Goal: Task Accomplishment & Management: Manage account settings

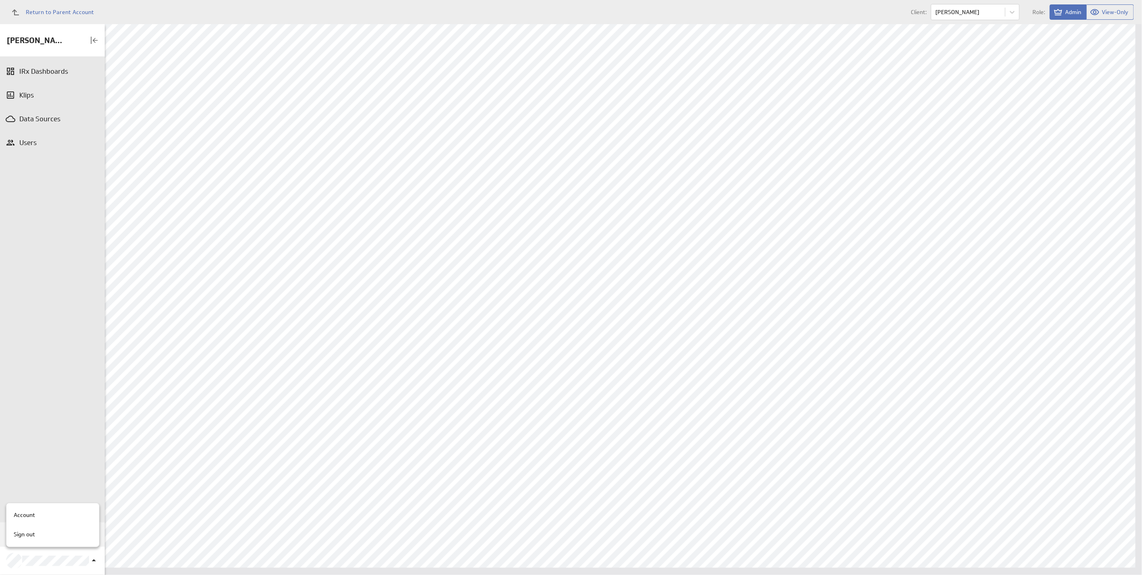
click at [344, 241] on div at bounding box center [571, 287] width 1142 height 575
click at [48, 71] on div "IRx Dashboards" at bounding box center [52, 71] width 66 height 9
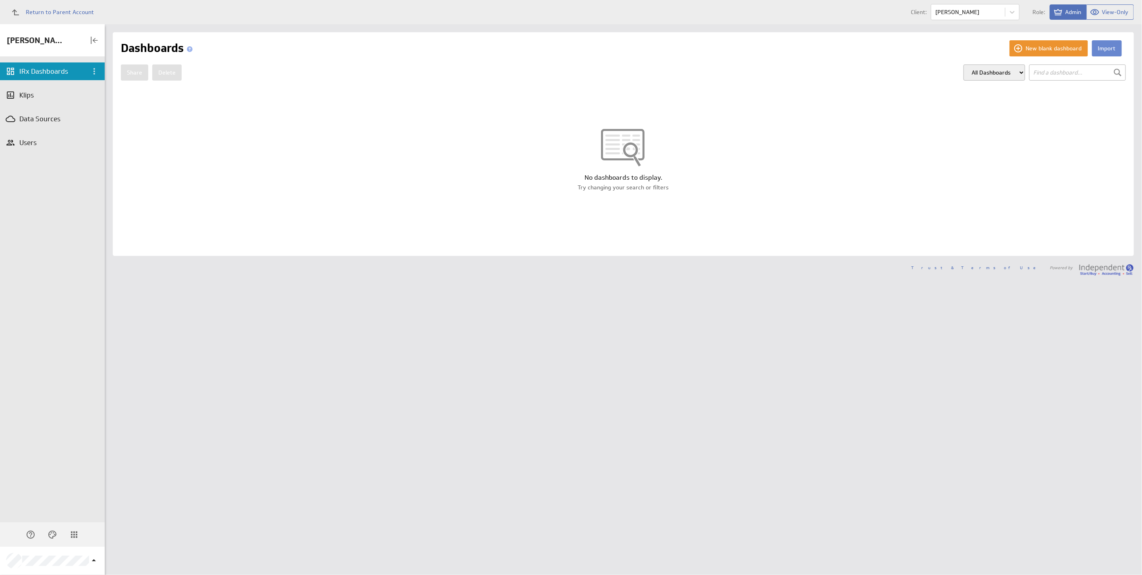
click at [1102, 51] on button "Import" at bounding box center [1107, 48] width 30 height 16
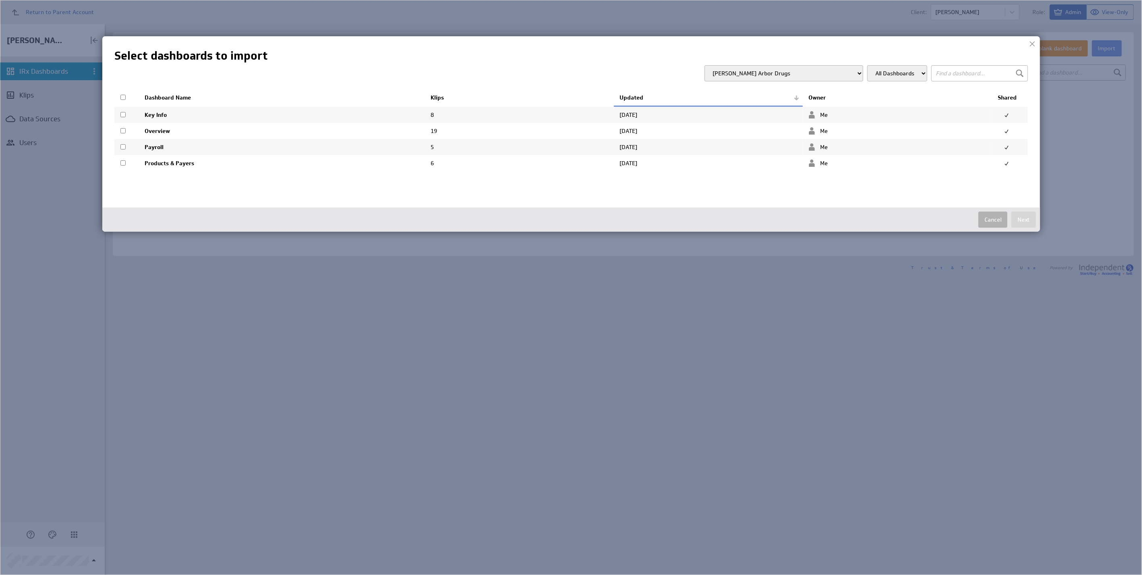
click at [843, 72] on select "Ann Arbor Drugs Apex Pharmacy Ark Pharmacies BackUp Client Baham Pharmacy and W…" at bounding box center [783, 73] width 159 height 16
select select "e8116ed67b0bb551273f8f7445f51181"
click at [728, 65] on select "Ann Arbor Drugs Apex Pharmacy Ark Pharmacies BackUp Client Baham Pharmacy and W…" at bounding box center [783, 73] width 159 height 16
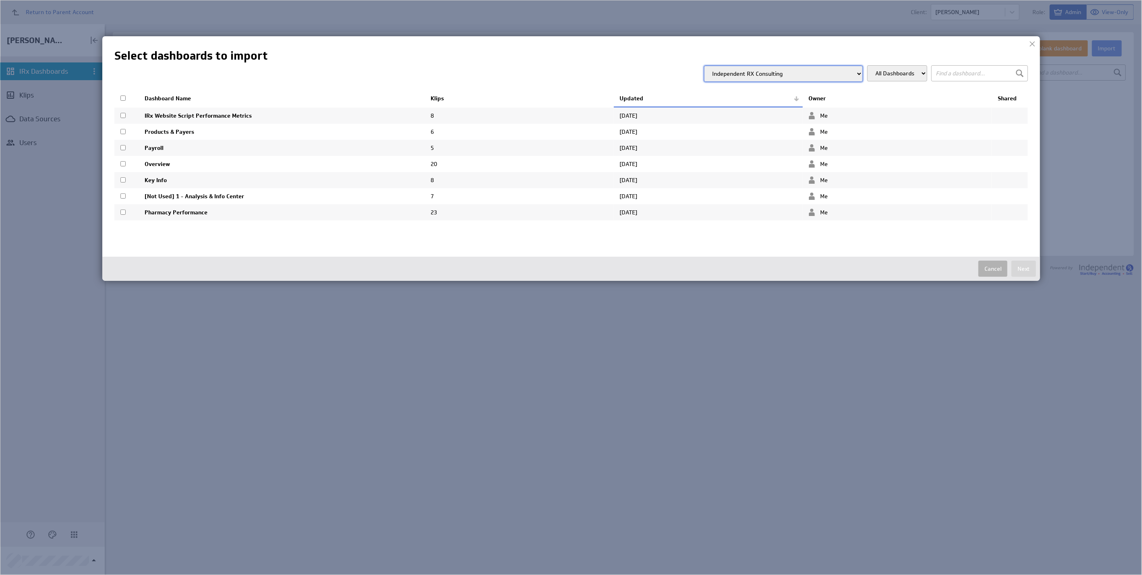
click at [124, 132] on input "checkbox" at bounding box center [122, 131] width 5 height 5
checkbox input "true"
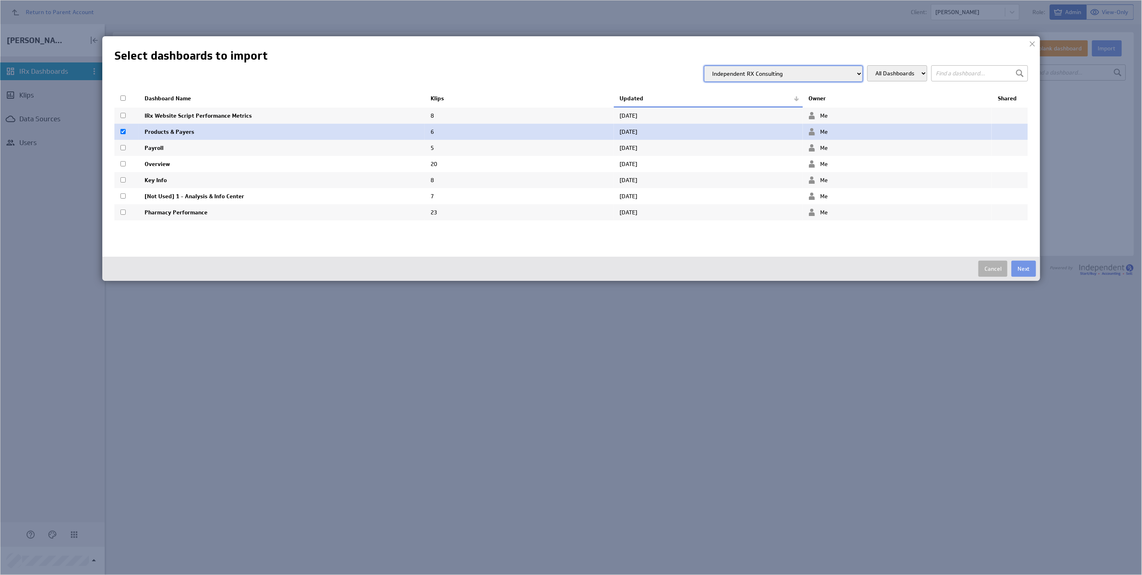
click at [124, 151] on td at bounding box center [126, 148] width 24 height 16
checkbox input "true"
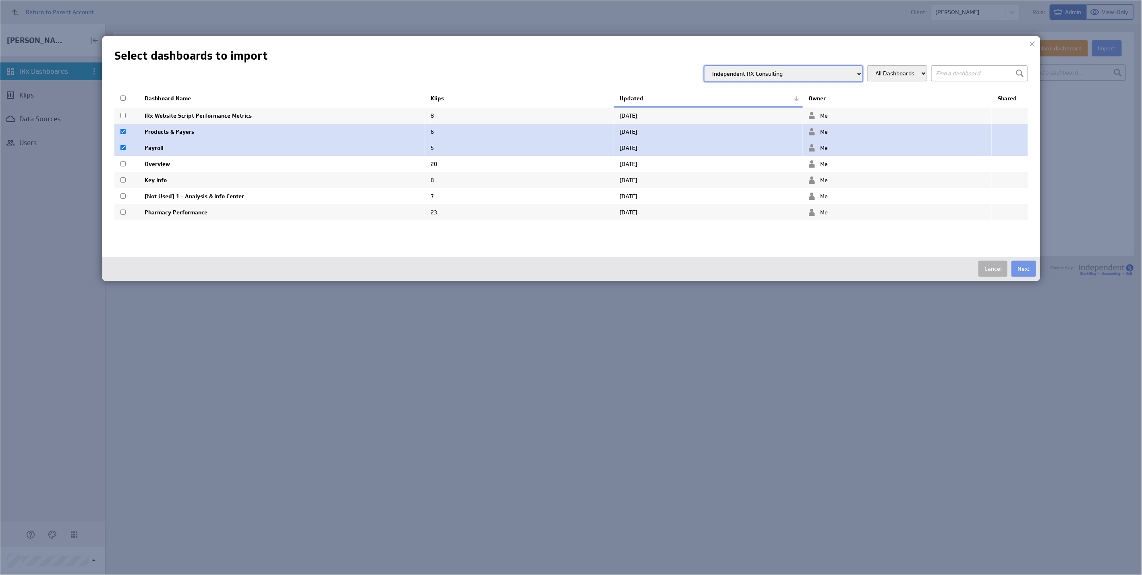
click at [123, 162] on input "checkbox" at bounding box center [122, 163] width 5 height 5
checkbox input "true"
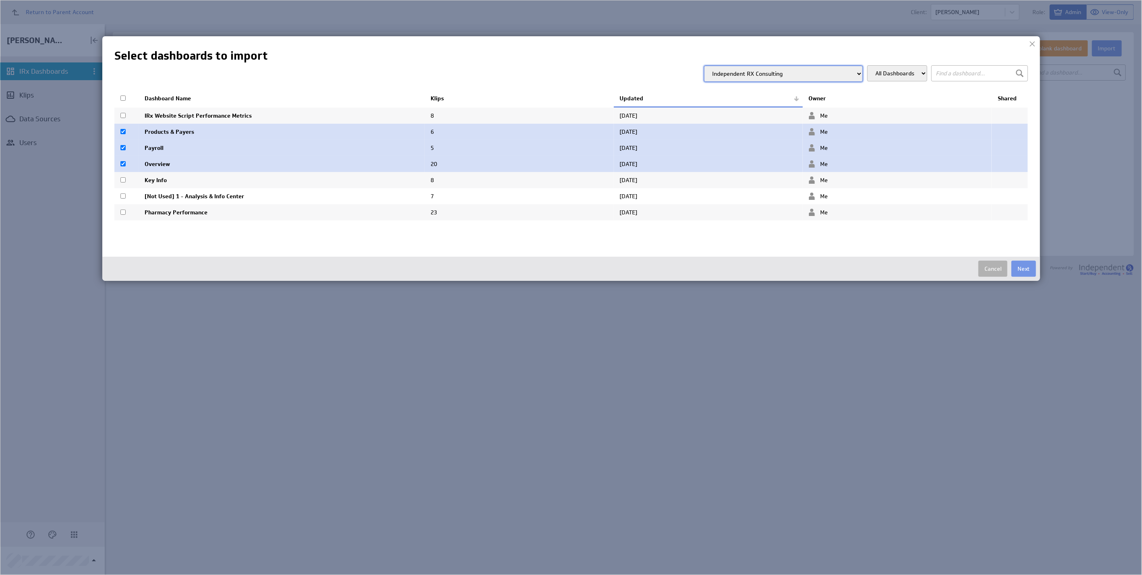
click at [122, 179] on input "checkbox" at bounding box center [122, 179] width 5 height 5
checkbox input "true"
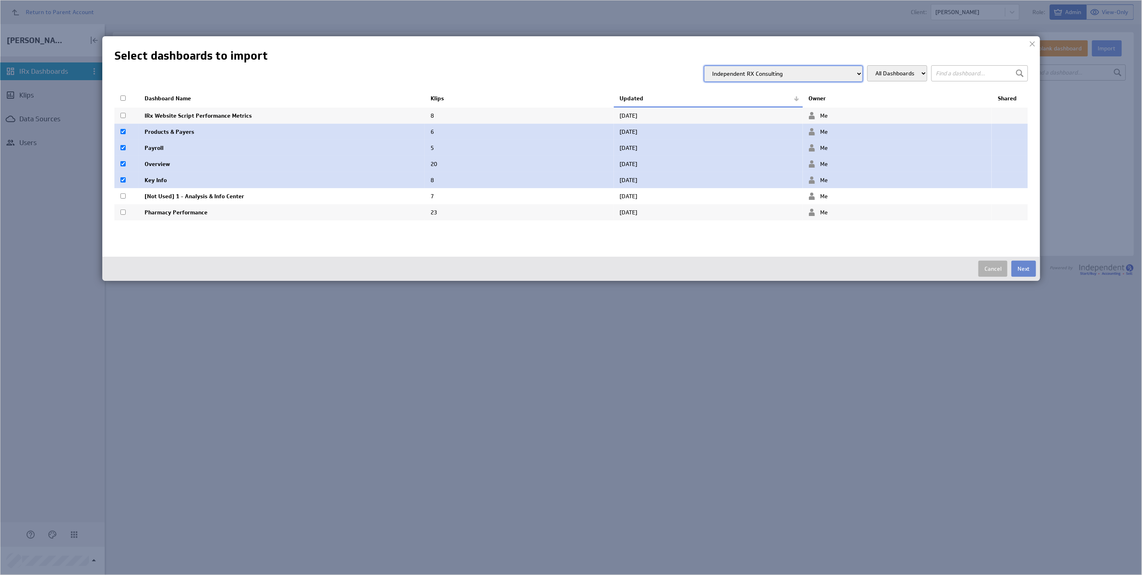
click at [1020, 274] on button "Next" at bounding box center [1023, 269] width 25 height 16
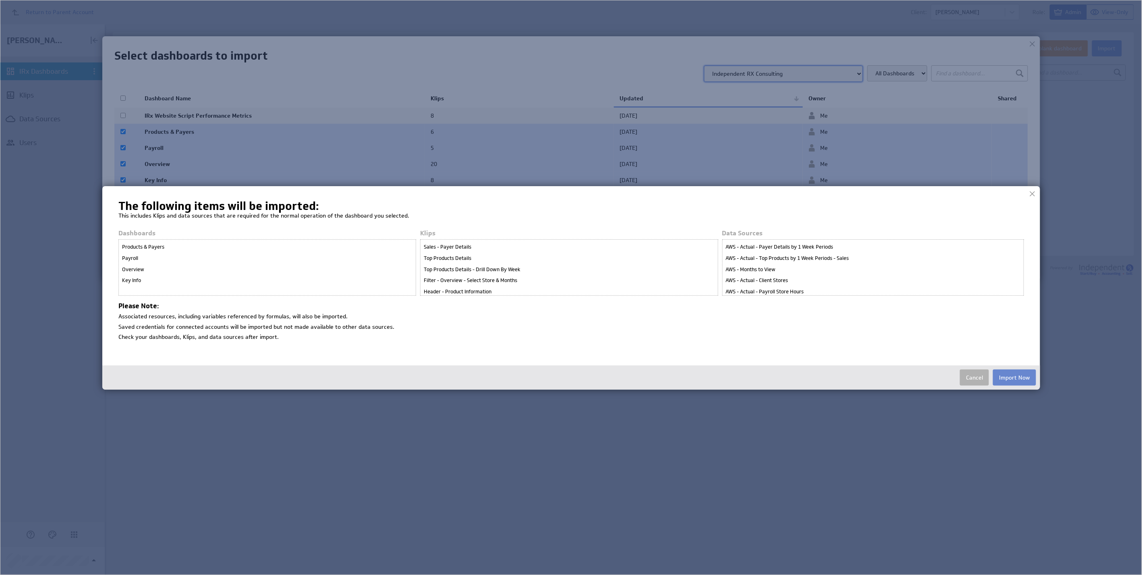
click at [1017, 378] on button "Import Now" at bounding box center [1014, 377] width 43 height 16
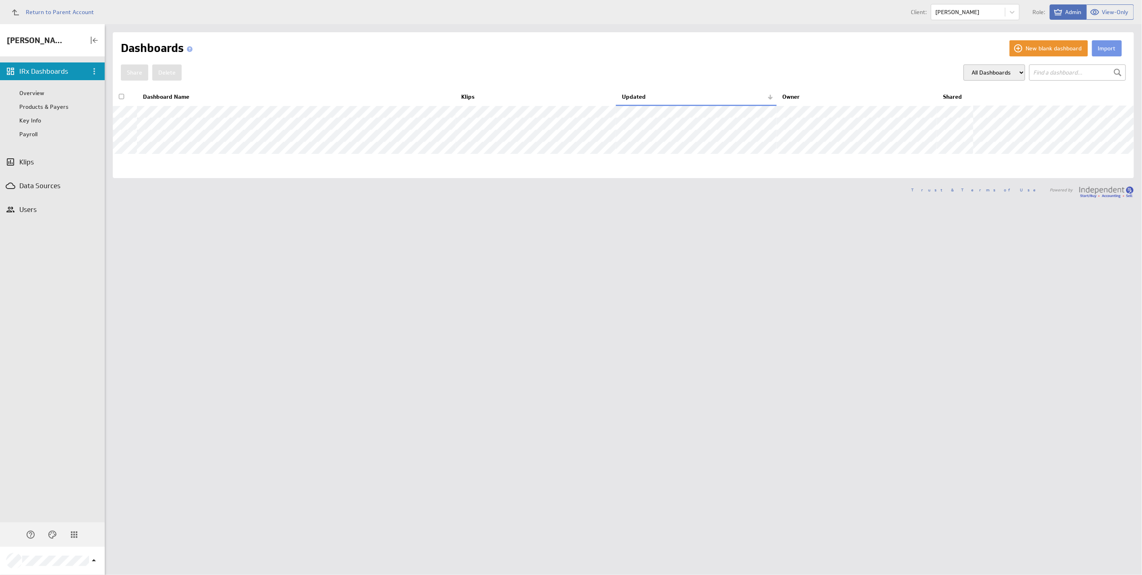
click at [123, 98] on input "checkbox" at bounding box center [121, 96] width 5 height 5
click at [135, 75] on button "Share" at bounding box center [134, 72] width 27 height 16
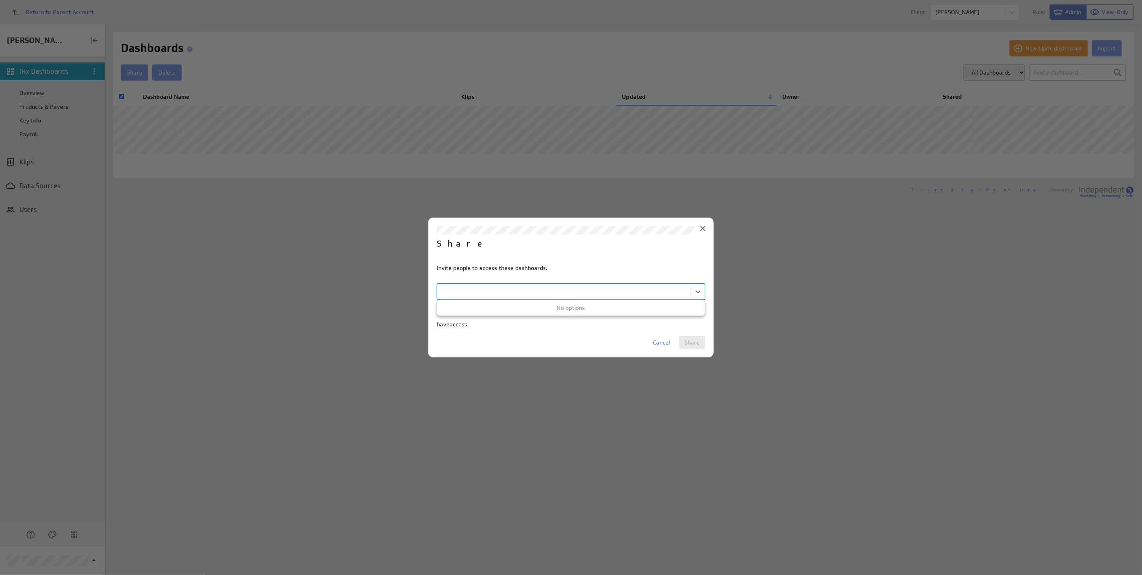
click at [488, 293] on body "Return to Parent Account Client: Noor Mikhail Role: Admin View-Only (no message…" at bounding box center [571, 287] width 1142 height 575
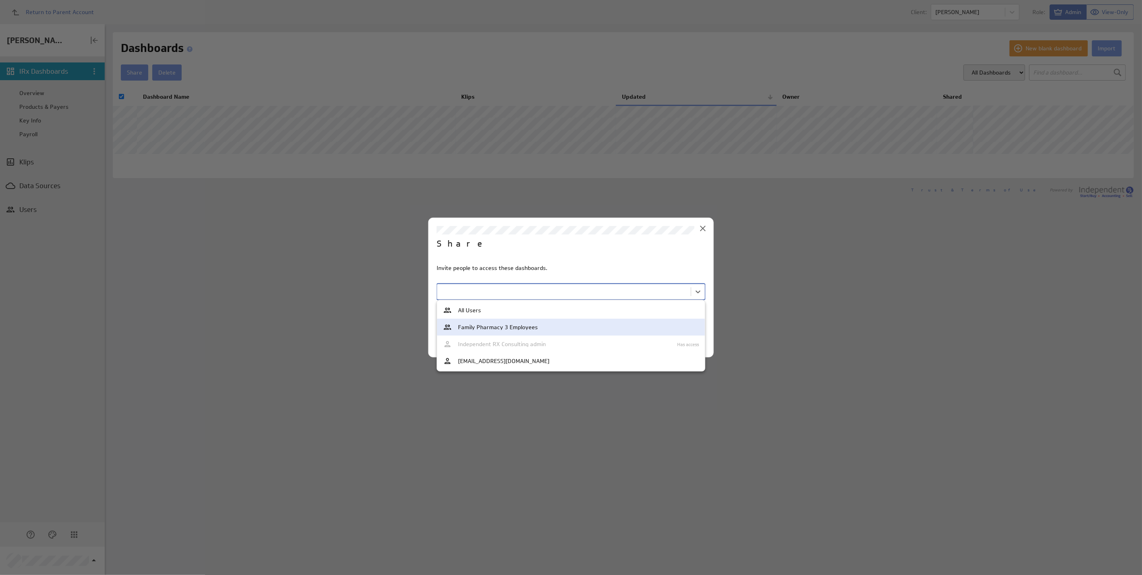
click at [507, 329] on span "Family Pharmacy 3 Employees" at bounding box center [498, 327] width 80 height 6
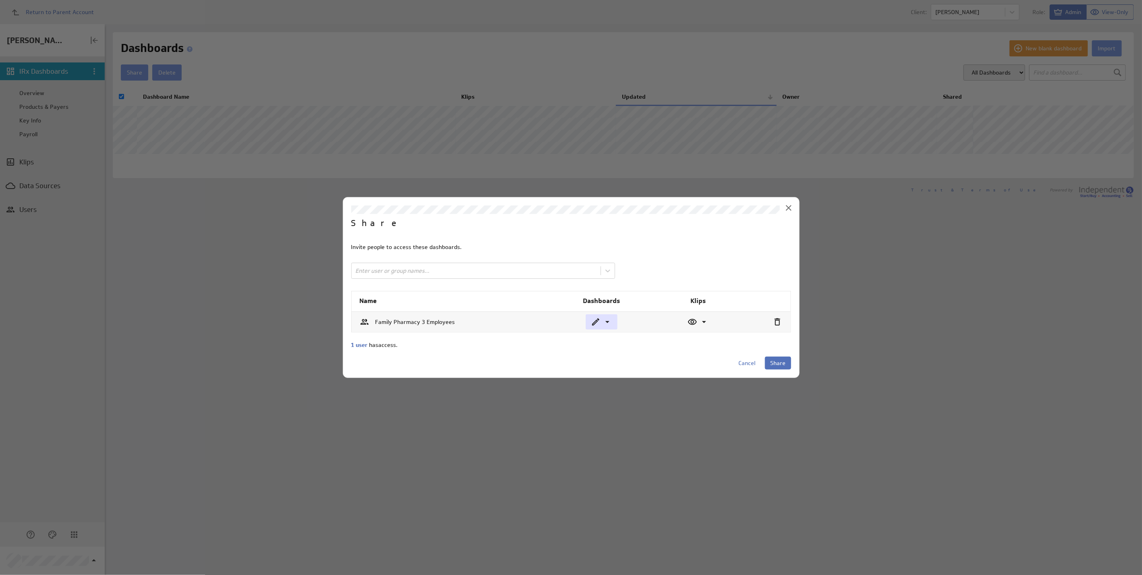
click at [603, 320] on icon at bounding box center [607, 322] width 10 height 10
click at [603, 344] on div "View" at bounding box center [626, 338] width 81 height 18
click at [775, 364] on span "Share" at bounding box center [777, 362] width 15 height 7
checkbox input "false"
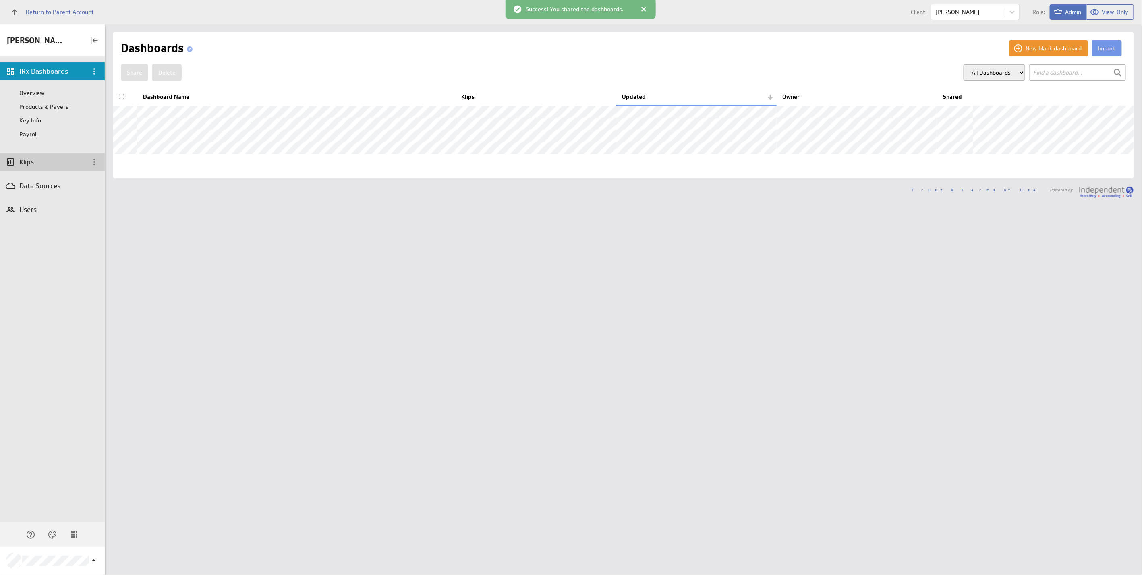
click at [27, 160] on div "Klips" at bounding box center [52, 161] width 66 height 9
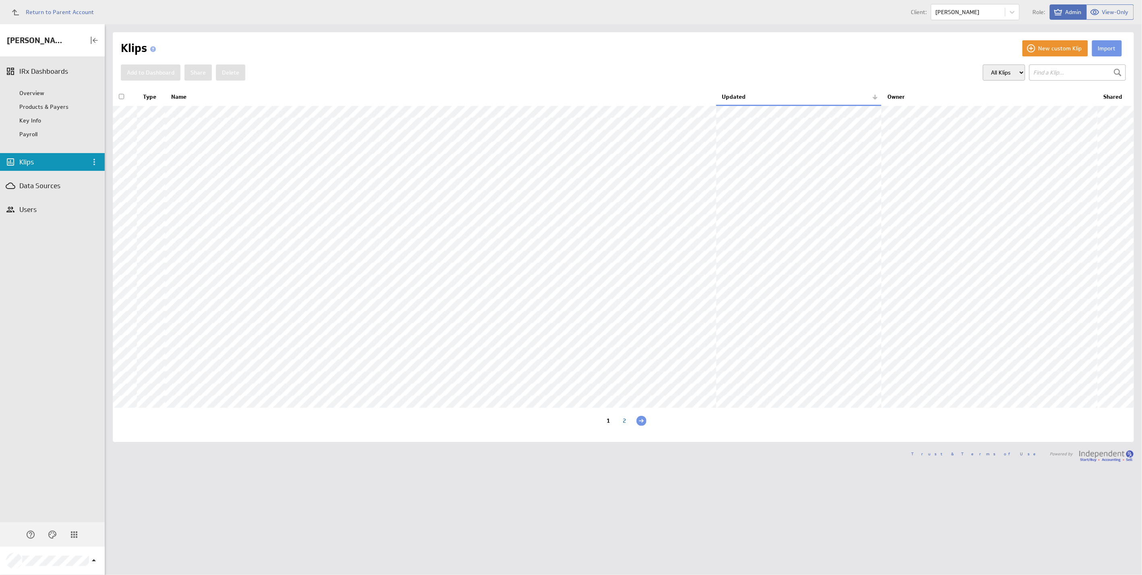
scroll to position [1, 0]
click at [32, 203] on div "Users" at bounding box center [52, 210] width 105 height 18
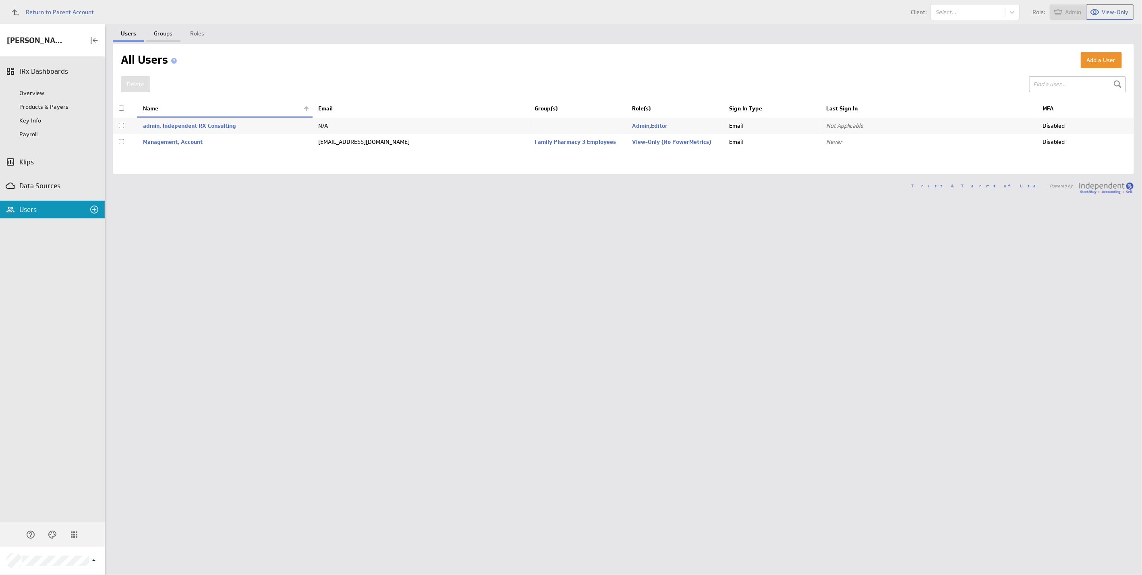
click at [161, 33] on link "Groups" at bounding box center [163, 32] width 35 height 16
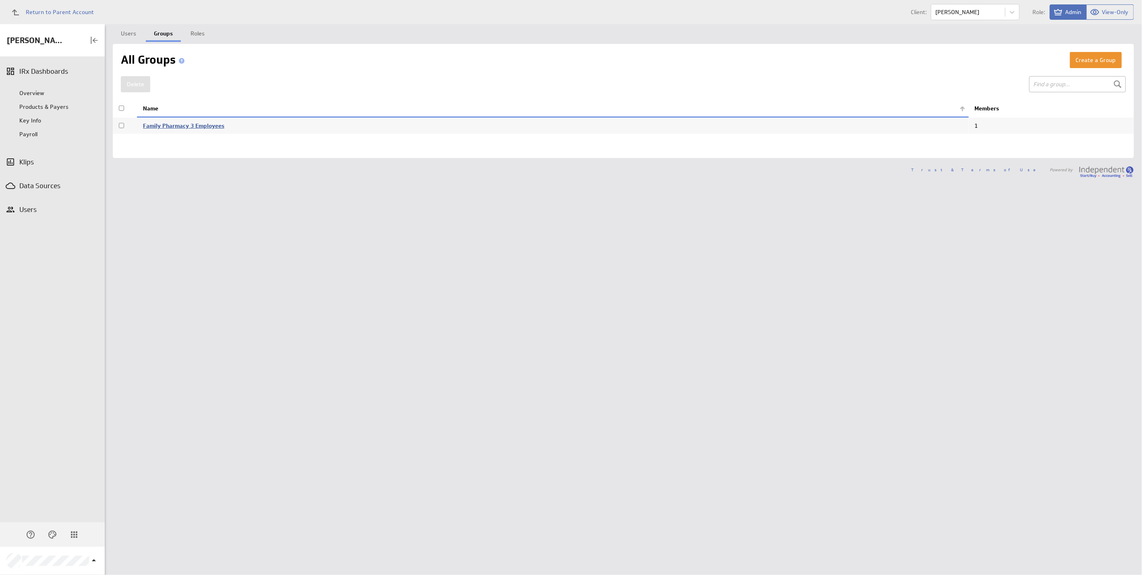
click at [165, 122] on link "Family Pharmacy 3 Employees" at bounding box center [183, 125] width 81 height 7
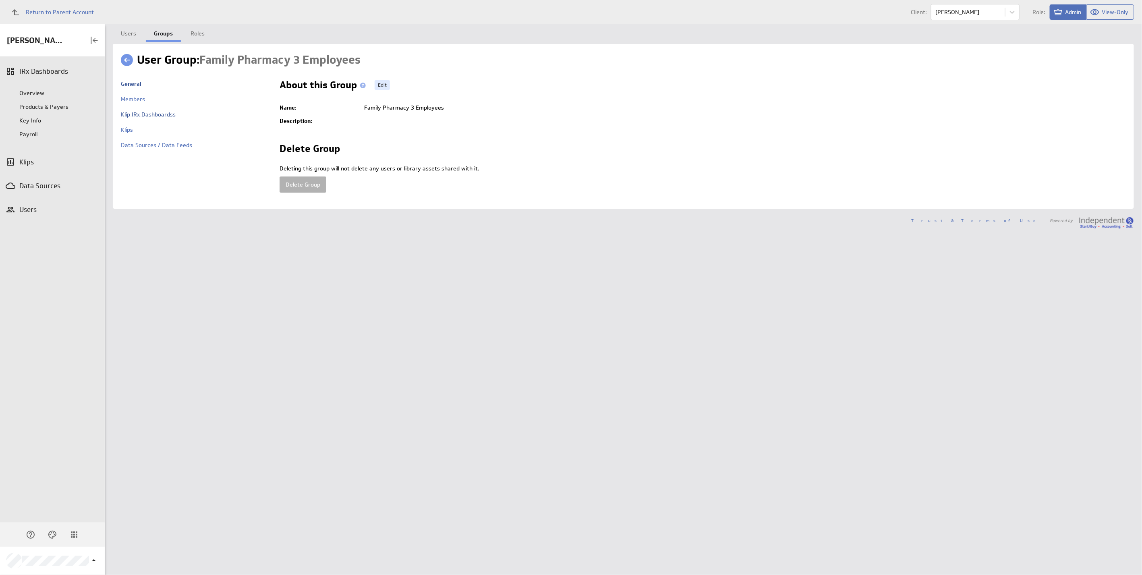
click at [153, 116] on link "Klip IRx Dashboardss" at bounding box center [148, 114] width 55 height 7
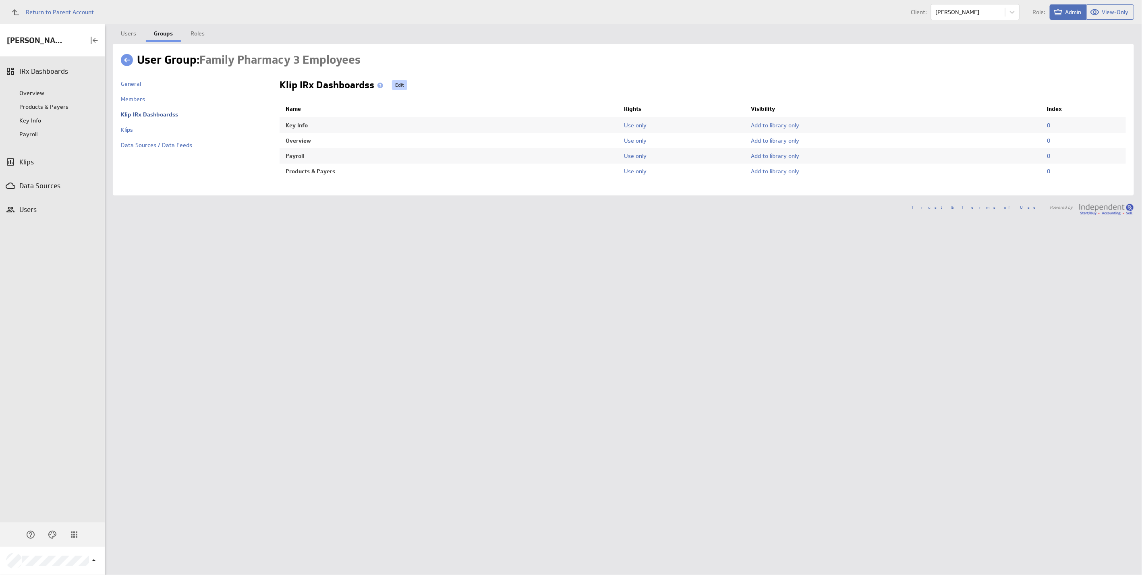
click at [397, 86] on link "Edit" at bounding box center [399, 85] width 15 height 10
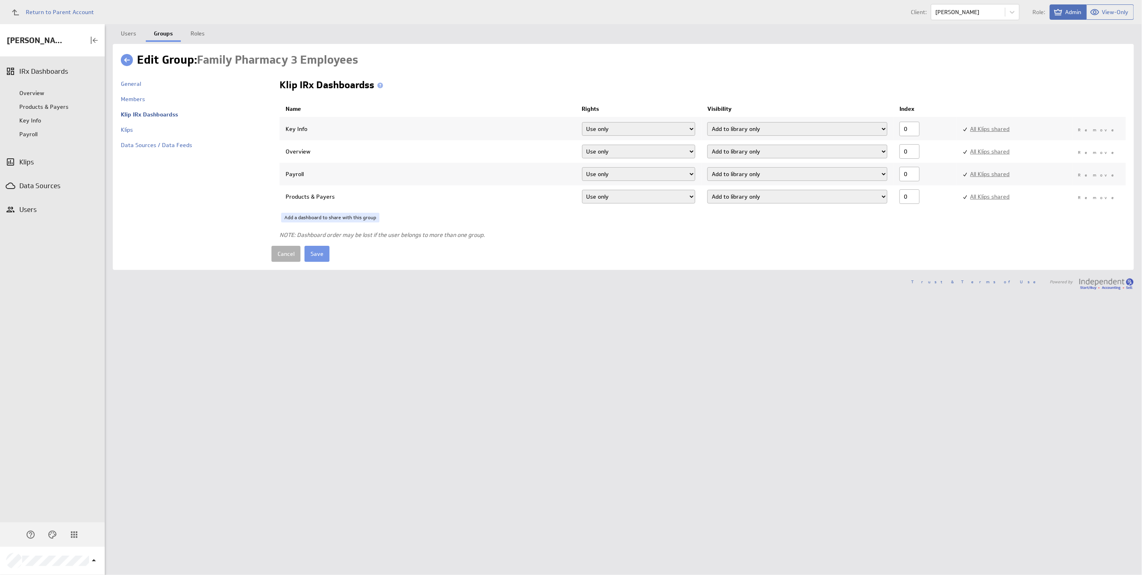
click at [757, 130] on select "Add dashboard (required) Add dashboard Add to library only" at bounding box center [797, 129] width 180 height 14
select select "3"
click at [709, 122] on select "Add dashboard (required) Add dashboard Add to library only" at bounding box center [797, 129] width 180 height 14
click at [737, 153] on select "Add dashboard (required) Add dashboard Add to library only" at bounding box center [797, 152] width 180 height 14
select select "3"
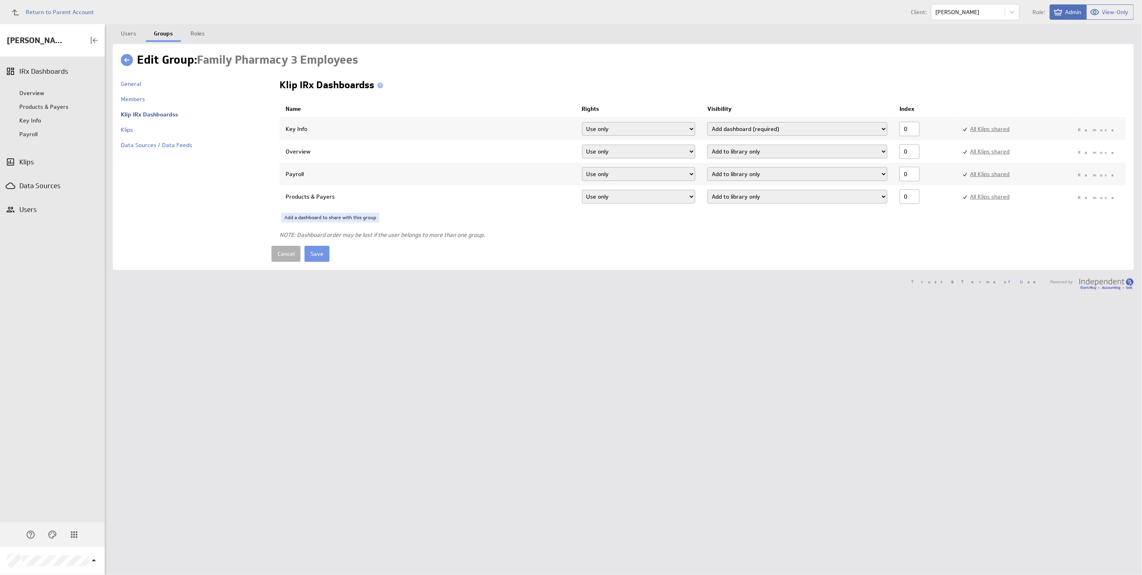
click at [709, 145] on select "Add dashboard (required) Add dashboard Add to library only" at bounding box center [797, 152] width 180 height 14
click at [739, 175] on select "Add dashboard (required) Add dashboard Add to library only" at bounding box center [797, 174] width 180 height 14
select select "3"
click at [709, 167] on select "Add dashboard (required) Add dashboard Add to library only" at bounding box center [797, 174] width 180 height 14
click at [736, 197] on select "Add dashboard (required) Add dashboard Add to library only" at bounding box center [797, 197] width 180 height 14
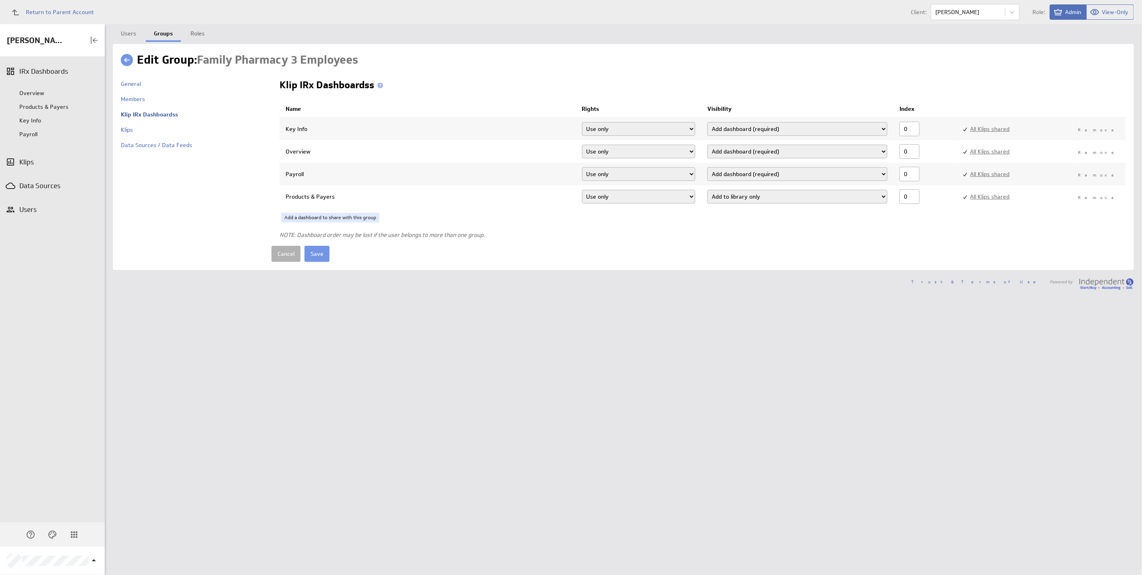
select select "3"
click at [709, 190] on select "Add dashboard (required) Add dashboard Add to library only" at bounding box center [797, 197] width 180 height 14
click at [913, 153] on input "0" at bounding box center [909, 151] width 20 height 14
type input "10"
click at [914, 127] on input "0" at bounding box center [909, 129] width 20 height 14
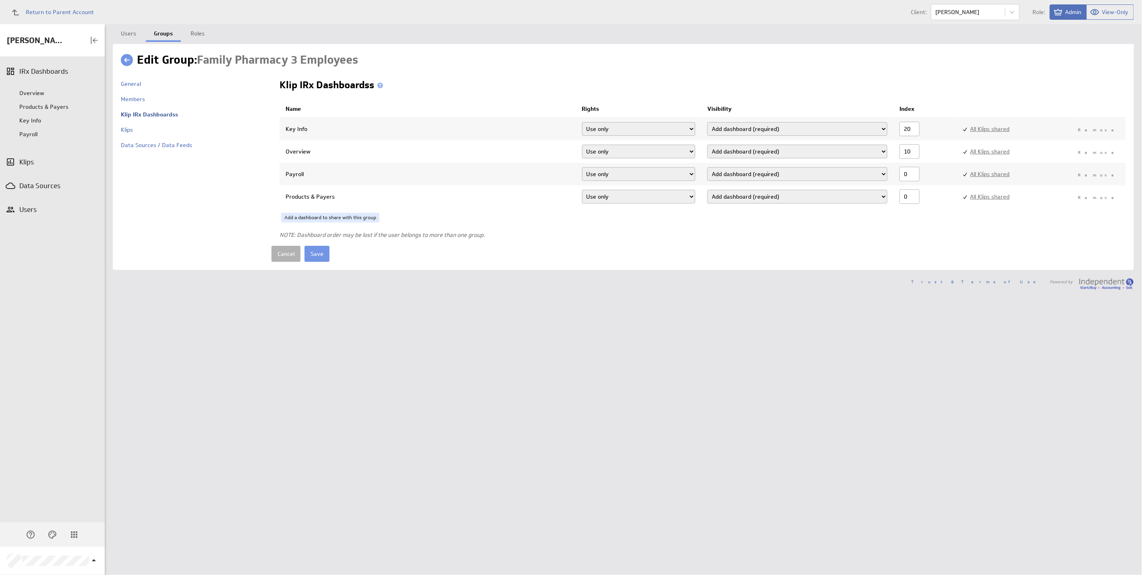
type input "20"
click at [911, 175] on input "0" at bounding box center [909, 174] width 20 height 14
type input "30"
click at [912, 196] on input "0" at bounding box center [909, 196] width 20 height 14
type input "40"
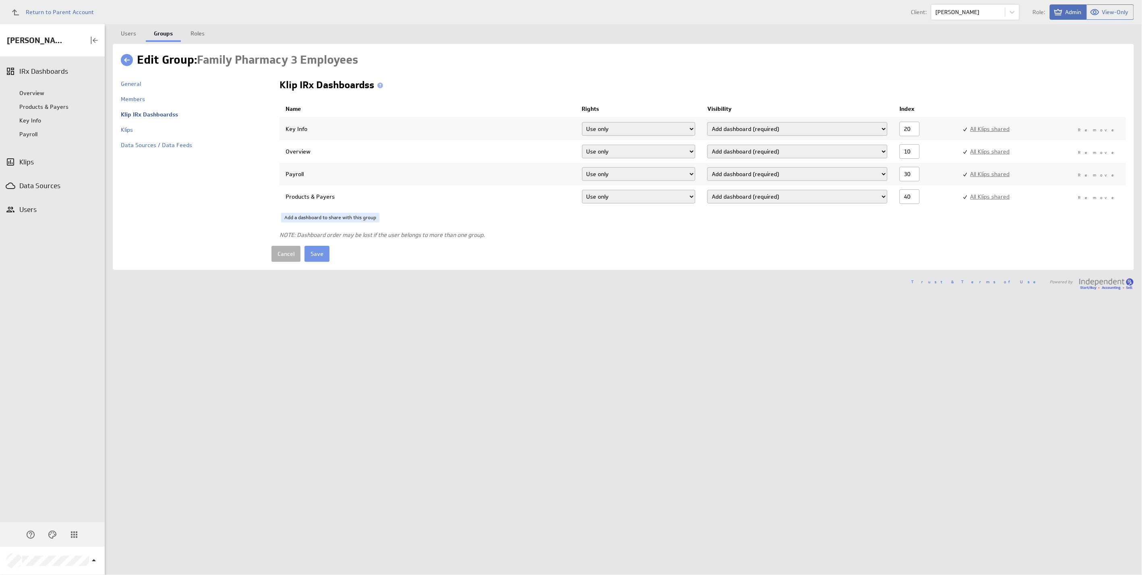
click at [854, 247] on div "Cancel Save" at bounding box center [698, 254] width 854 height 16
click at [320, 253] on input "Save" at bounding box center [316, 254] width 25 height 16
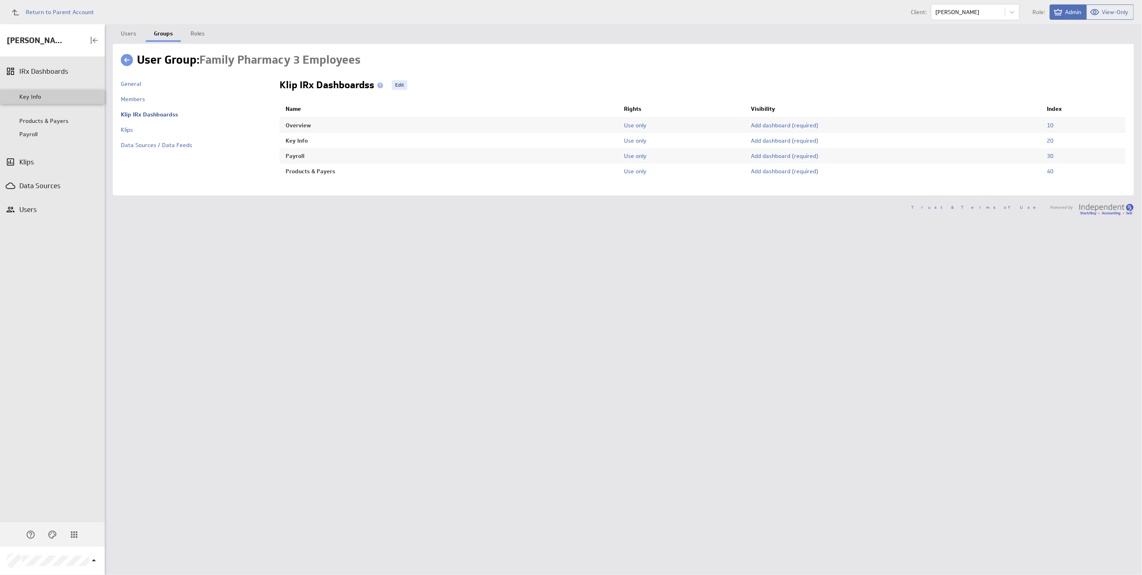
drag, startPoint x: 52, startPoint y: 124, endPoint x: 53, endPoint y: 100, distance: 24.2
drag, startPoint x: 39, startPoint y: 135, endPoint x: 48, endPoint y: 114, distance: 23.3
click at [38, 93] on div "Overview" at bounding box center [59, 92] width 81 height 7
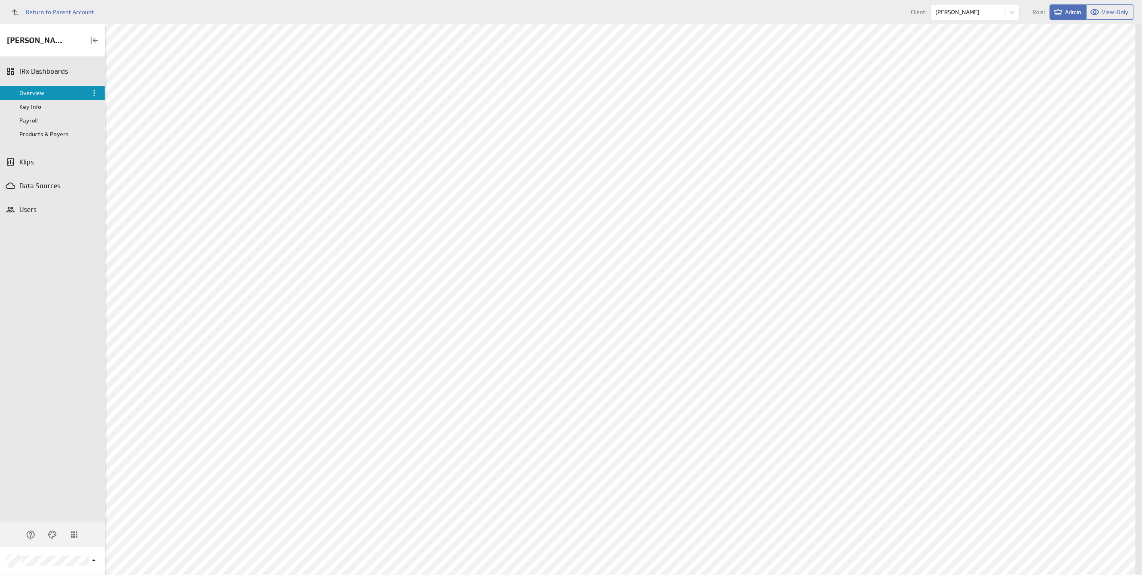
scroll to position [2403, 0]
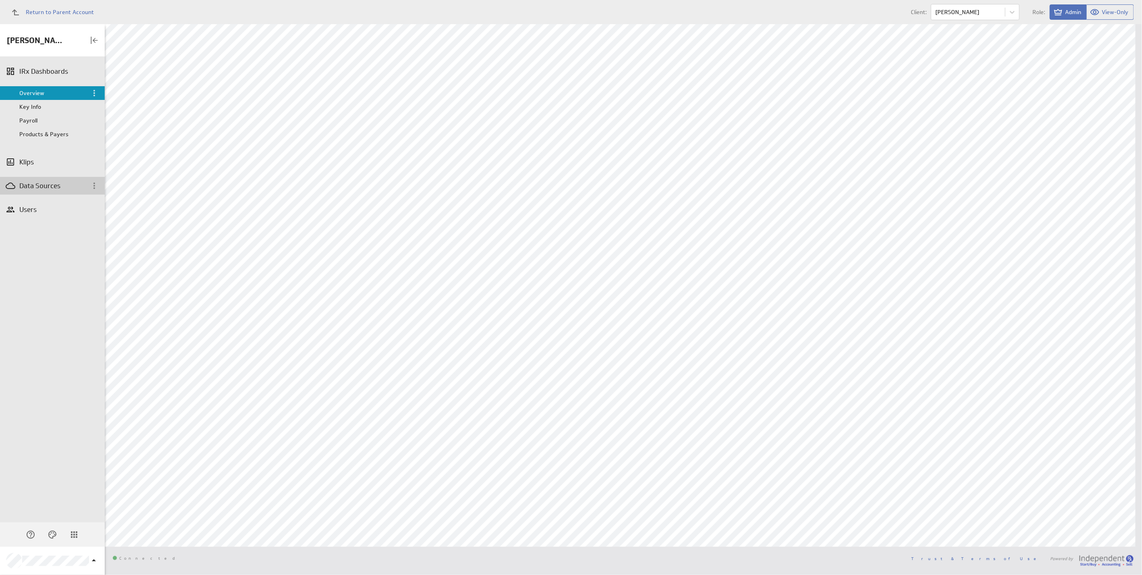
click at [61, 186] on div "Data Sources" at bounding box center [52, 185] width 66 height 9
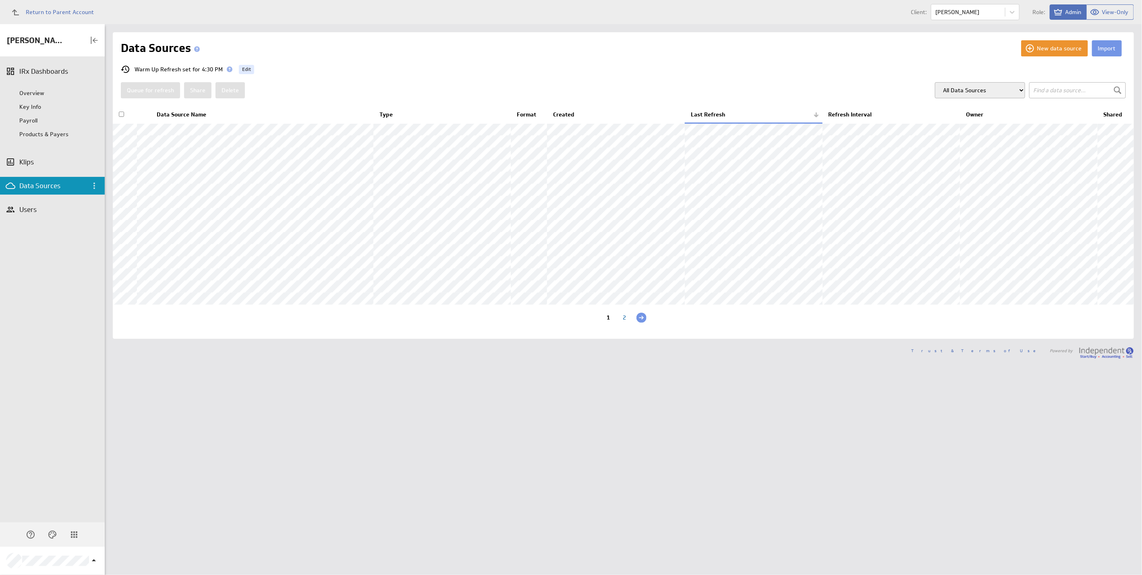
click at [184, 115] on th "Data Source Name" at bounding box center [262, 114] width 223 height 17
click at [157, 89] on button "Queue for refresh" at bounding box center [150, 90] width 59 height 16
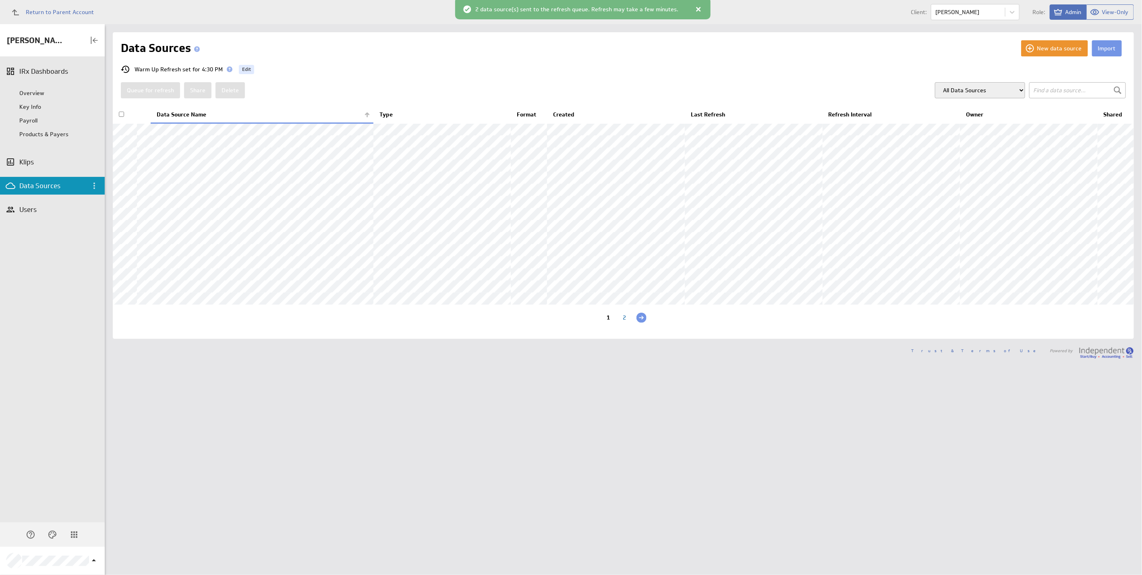
click at [1050, 90] on input "text" at bounding box center [1077, 90] width 97 height 16
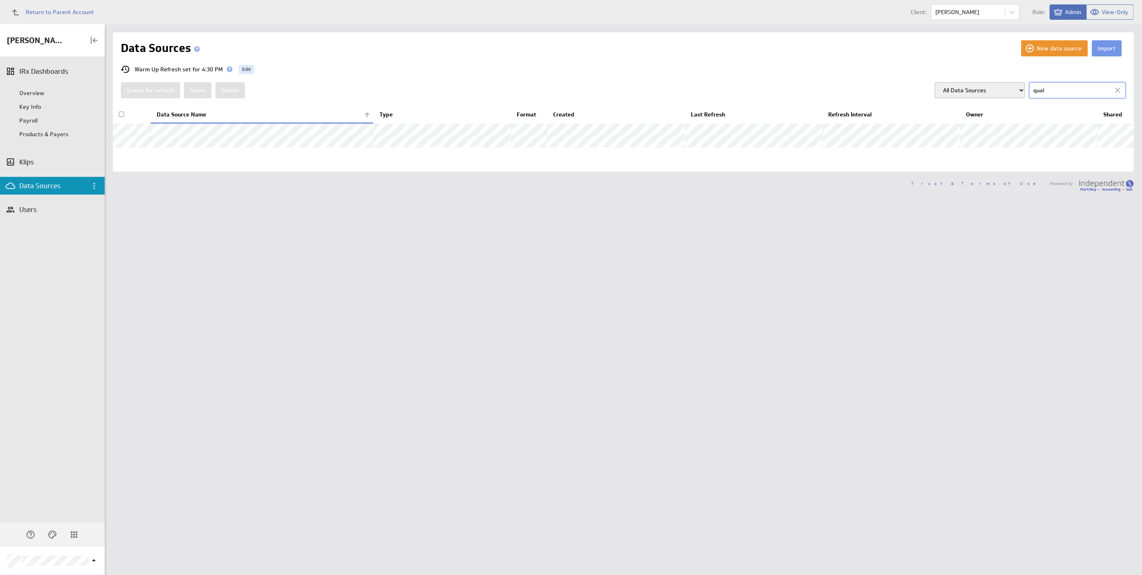
type input "qual"
click at [146, 85] on button "Queue for refresh" at bounding box center [150, 90] width 59 height 16
click at [41, 91] on div "Overview" at bounding box center [59, 92] width 81 height 7
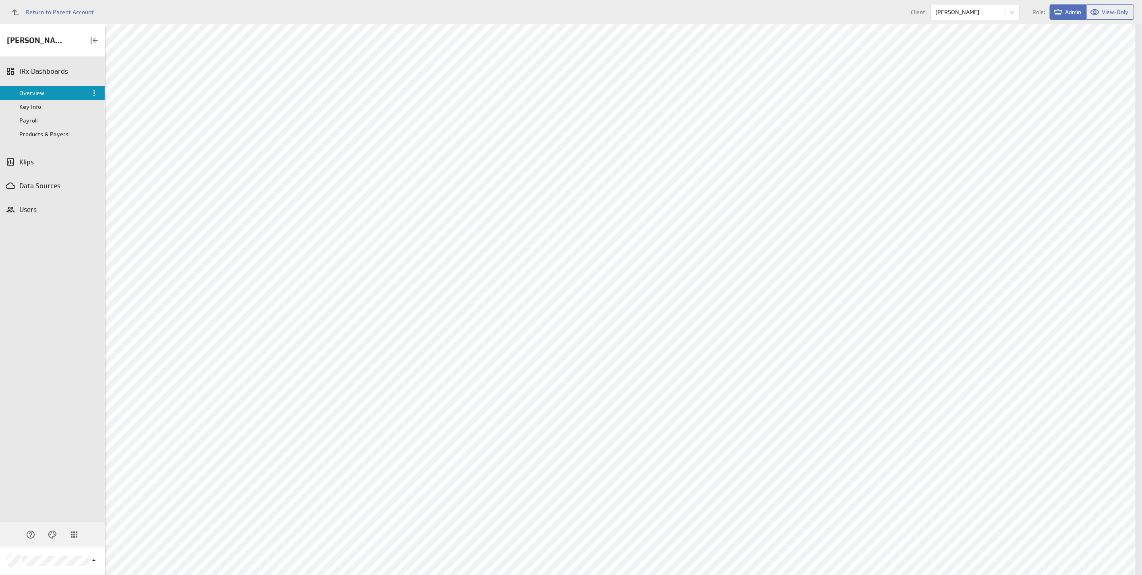
scroll to position [1790, 0]
click at [1073, 366] on div "Remove from dashboard" at bounding box center [1083, 365] width 81 height 13
click at [50, 181] on div "Data Sources" at bounding box center [52, 185] width 66 height 9
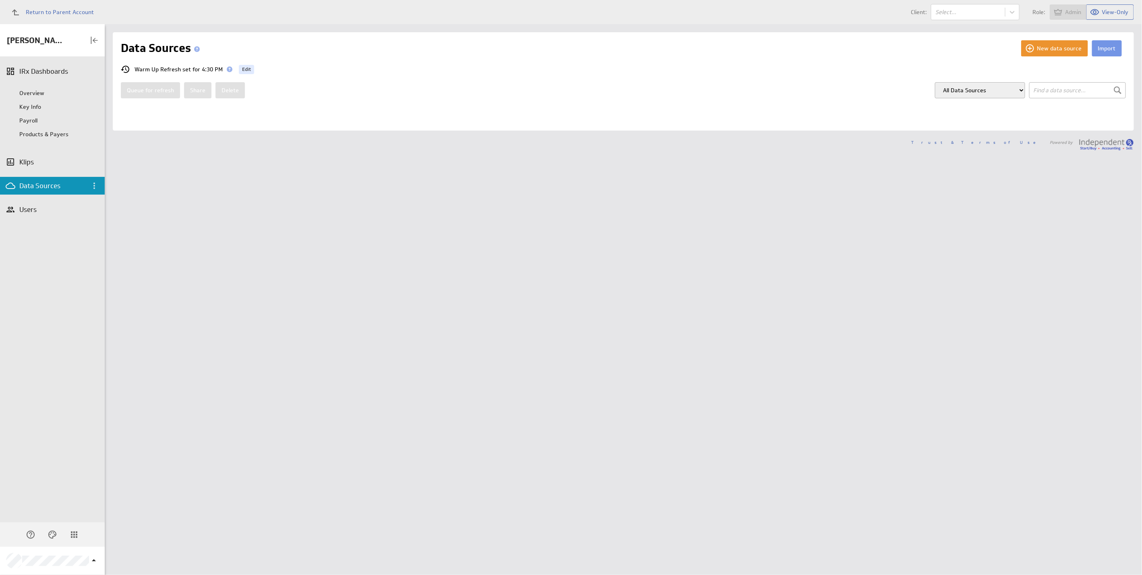
type input "qual"
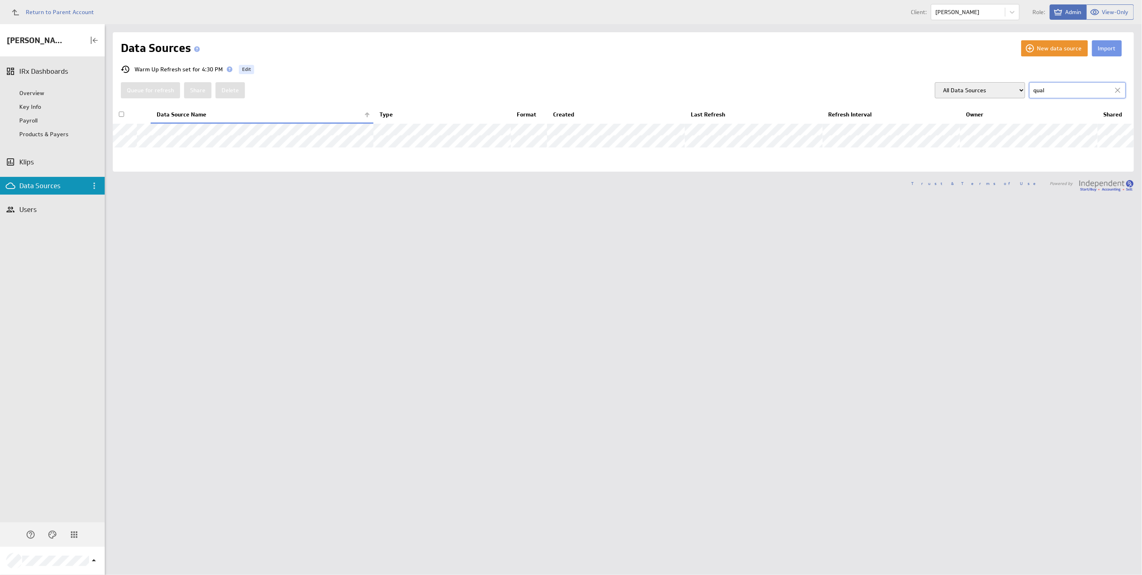
click at [1111, 93] on div at bounding box center [1117, 90] width 12 height 12
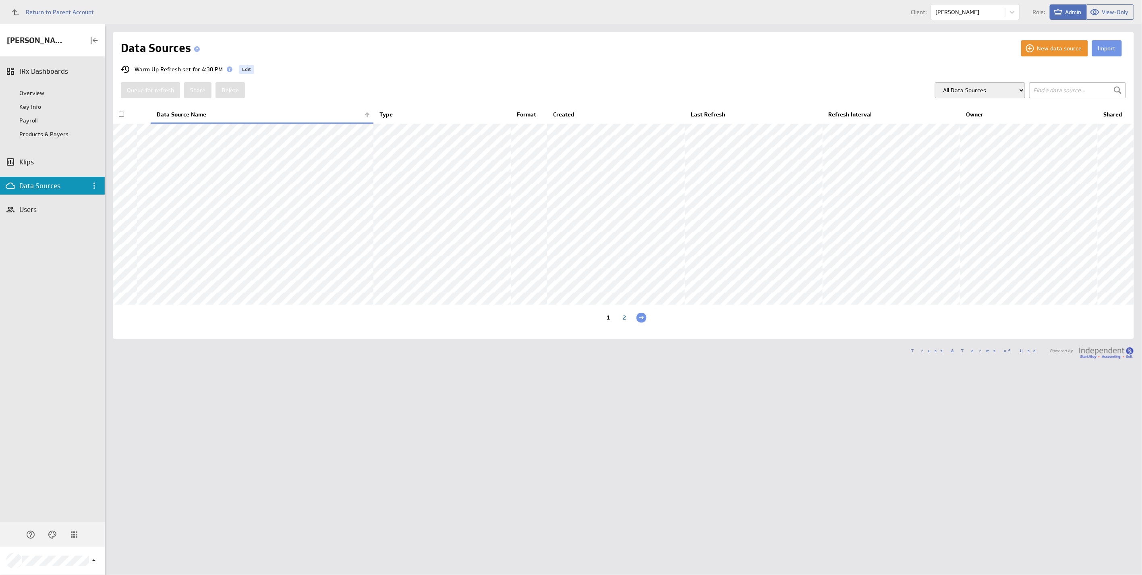
click at [1071, 94] on input "text" at bounding box center [1077, 90] width 97 height 16
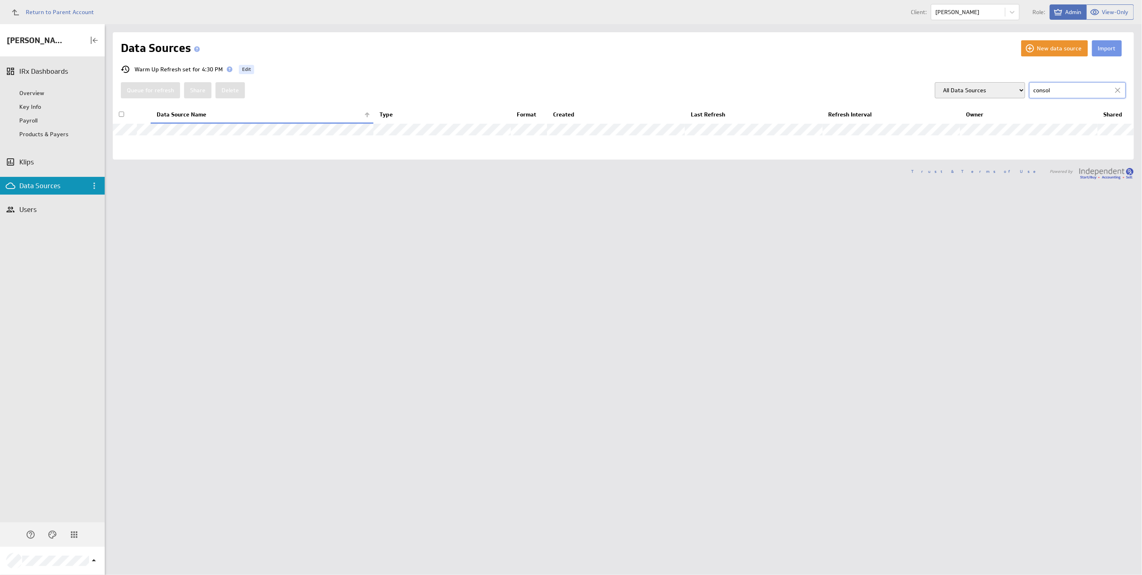
type input "consol"
click at [157, 91] on button "Queue for refresh" at bounding box center [150, 90] width 59 height 16
checkbox input "false"
click at [42, 95] on div "Overview" at bounding box center [59, 92] width 81 height 7
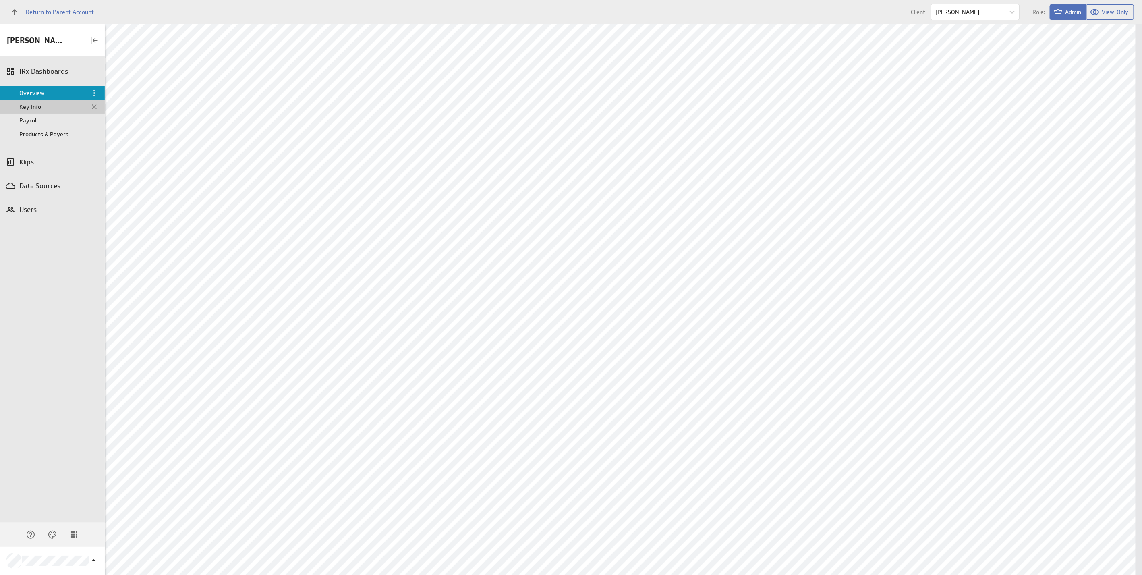
click at [50, 108] on div "Key Info" at bounding box center [52, 106] width 67 height 7
click at [63, 187] on div "Data Sources" at bounding box center [52, 185] width 66 height 9
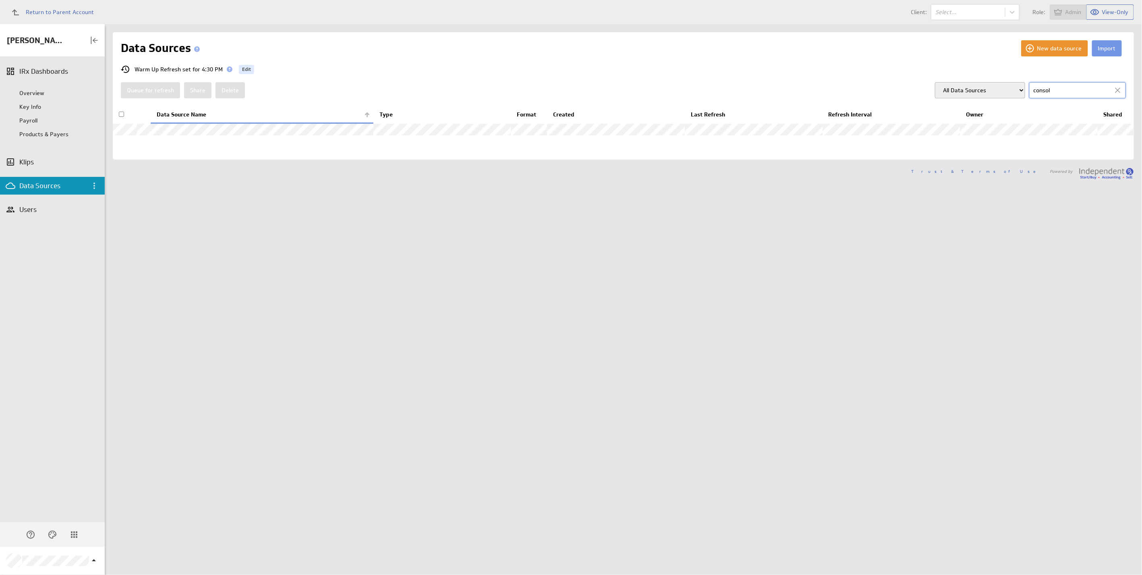
click at [1048, 89] on input "consol" at bounding box center [1077, 90] width 97 height 16
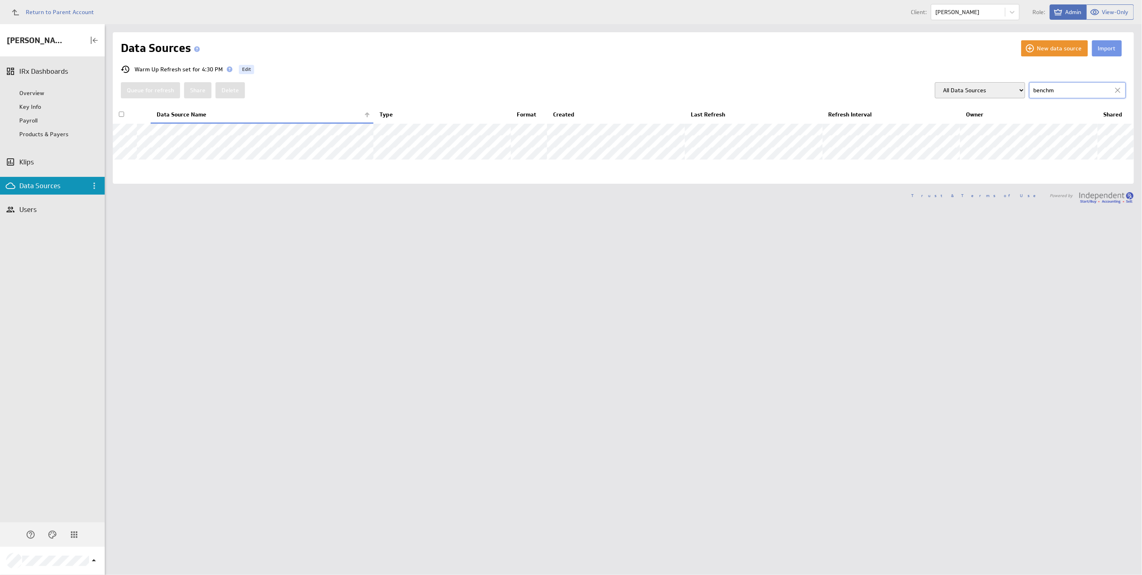
type input "benchm"
click at [120, 114] on input "checkbox" at bounding box center [121, 114] width 5 height 5
click at [145, 92] on button "Queue for refresh" at bounding box center [150, 90] width 59 height 16
checkbox input "false"
click at [34, 105] on div "Key Info" at bounding box center [59, 106] width 81 height 7
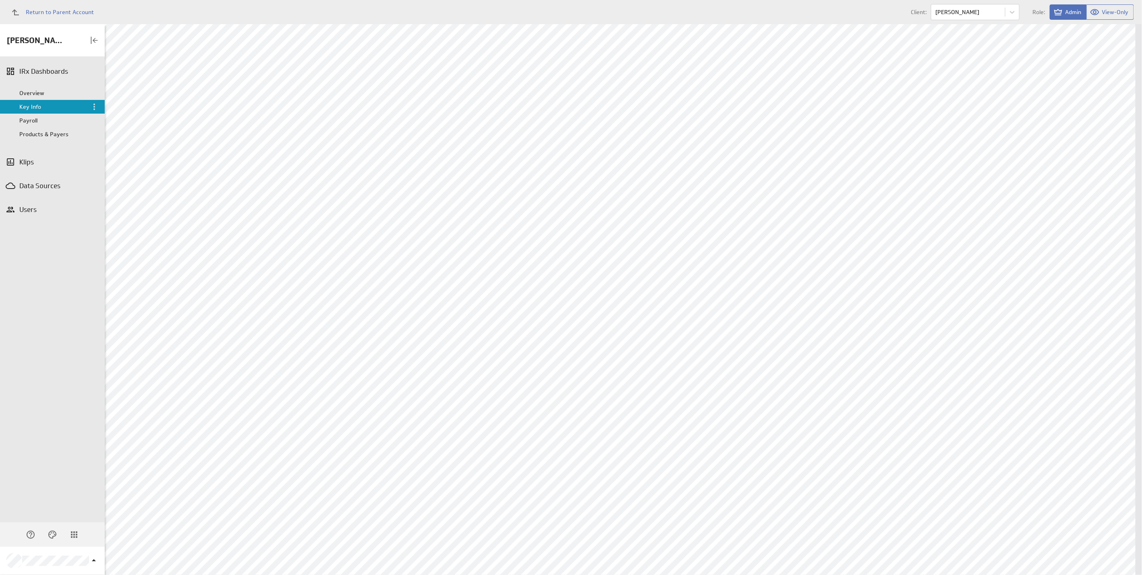
scroll to position [760, 0]
click at [27, 122] on div "Payroll" at bounding box center [52, 120] width 67 height 7
click at [46, 185] on div "Data Sources" at bounding box center [52, 185] width 66 height 9
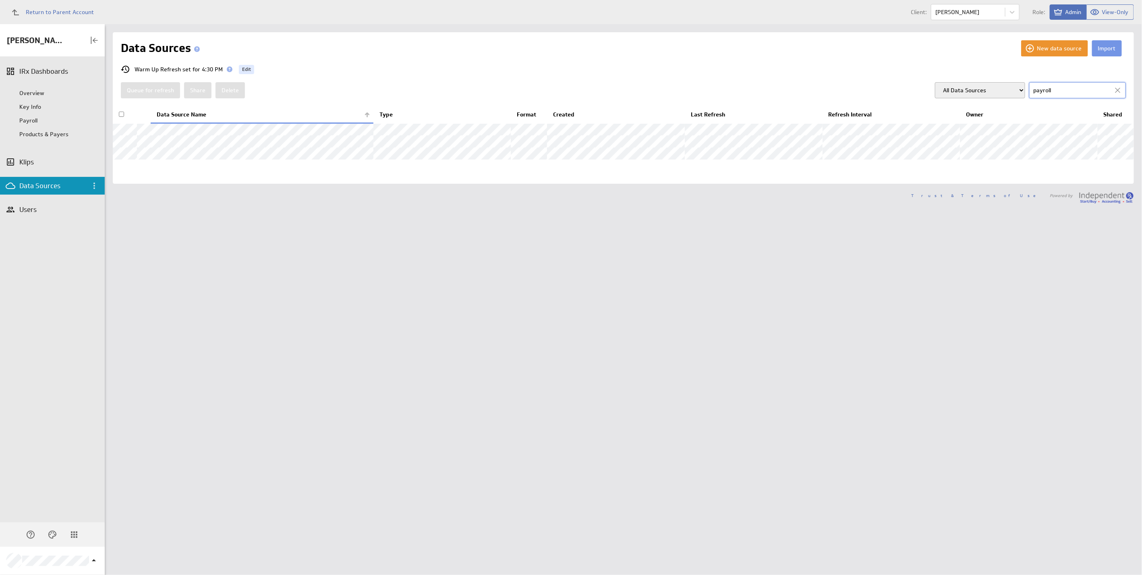
type input "payroll"
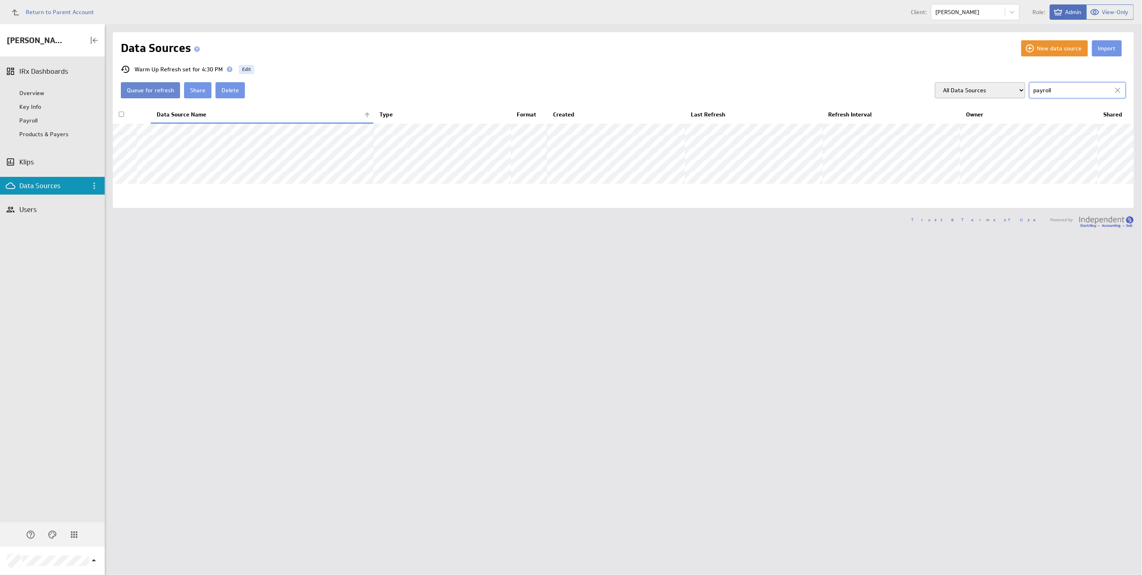
click at [153, 93] on button "Queue for refresh" at bounding box center [150, 90] width 59 height 16
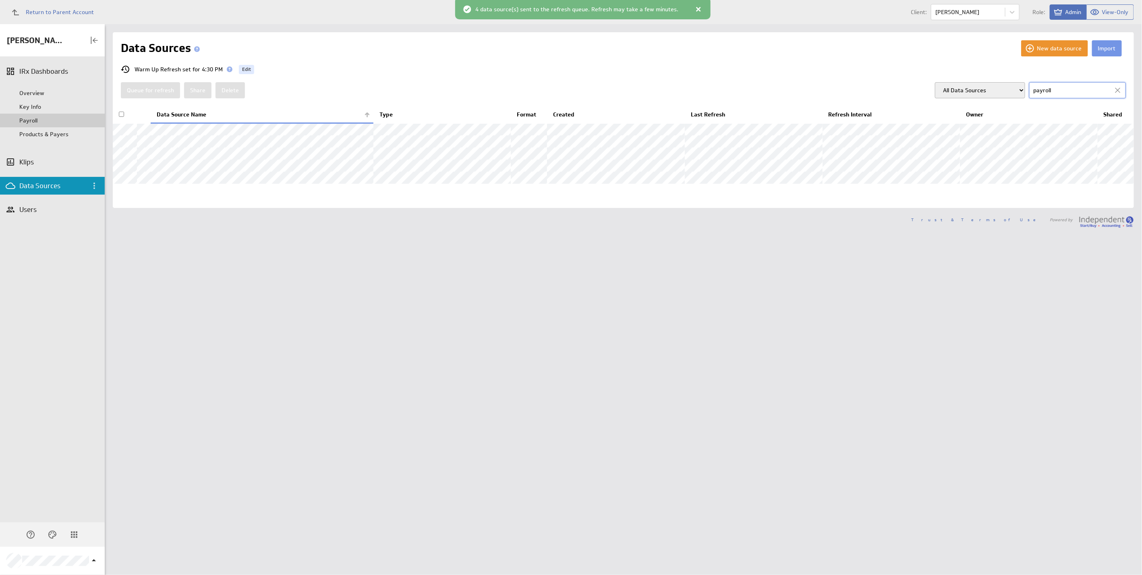
click at [32, 120] on div "Payroll" at bounding box center [59, 120] width 81 height 7
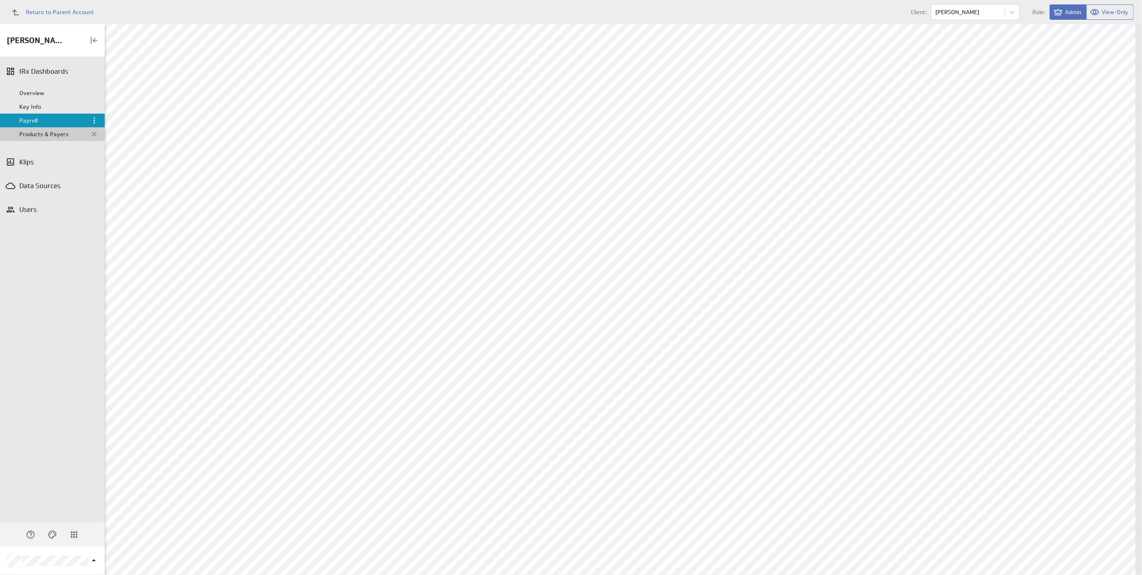
click at [26, 134] on div "Products & Payers" at bounding box center [52, 133] width 67 height 7
click at [28, 93] on div "Overview" at bounding box center [52, 92] width 67 height 7
click at [36, 210] on div "Users" at bounding box center [52, 209] width 66 height 9
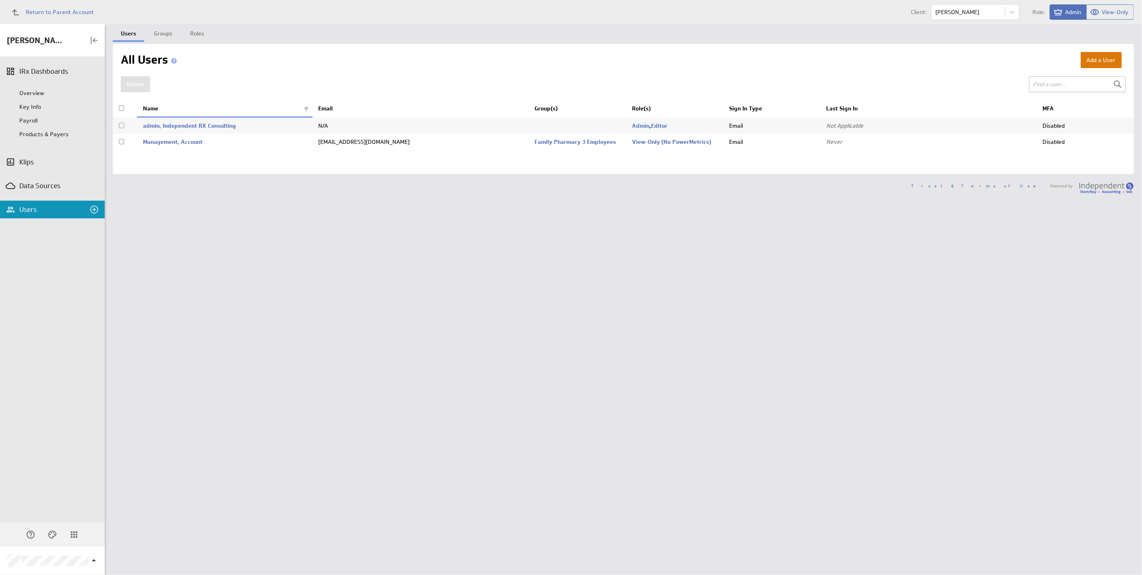
click at [1103, 59] on button "Add a User" at bounding box center [1100, 60] width 41 height 16
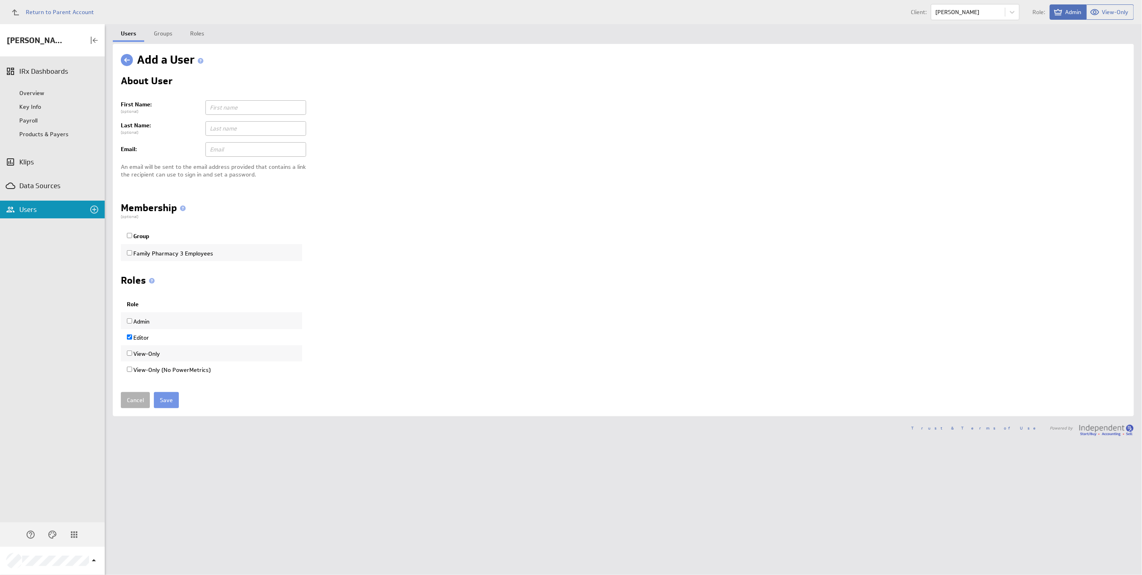
click at [265, 109] on input "text" at bounding box center [255, 107] width 101 height 14
type input "Noor"
type input "Mikhail"
paste input "noor+fp3@fpcpharmacy.com"
type input "noor+fp3@fpcpharmacy.com"
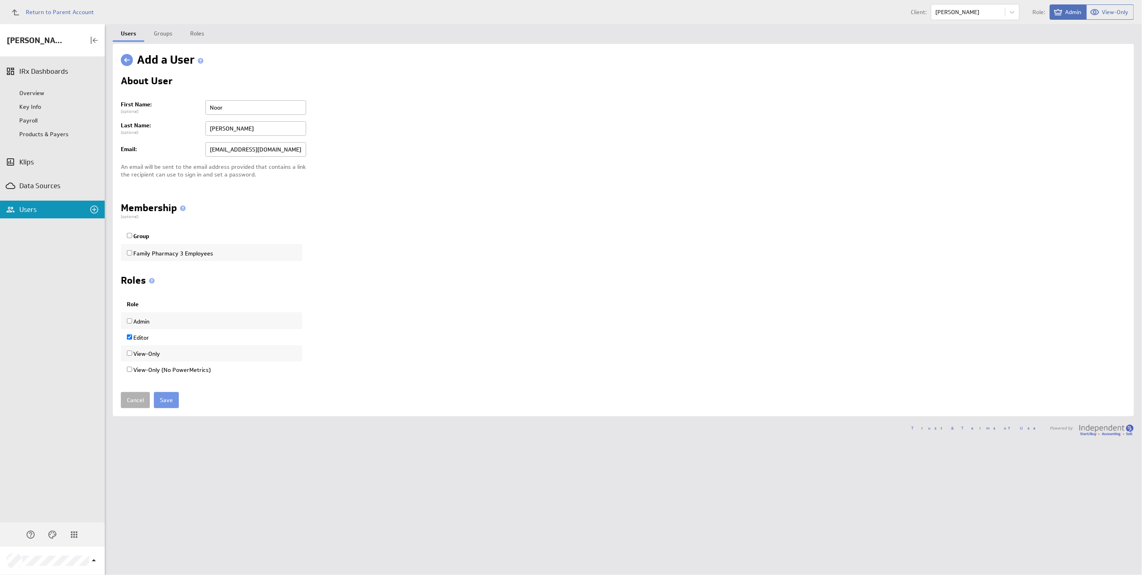
drag, startPoint x: 130, startPoint y: 254, endPoint x: 142, endPoint y: 266, distance: 16.5
click at [130, 254] on input "Family Pharmacy 3 Employees" at bounding box center [129, 252] width 5 height 5
checkbox input "true"
click at [128, 370] on input "View-Only (No PowerMetrics)" at bounding box center [129, 368] width 5 height 5
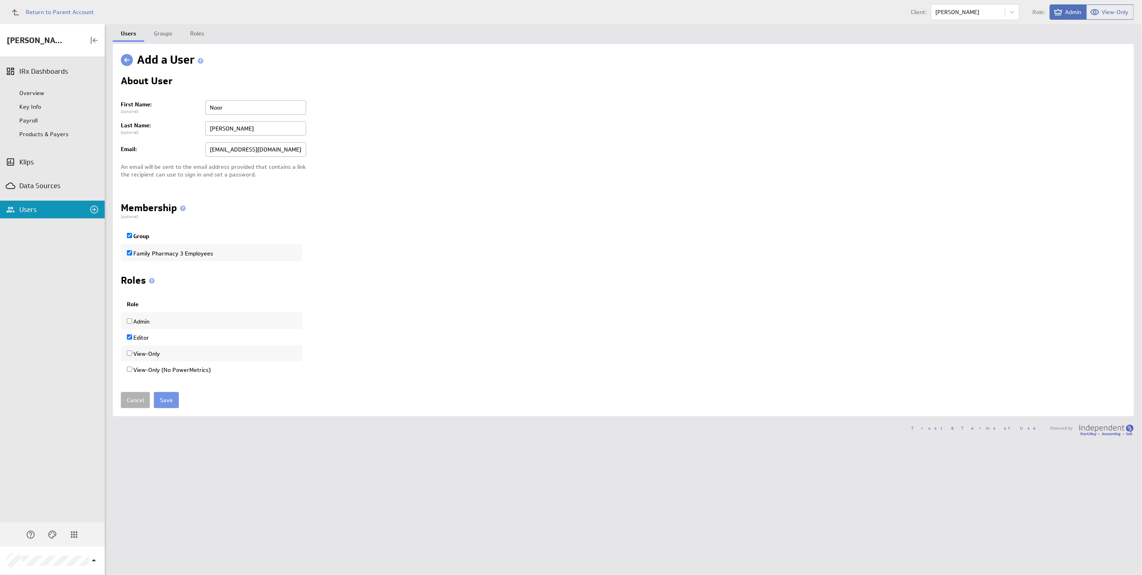
checkbox input "true"
click at [132, 335] on label "Editor" at bounding box center [138, 337] width 22 height 7
click at [132, 335] on input "Editor" at bounding box center [129, 336] width 5 height 5
checkbox input "false"
click at [164, 401] on input "Save" at bounding box center [166, 400] width 25 height 16
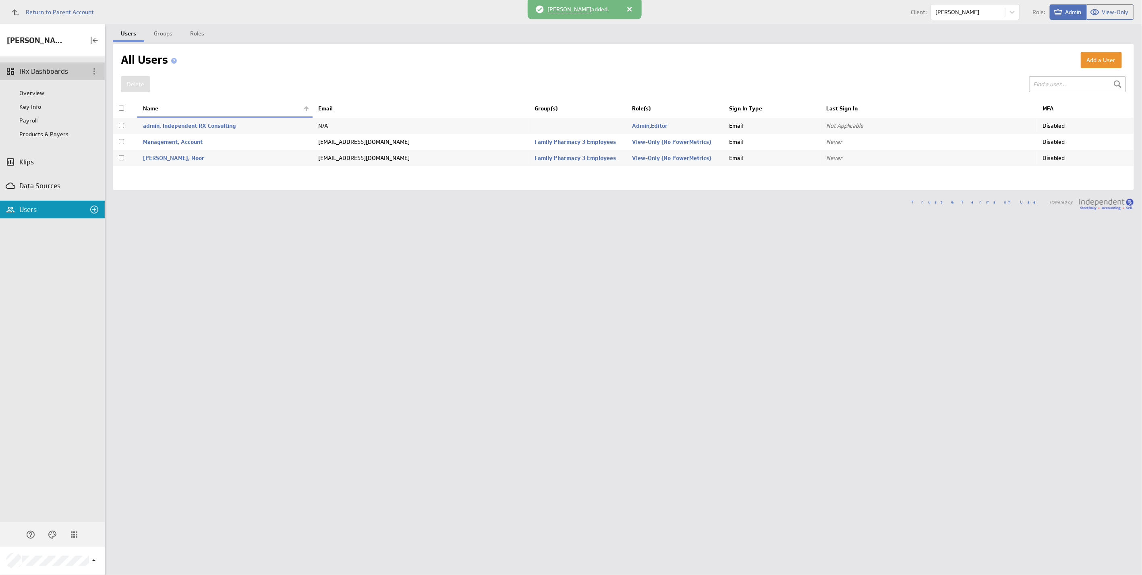
click at [47, 73] on div "IRx Dashboards" at bounding box center [52, 71] width 66 height 9
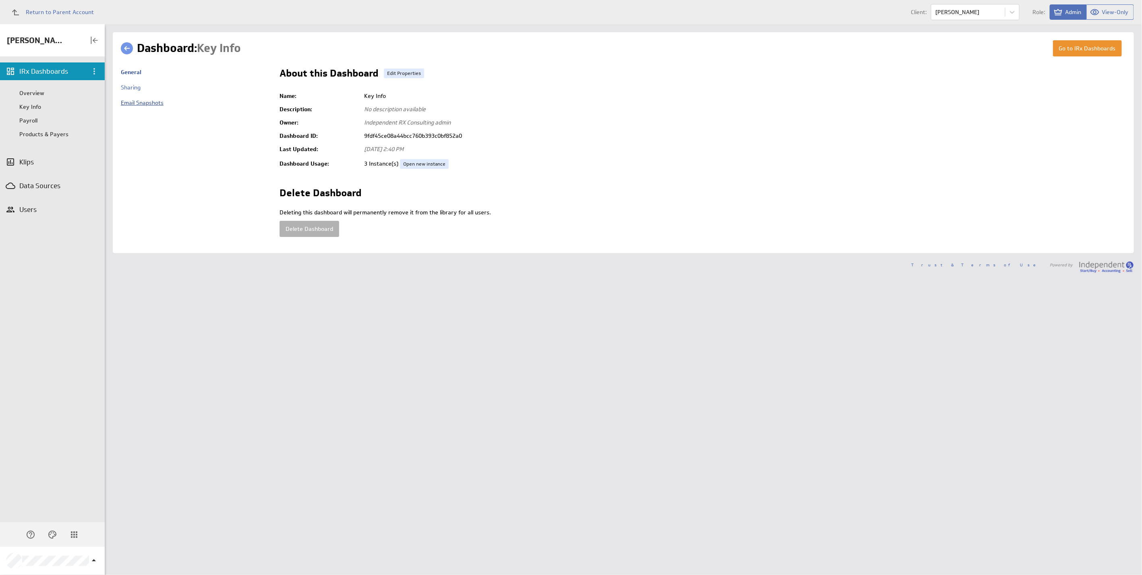
click at [147, 103] on link "Email Snapshots" at bounding box center [142, 102] width 43 height 7
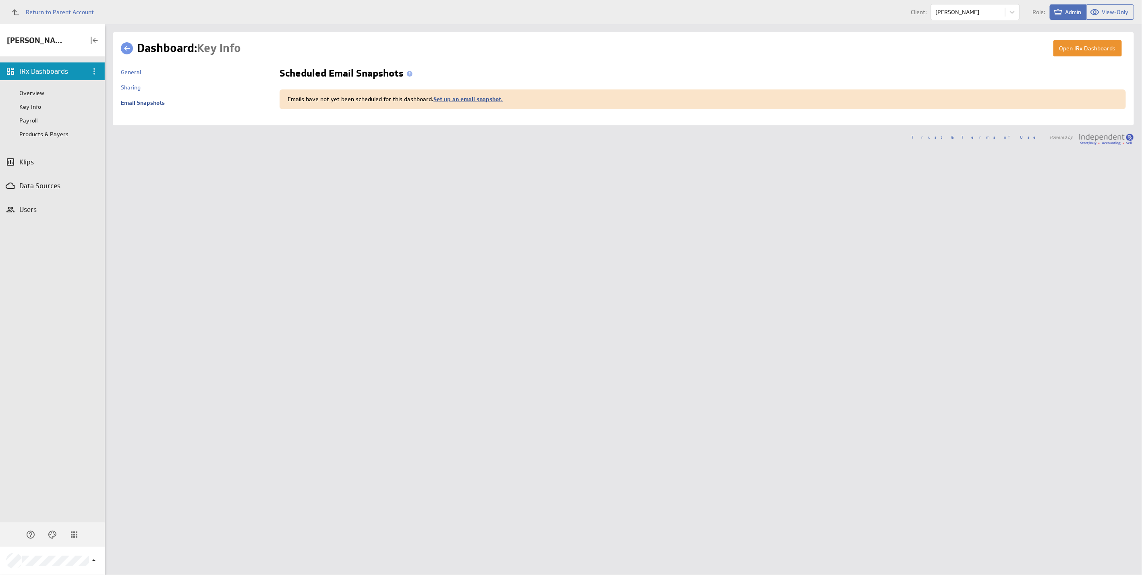
click at [475, 99] on link "Set up an email snapshot." at bounding box center [467, 98] width 69 height 7
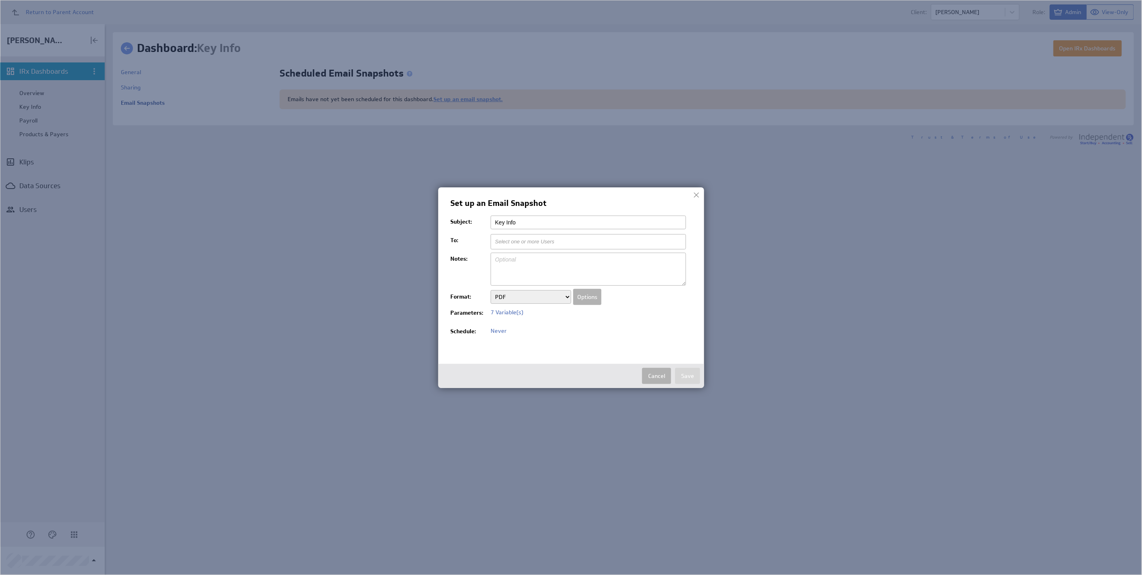
click at [506, 224] on input "Key Info" at bounding box center [587, 222] width 195 height 14
paste input "Family Pharmacy 1 - IRX KPI Dashboard"
click at [542, 221] on input "Family Pharmacy 1 - IRX KPI Dashboard Key Info" at bounding box center [587, 222] width 195 height 14
type input "Family Pharmacy 3 - IRX KPI Dashboard Key Info"
click at [550, 238] on input "text" at bounding box center [529, 242] width 69 height 14
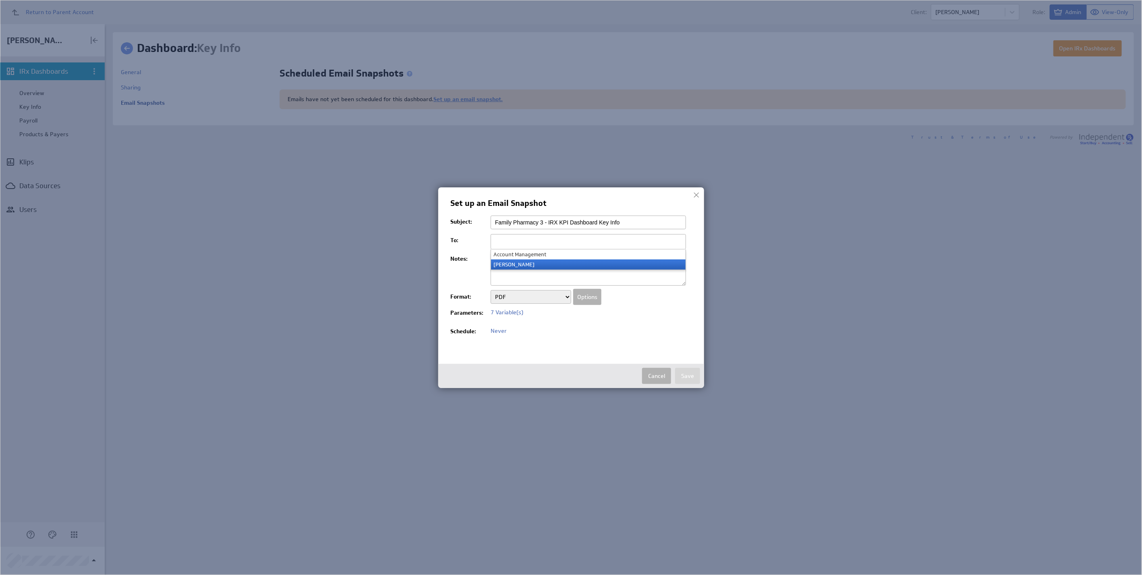
click at [538, 262] on li "[PERSON_NAME]" at bounding box center [588, 264] width 195 height 10
click at [549, 243] on input "text" at bounding box center [554, 242] width 10 height 14
click at [540, 257] on li "Account Management" at bounding box center [588, 254] width 195 height 10
click at [528, 265] on textarea at bounding box center [587, 268] width 195 height 33
click at [586, 296] on button "Options" at bounding box center [587, 297] width 28 height 16
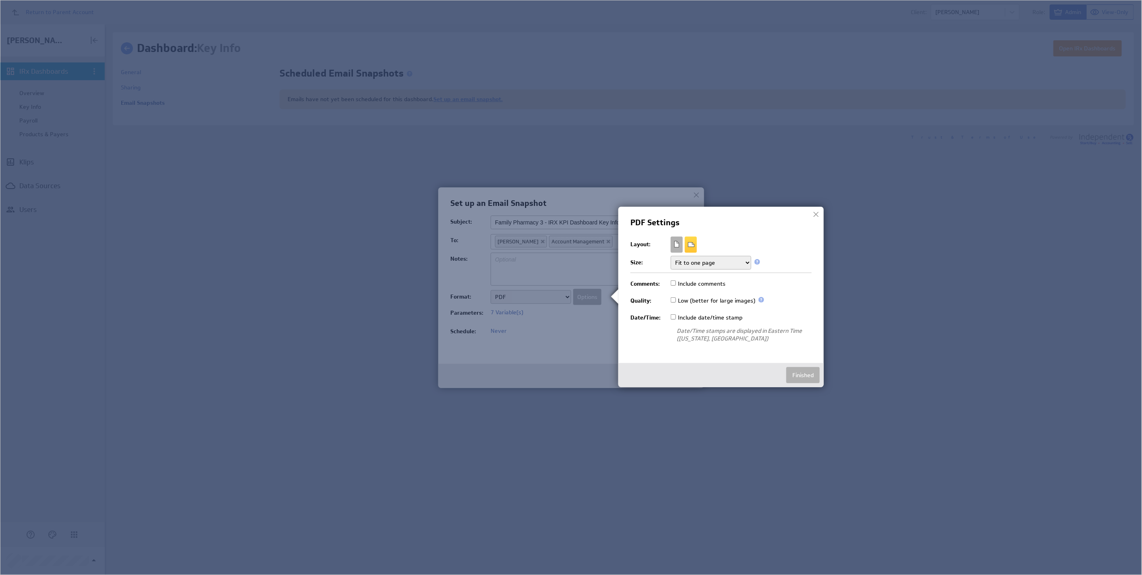
click at [716, 259] on select "Fit to one page Multiple pages Multiple pages (no breaks)" at bounding box center [711, 263] width 81 height 14
select select "break"
click at [671, 256] on select "Fit to one page Multiple pages Multiple pages (no breaks)" at bounding box center [711, 263] width 81 height 14
click at [681, 300] on label "Low (better for large images)" at bounding box center [713, 300] width 85 height 9
click at [676, 300] on input "Low (better for large images)" at bounding box center [673, 299] width 5 height 5
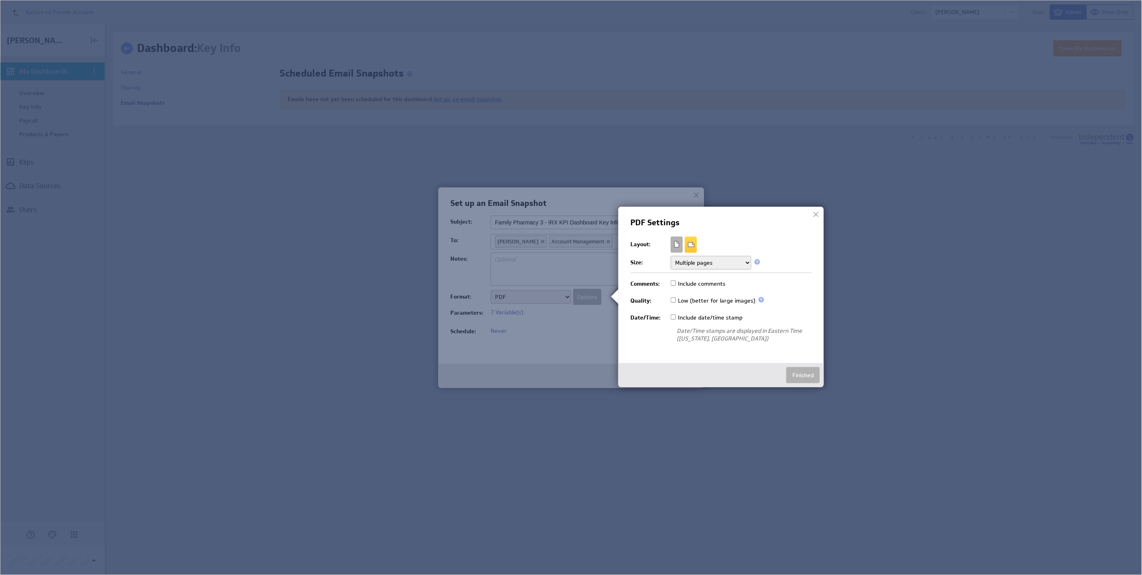
checkbox input "true"
click at [680, 316] on label "Include date/time stamp" at bounding box center [707, 317] width 72 height 9
click at [676, 316] on input "Include date/time stamp" at bounding box center [673, 316] width 5 height 5
checkbox input "true"
click at [801, 373] on button "Finished" at bounding box center [802, 375] width 33 height 16
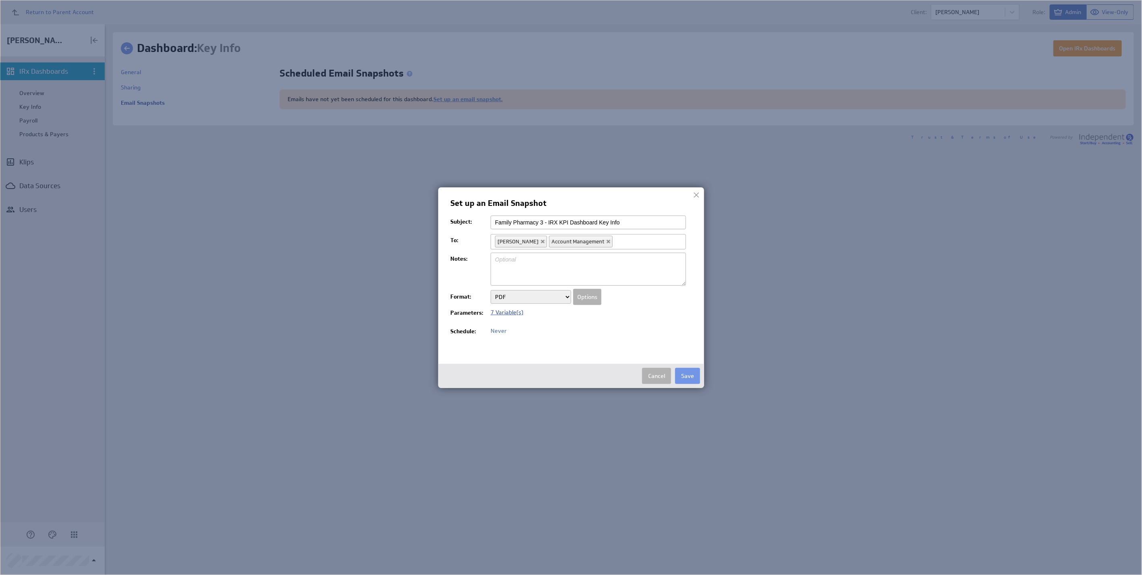
click at [507, 313] on span "7 Variable(s)" at bounding box center [506, 311] width 33 height 7
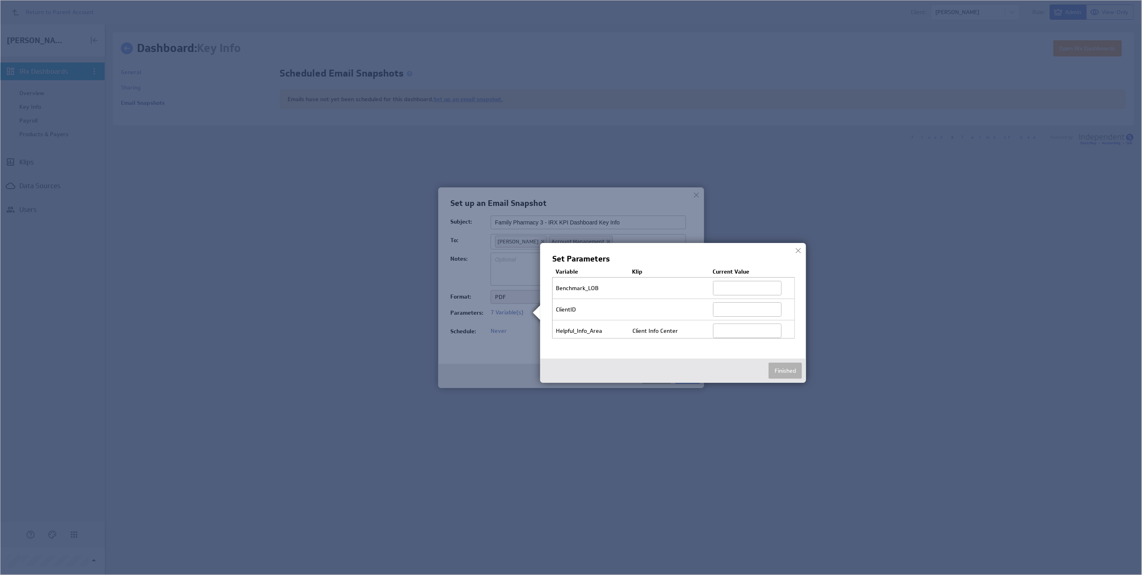
click at [756, 288] on input "text" at bounding box center [747, 288] width 68 height 14
type input "_all_"
click at [739, 307] on input "text" at bounding box center [747, 309] width 68 height 14
paste input "e458c3ffea60456990ffd6cef347befe"
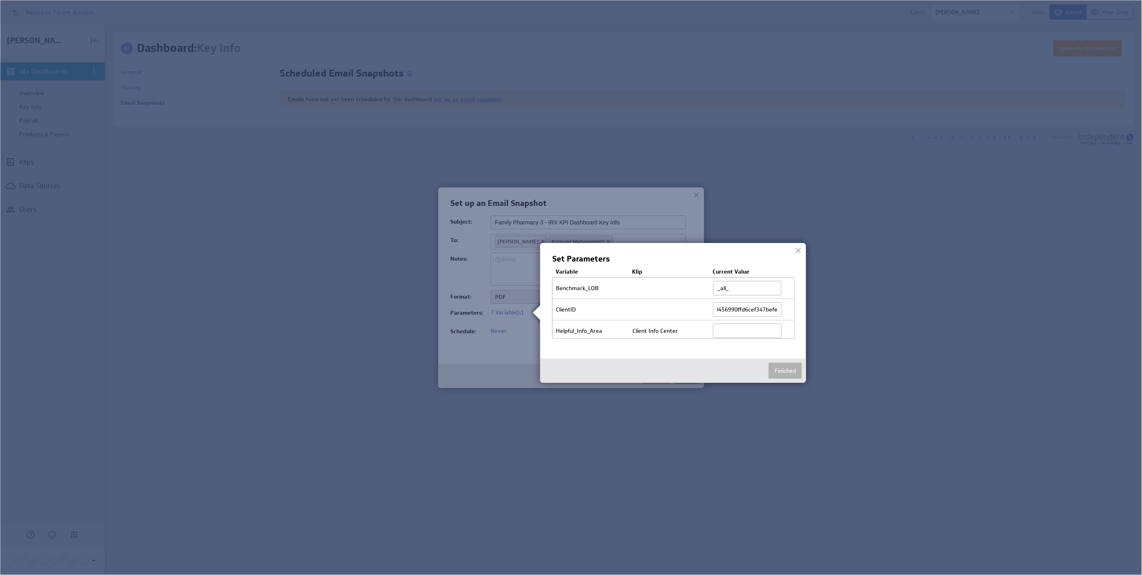
type input "e458c3ffea60456990ffd6cef347befe"
click at [753, 300] on input "text" at bounding box center [747, 298] width 68 height 14
type input "Yes"
type input "6"
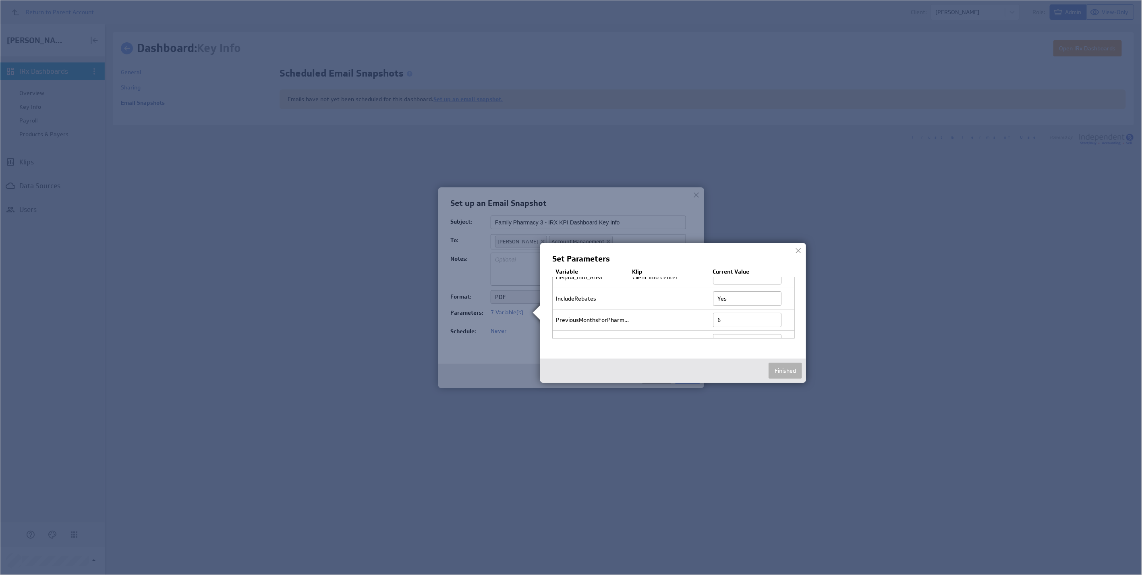
scroll to position [63, 0]
type input "364"
paste input "Family Pharmacy 3"
type input "Family Pharmacy 3"
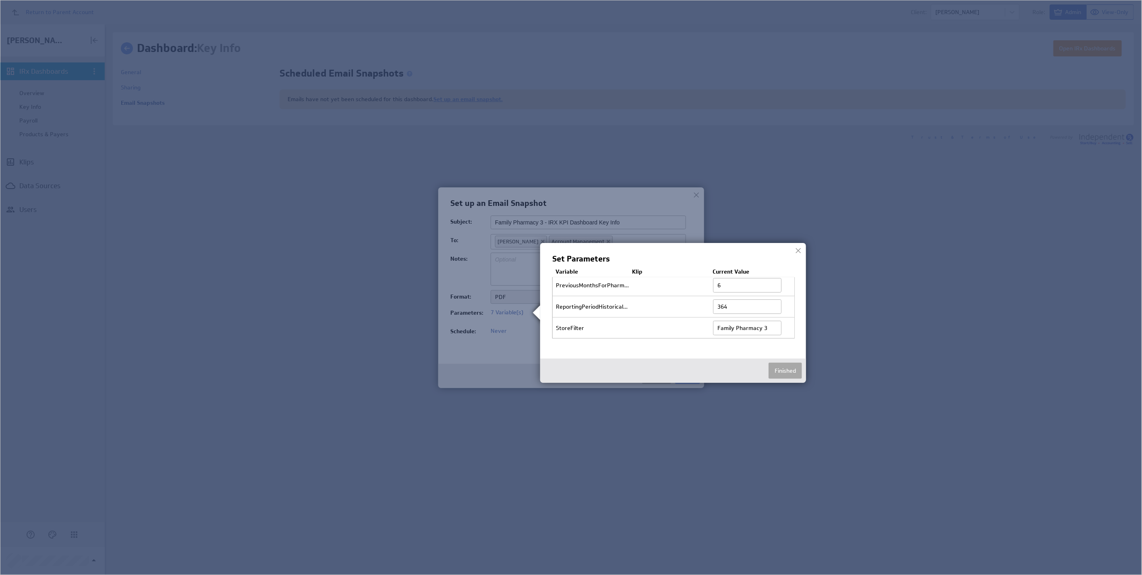
click at [780, 367] on button "Finished" at bounding box center [784, 370] width 33 height 16
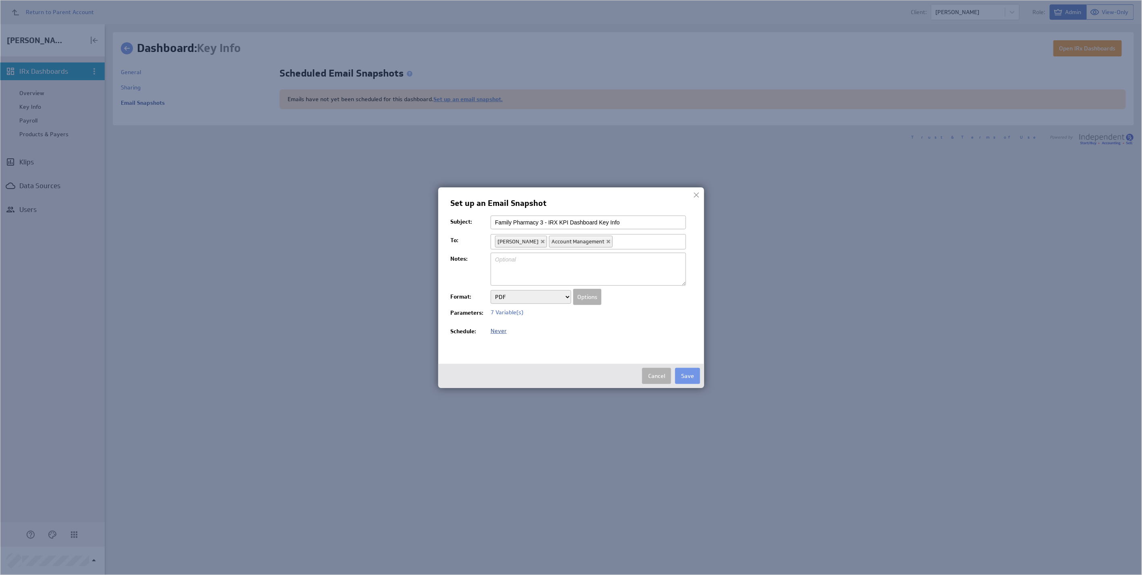
click at [499, 330] on span "Never" at bounding box center [498, 330] width 16 height 7
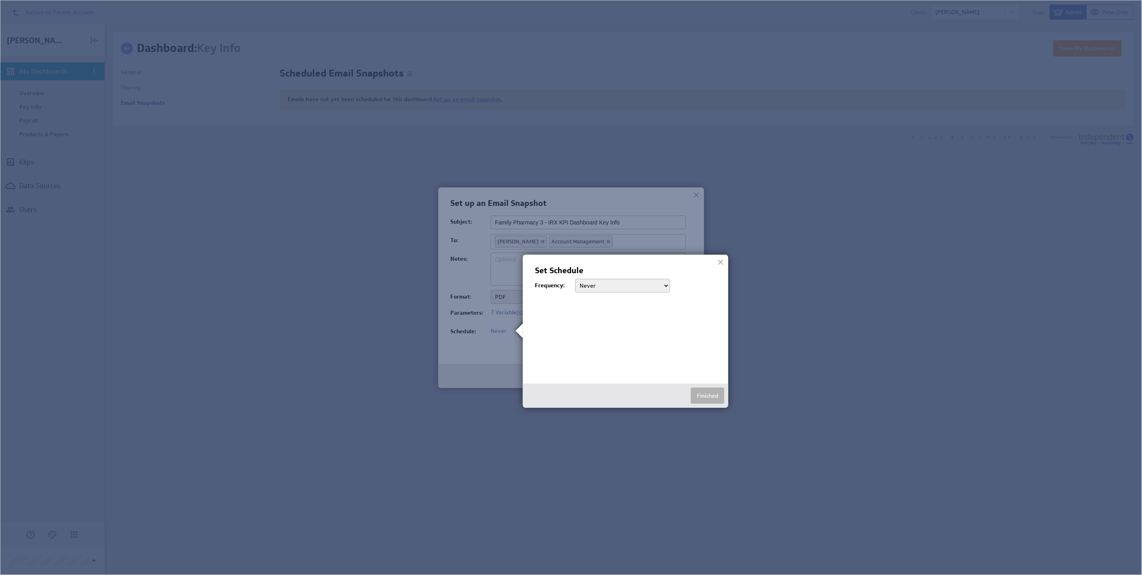
click at [582, 288] on select "Never Daily Weekly Monthly" at bounding box center [622, 286] width 95 height 14
select select "week"
click at [575, 279] on select "Never Daily Weekly Monthly" at bounding box center [622, 286] width 95 height 14
click at [583, 316] on label "Mon" at bounding box center [589, 317] width 28 height 9
click at [580, 316] on input "Mon" at bounding box center [577, 317] width 5 height 5
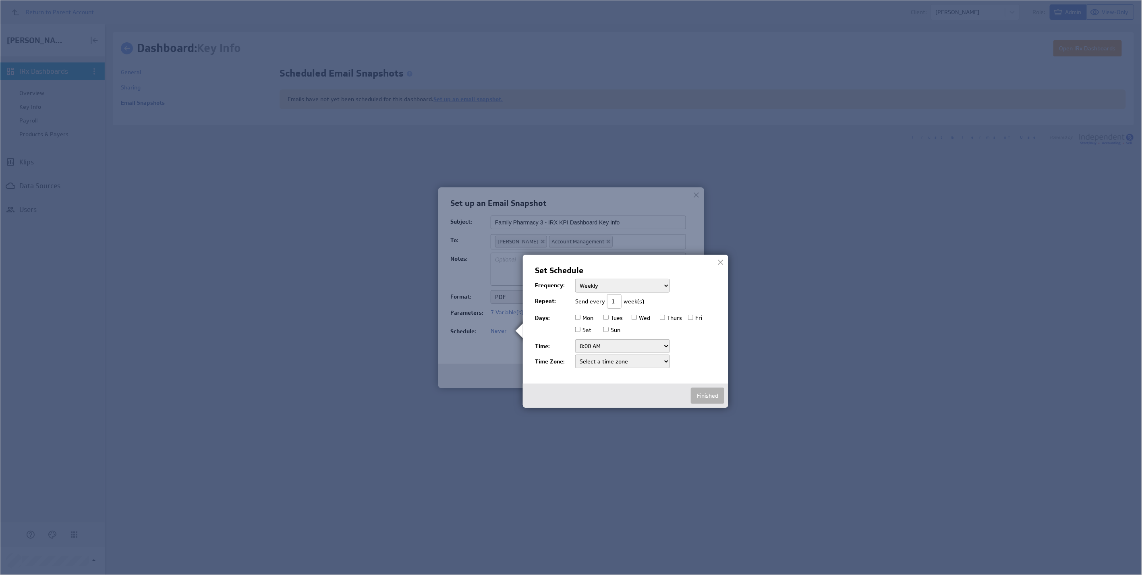
checkbox input "true"
click at [596, 363] on select "Select a time zone Midway Island Samoa Hawaii Alaska Pacific Time (Canada) Paci…" at bounding box center [622, 361] width 95 height 14
select select "US/Pacific"
click at [575, 354] on select "Select a time zone Midway Island Samoa Hawaii Alaska Pacific Time (Canada) Paci…" at bounding box center [622, 361] width 95 height 14
click at [606, 348] on select "12:00 AM 12:30 AM 1:00 AM 1:30 AM 2:00 AM 2:30 AM 3:00 AM 3:30 AM 4:00 AM 4:30 …" at bounding box center [622, 346] width 95 height 14
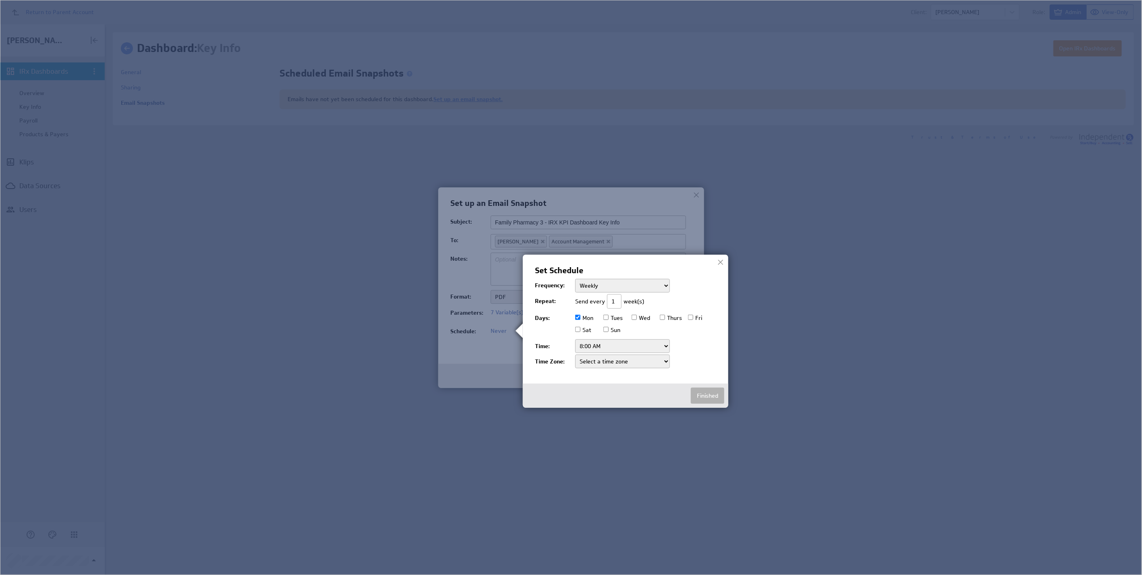
select select "8:00 PM"
click at [575, 339] on select "12:00 AM 12:30 AM 1:00 AM 1:30 AM 2:00 AM 2:30 AM 3:00 AM 3:30 AM 4:00 AM 4:30 …" at bounding box center [622, 346] width 95 height 14
click at [709, 393] on button "Finished" at bounding box center [707, 395] width 33 height 16
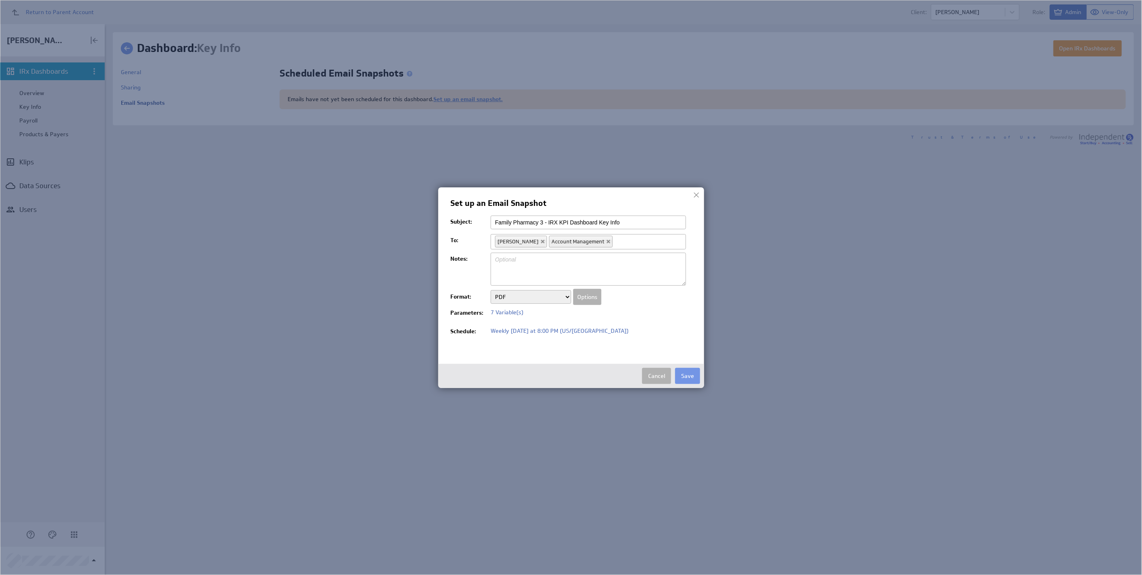
click at [599, 279] on textarea at bounding box center [587, 268] width 195 height 33
paste textarea "Attached is your weekly Key Info Dashboard from IRx Accounting Services. As a r…"
type textarea "Attached is your weekly Key Info Dashboard from IRx Accounting Services. As a r…"
click at [682, 376] on button "Save" at bounding box center [687, 376] width 25 height 16
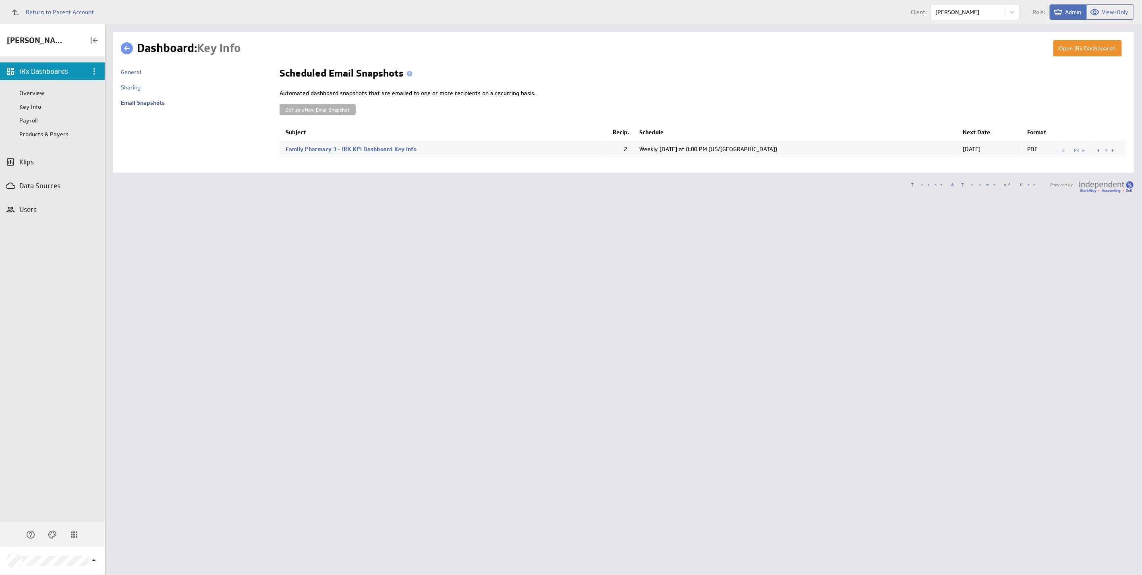
click at [131, 52] on link at bounding box center [127, 48] width 12 height 12
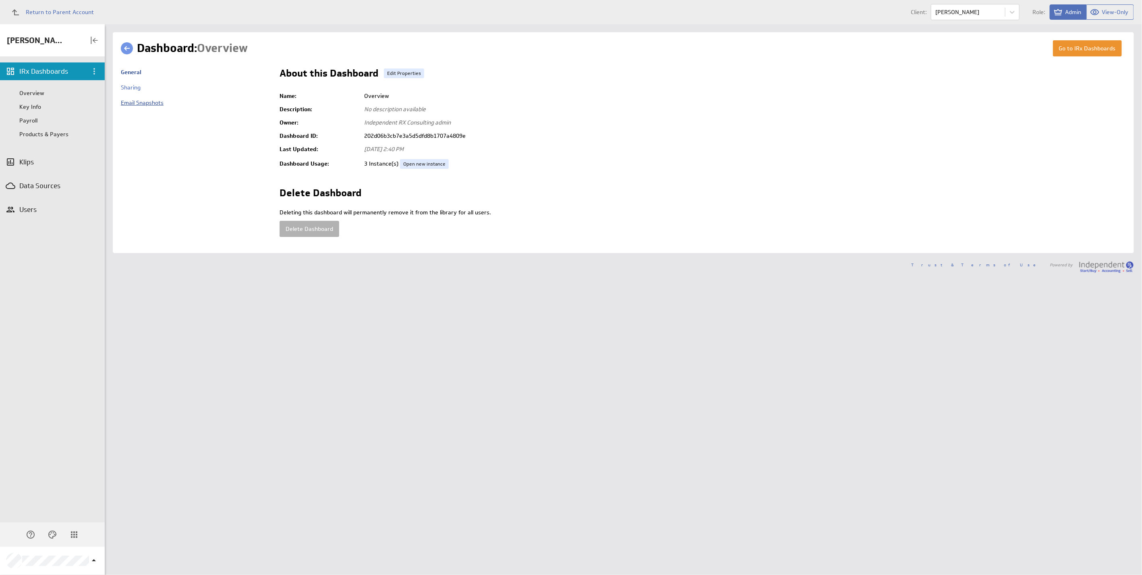
click at [139, 106] on link "Email Snapshots" at bounding box center [142, 102] width 43 height 7
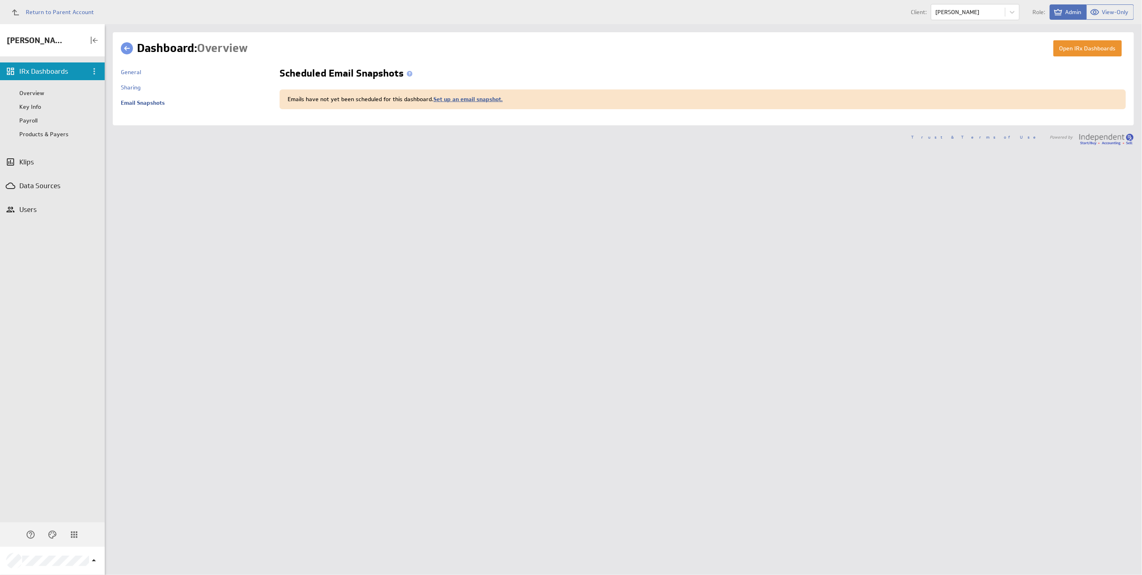
click at [443, 99] on link "Set up an email snapshot." at bounding box center [467, 98] width 69 height 7
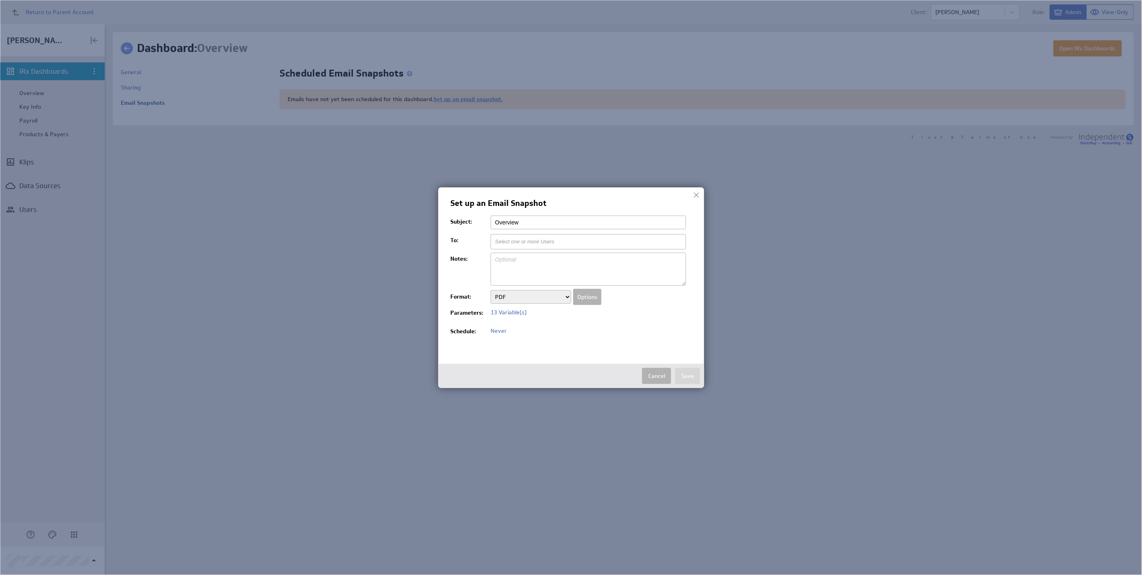
click at [532, 219] on input "Overview" at bounding box center [587, 222] width 195 height 14
paste input "Family Pharmacy 1 - IRX KPI Dashboard"
type input "Family Pharmacy 1 - IRX KPI Dashboard Overview"
type input "Select one or more Users"
click at [542, 221] on input "Family Pharmacy 1 - IRX KPI Dashboard Overview" at bounding box center [587, 222] width 195 height 14
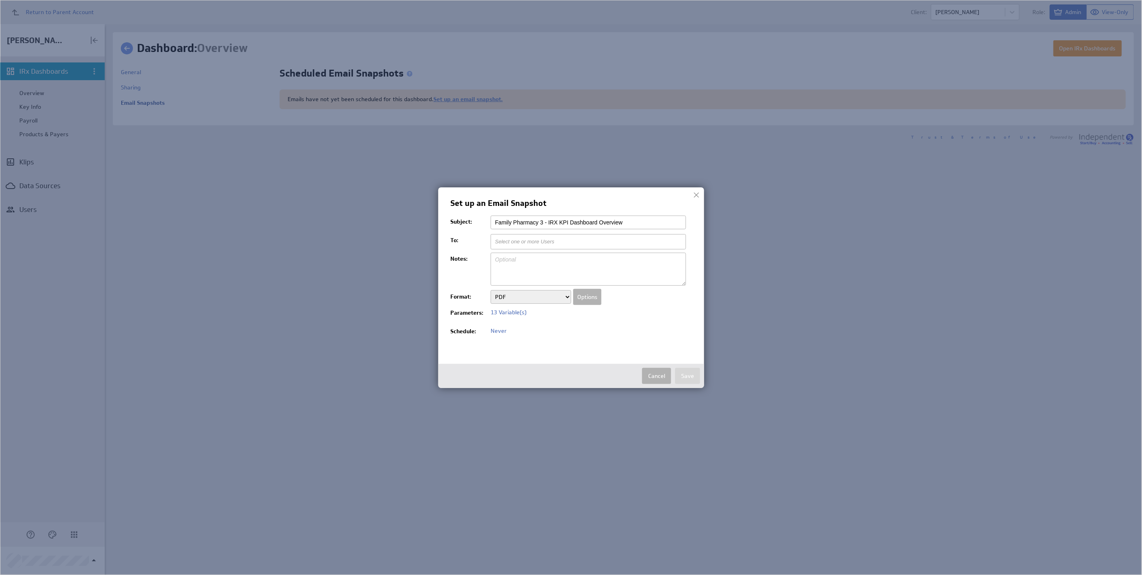
type input "Family Pharmacy 3 - IRX KPI Dashboard Overview"
click at [538, 242] on input "text" at bounding box center [529, 242] width 69 height 14
click at [530, 262] on li "[PERSON_NAME]" at bounding box center [588, 264] width 195 height 10
click at [553, 242] on ul "[PERSON_NAME]" at bounding box center [587, 241] width 195 height 15
click at [549, 255] on li "Account Management" at bounding box center [588, 254] width 195 height 10
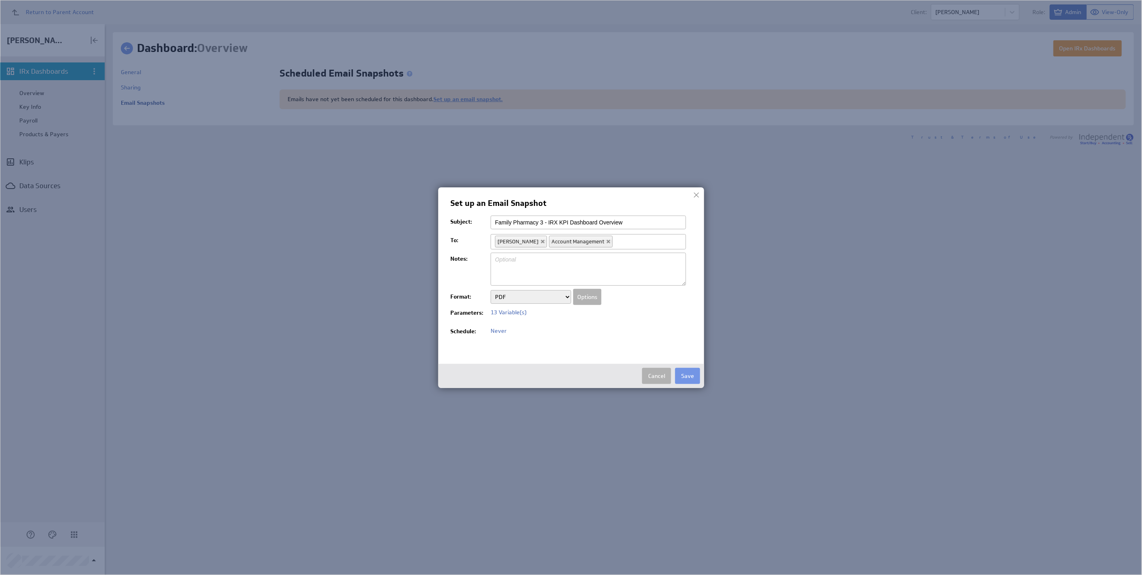
click at [542, 261] on textarea at bounding box center [587, 268] width 195 height 33
paste textarea "Attached is your weekly Overview Dashboard from IRx Accounting Services. As a r…"
type textarea "Attached is your weekly Overview Dashboard from IRx Accounting Services. As a r…"
click at [583, 296] on button "Options" at bounding box center [587, 297] width 28 height 16
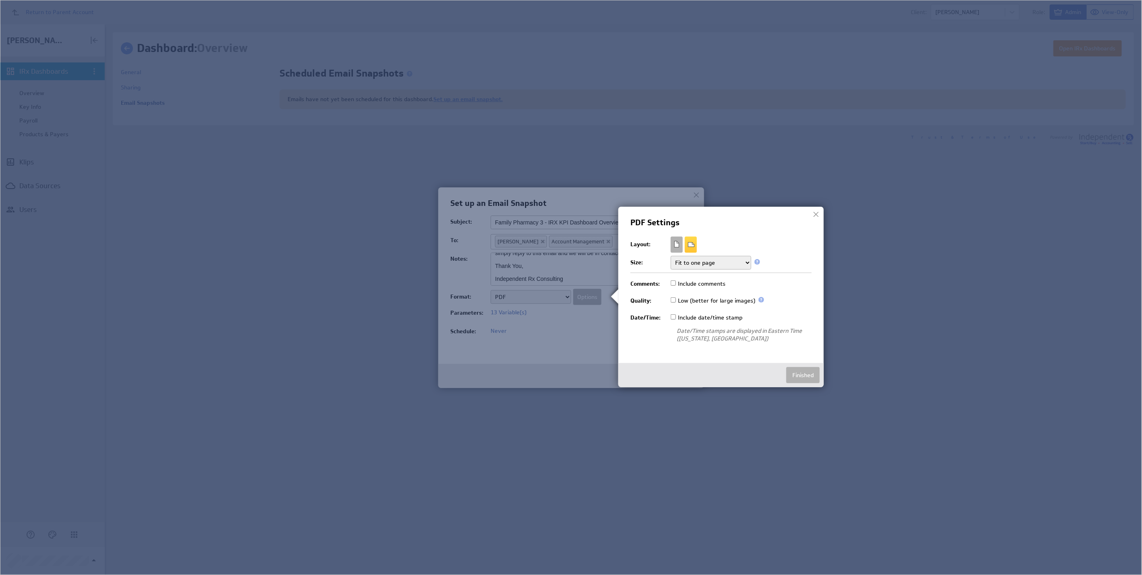
drag, startPoint x: 711, startPoint y: 262, endPoint x: 707, endPoint y: 267, distance: 5.7
click at [711, 262] on select "Fit to one page Multiple pages Multiple pages (no breaks)" at bounding box center [711, 263] width 81 height 14
select select "break"
click at [671, 256] on select "Fit to one page Multiple pages Multiple pages (no breaks)" at bounding box center [711, 263] width 81 height 14
click at [693, 299] on label "Low (better for large images)" at bounding box center [713, 300] width 85 height 9
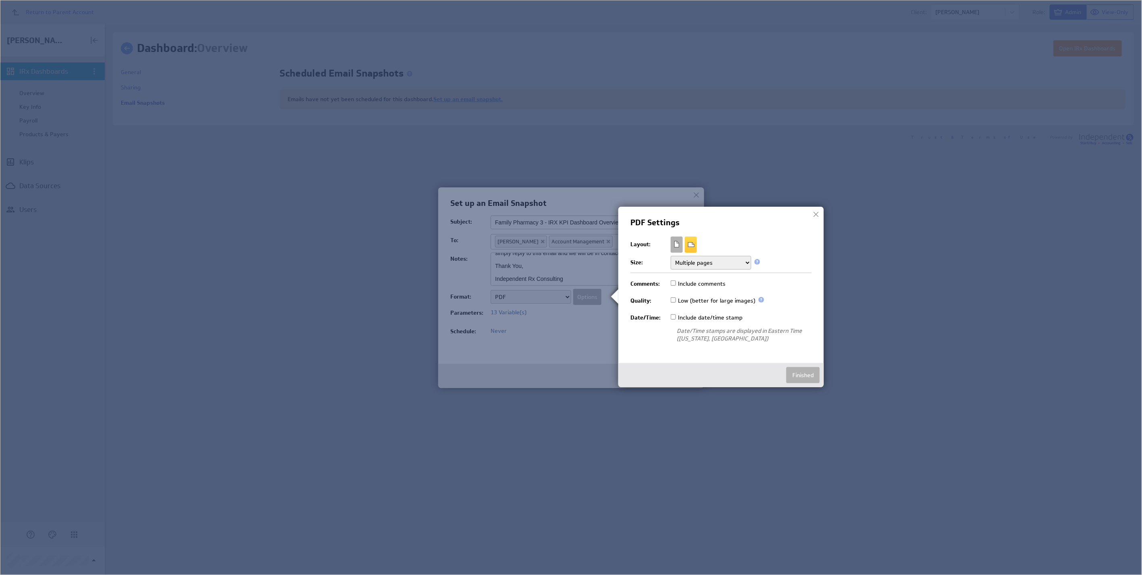
click at [676, 299] on input "Low (better for large images)" at bounding box center [673, 299] width 5 height 5
checkbox input "true"
click at [689, 319] on label "Include date/time stamp" at bounding box center [707, 317] width 72 height 9
click at [676, 319] on input "Include date/time stamp" at bounding box center [673, 316] width 5 height 5
checkbox input "true"
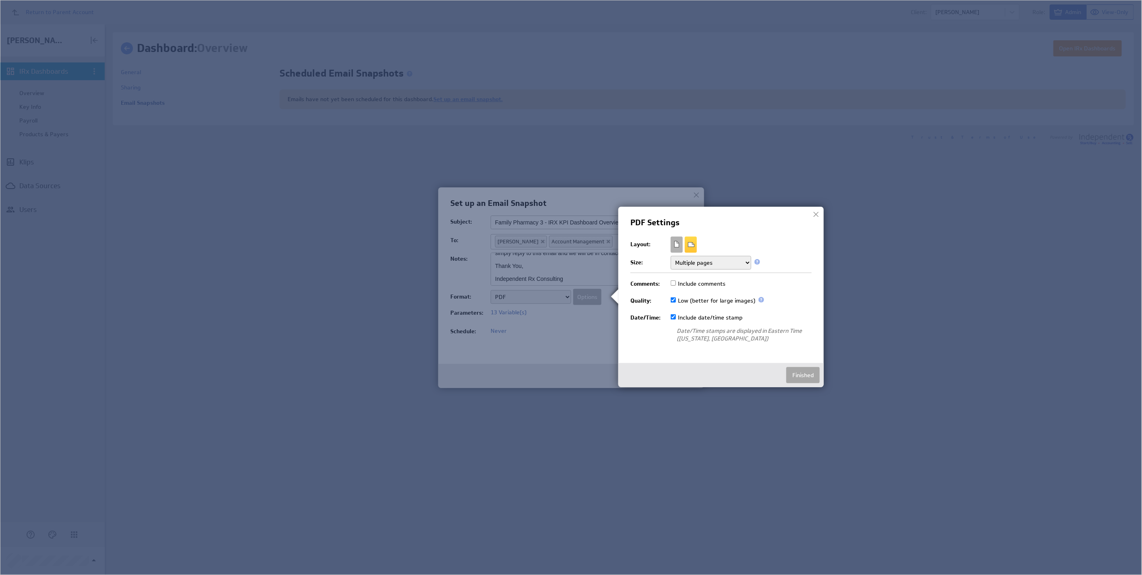
click at [810, 379] on button "Finished" at bounding box center [802, 375] width 33 height 16
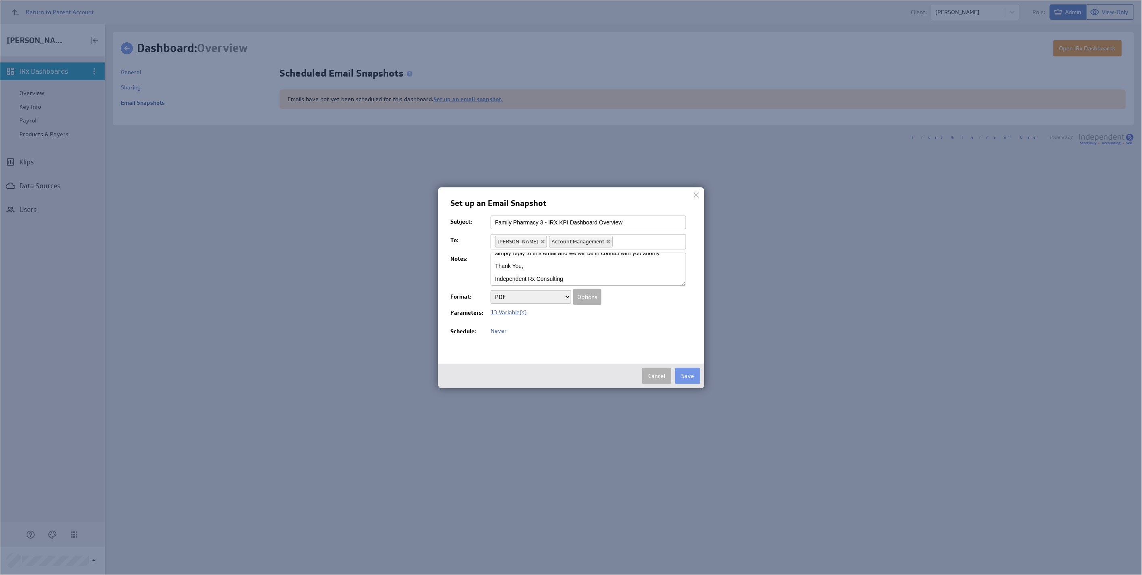
click at [515, 313] on span "13 Variable(s)" at bounding box center [508, 311] width 36 height 7
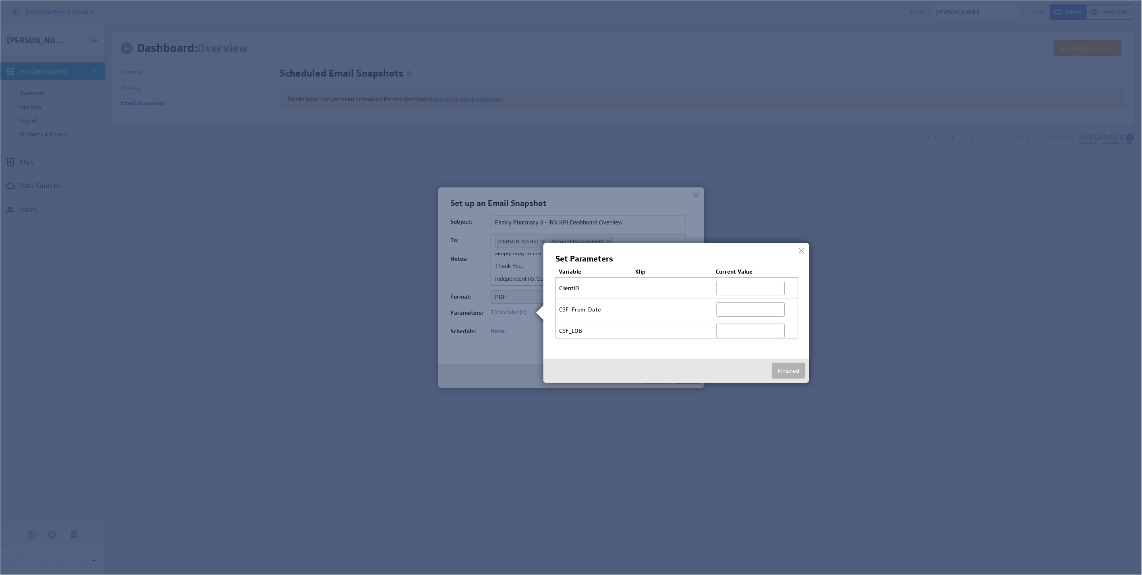
click at [736, 289] on input "text" at bounding box center [750, 288] width 68 height 14
paste input "e458c3ffea60456990ffd6cef347befe"
type input "e458c3ffea60456990ffd6cef347befe"
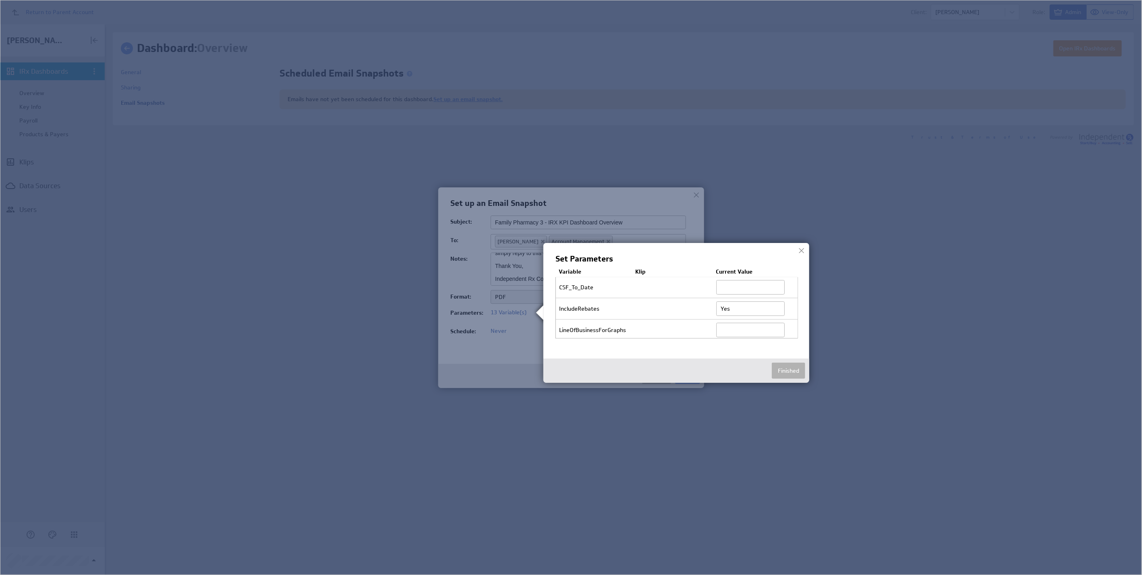
type input "Yes"
type input "_all_"
type input "6"
type input "_all_"
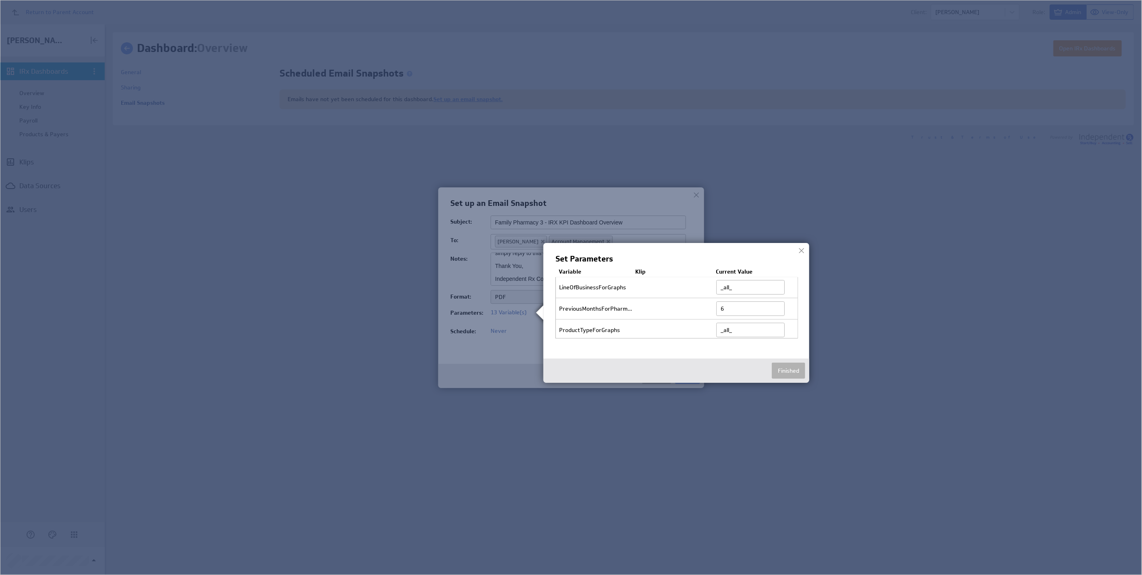
scroll to position [171, 0]
type input "364"
paste input "All Vaccines Listed Below"
type input "All Vaccines Listed Below"
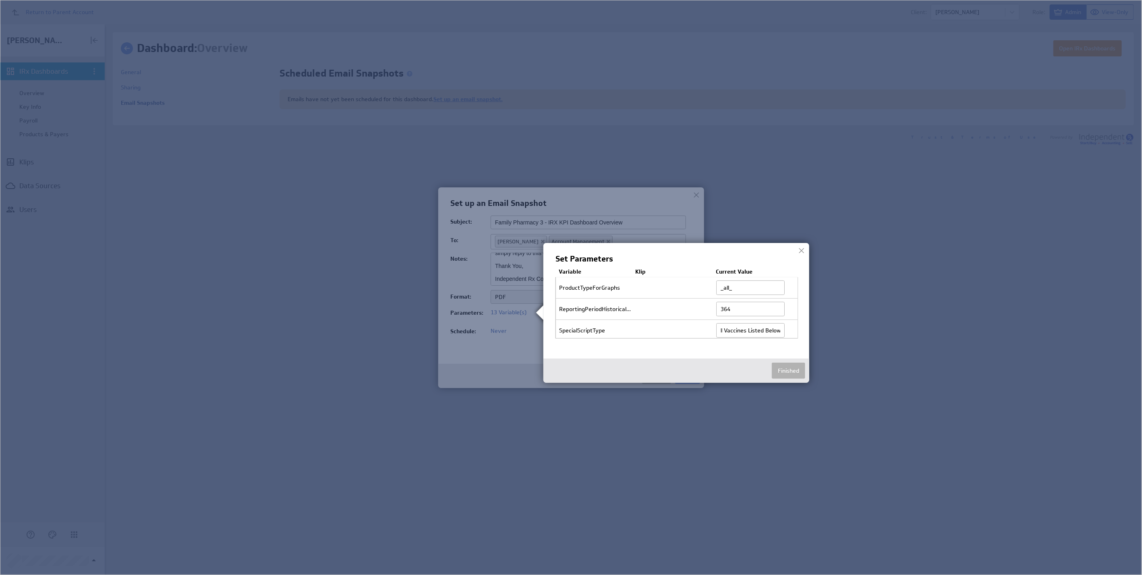
scroll to position [214, 0]
paste input "Family Pharmacy 3"
type input "Family Pharmacy 3"
click at [788, 370] on button "Finished" at bounding box center [788, 370] width 33 height 16
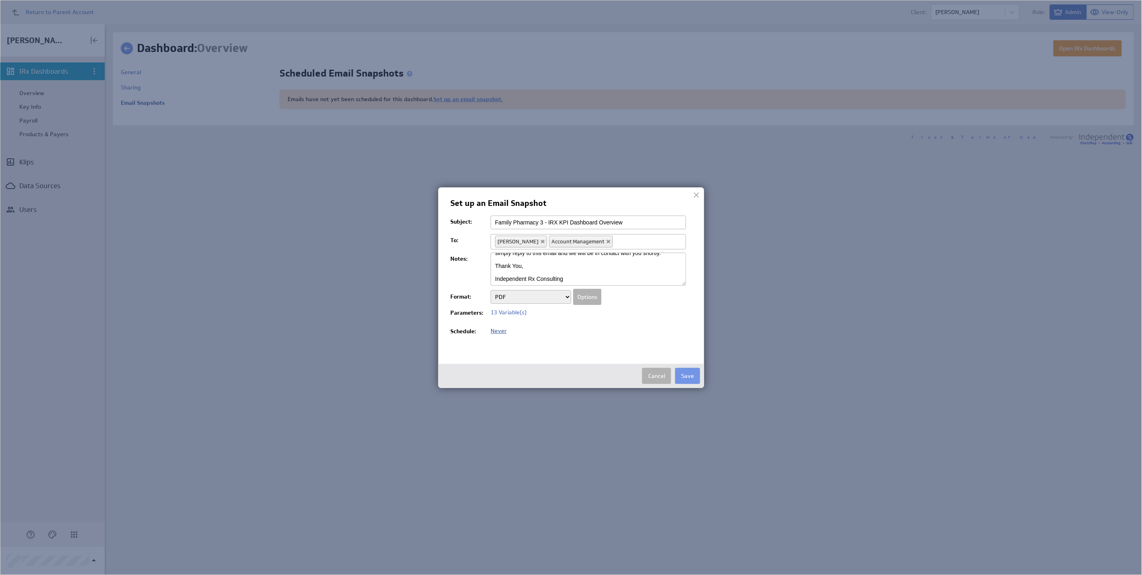
click at [499, 332] on span "Never" at bounding box center [498, 330] width 16 height 7
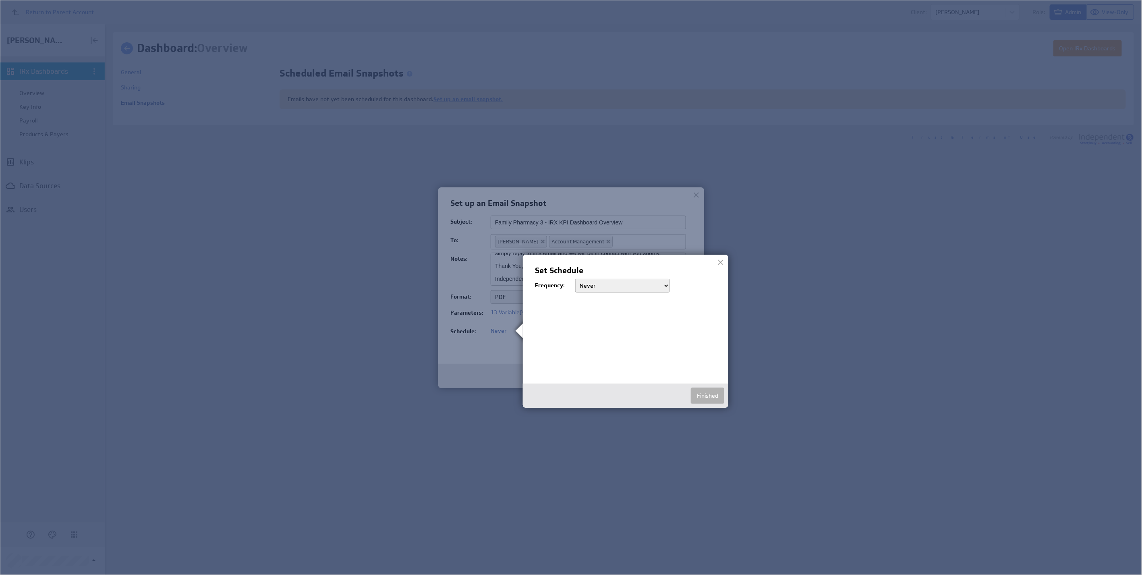
click at [595, 283] on select "Never Daily Weekly Monthly" at bounding box center [622, 286] width 95 height 14
select select "week"
click at [575, 279] on select "Never Daily Weekly Monthly" at bounding box center [622, 286] width 95 height 14
click at [586, 316] on label "Mon" at bounding box center [589, 317] width 28 height 9
click at [580, 316] on input "Mon" at bounding box center [577, 317] width 5 height 5
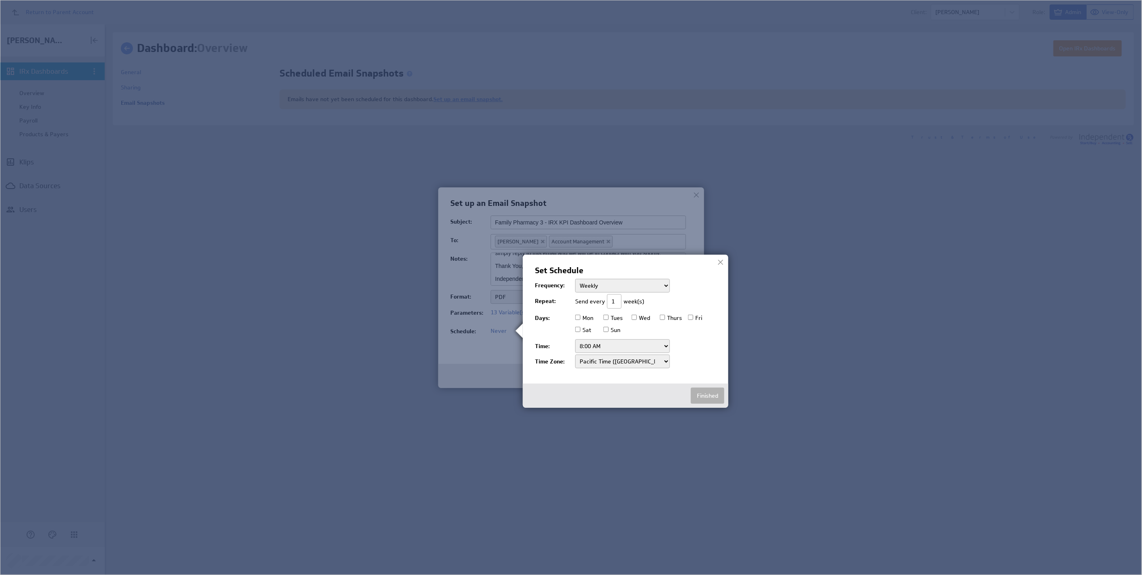
checkbox input "true"
drag, startPoint x: 595, startPoint y: 344, endPoint x: 606, endPoint y: 335, distance: 14.6
click at [595, 344] on select "12:00 AM 12:30 AM 1:00 AM 1:30 AM 2:00 AM 2:30 AM 3:00 AM 3:30 AM 4:00 AM 4:30 …" at bounding box center [622, 346] width 95 height 14
click at [617, 346] on select "12:00 AM 12:30 AM 1:00 AM 1:30 AM 2:00 AM 2:30 AM 3:00 AM 3:30 AM 4:00 AM 4:30 …" at bounding box center [622, 346] width 95 height 14
select select "8:00 PM"
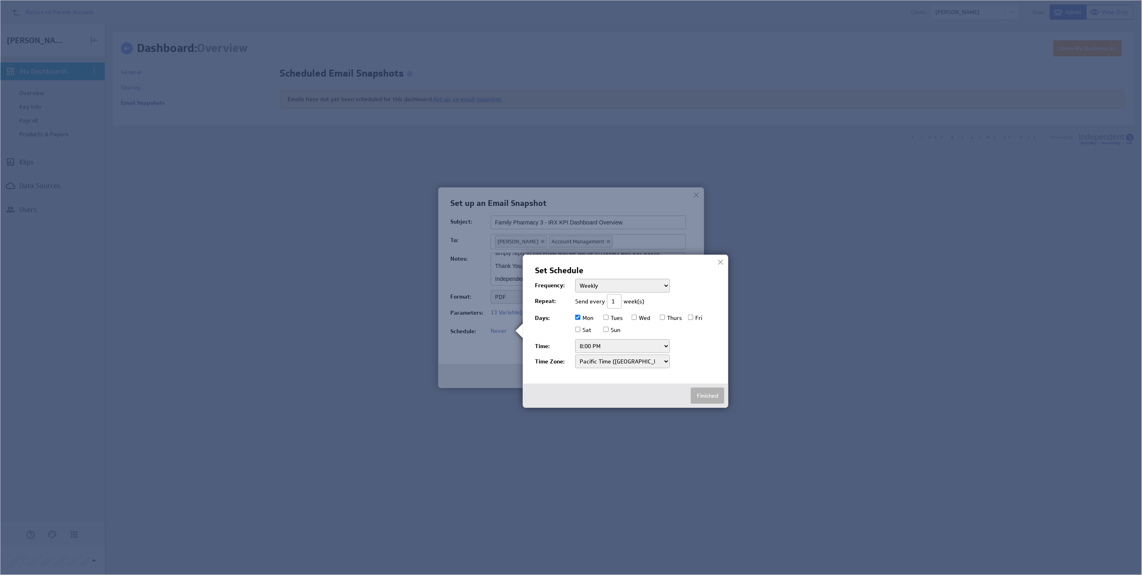
click at [575, 339] on select "12:00 AM 12:30 AM 1:00 AM 1:30 AM 2:00 AM 2:30 AM 3:00 AM 3:30 AM 4:00 AM 4:30 …" at bounding box center [622, 346] width 95 height 14
click at [712, 397] on button "Finished" at bounding box center [707, 395] width 33 height 16
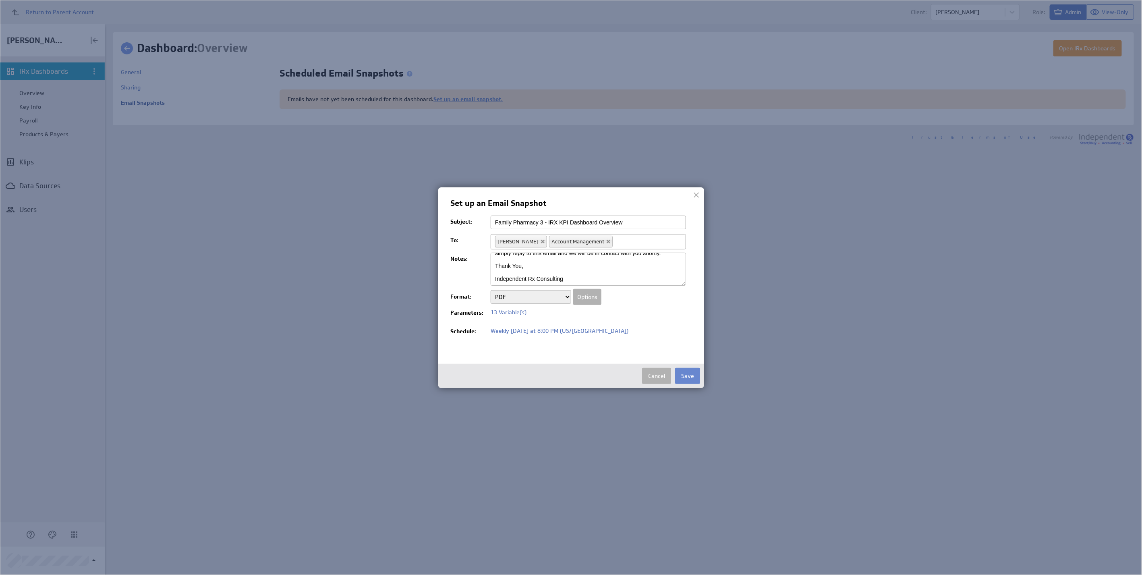
click at [688, 376] on button "Save" at bounding box center [687, 376] width 25 height 16
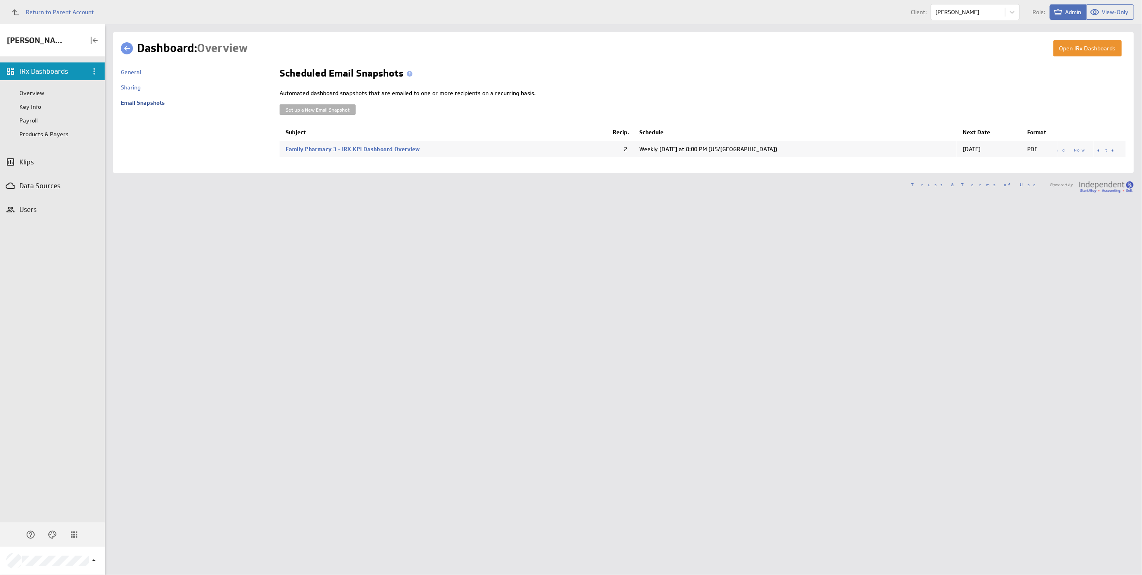
click at [130, 49] on link at bounding box center [127, 48] width 12 height 12
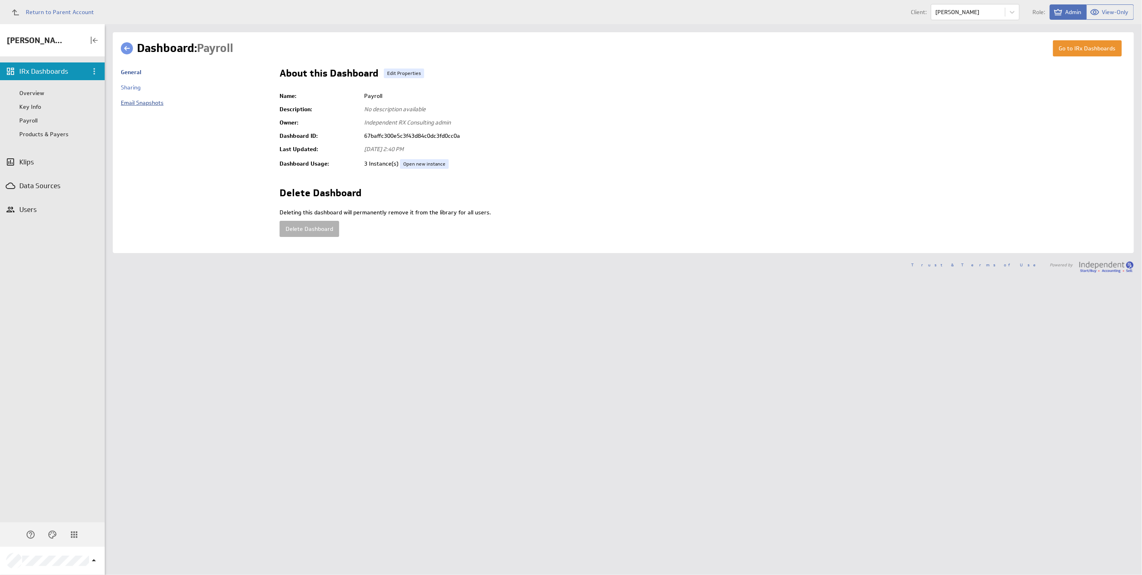
click at [153, 101] on link "Email Snapshots" at bounding box center [142, 102] width 43 height 7
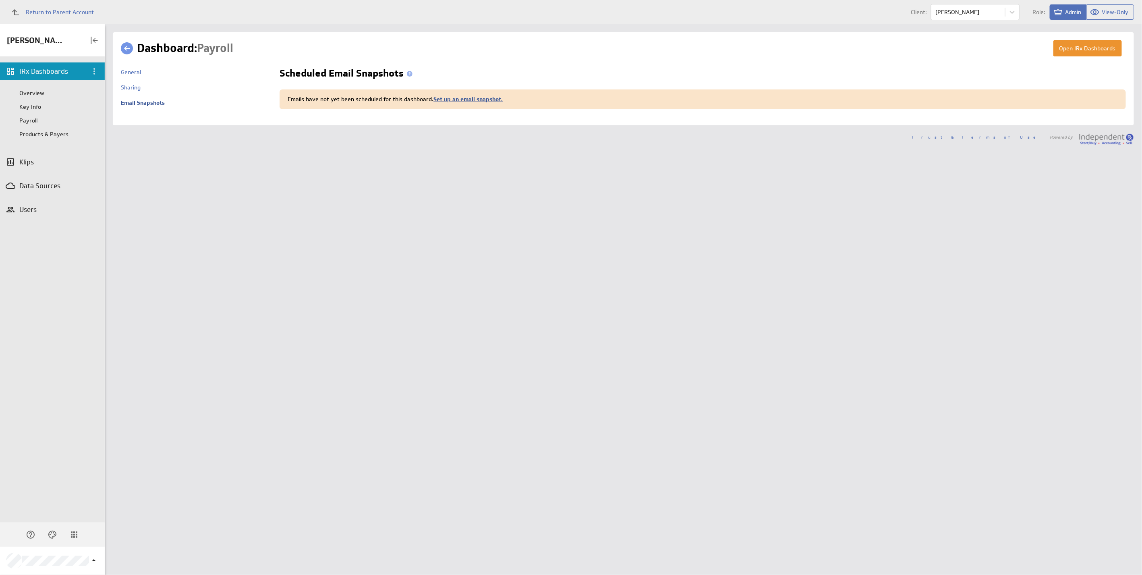
click at [459, 100] on link "Set up an email snapshot." at bounding box center [467, 98] width 69 height 7
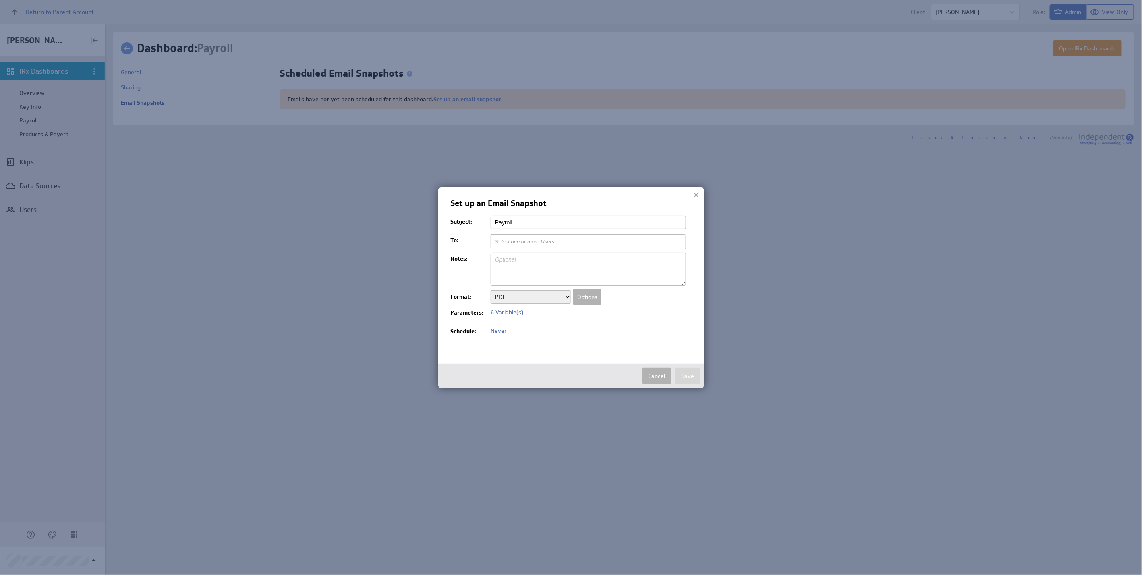
click at [541, 224] on input "Payroll" at bounding box center [587, 222] width 195 height 14
paste input "Family Pharmacy 1 - IRX KPI Dashboard"
click at [543, 221] on input "Family Pharmacy 1 - IRX KPI Dashboard Payroll" at bounding box center [587, 222] width 195 height 14
type input "Family Pharmacy 3 - IRX KPI Dashboard Payroll"
click at [589, 264] on li "[PERSON_NAME]" at bounding box center [588, 264] width 195 height 10
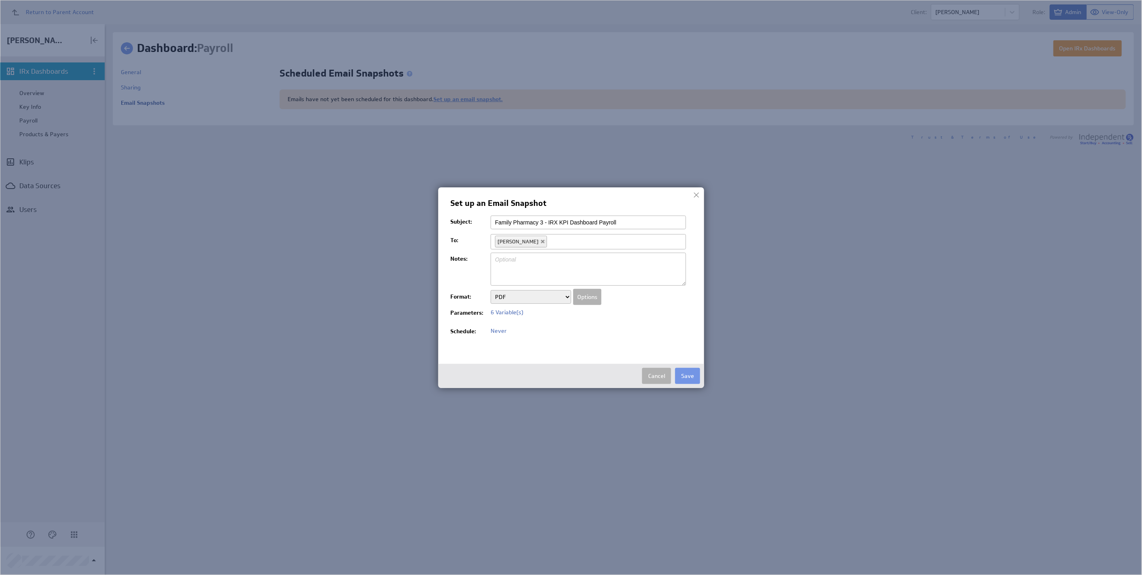
click at [599, 242] on ul "[PERSON_NAME]" at bounding box center [587, 241] width 195 height 15
click at [594, 251] on li "Account Management" at bounding box center [588, 254] width 195 height 10
click at [588, 260] on textarea at bounding box center [587, 268] width 195 height 33
paste textarea "Attached is your weekly Payroll Dashboard from IRx Accounting Services. As a re…"
type textarea "Attached is your weekly Payroll Dashboard from IRx Accounting Services. As a re…"
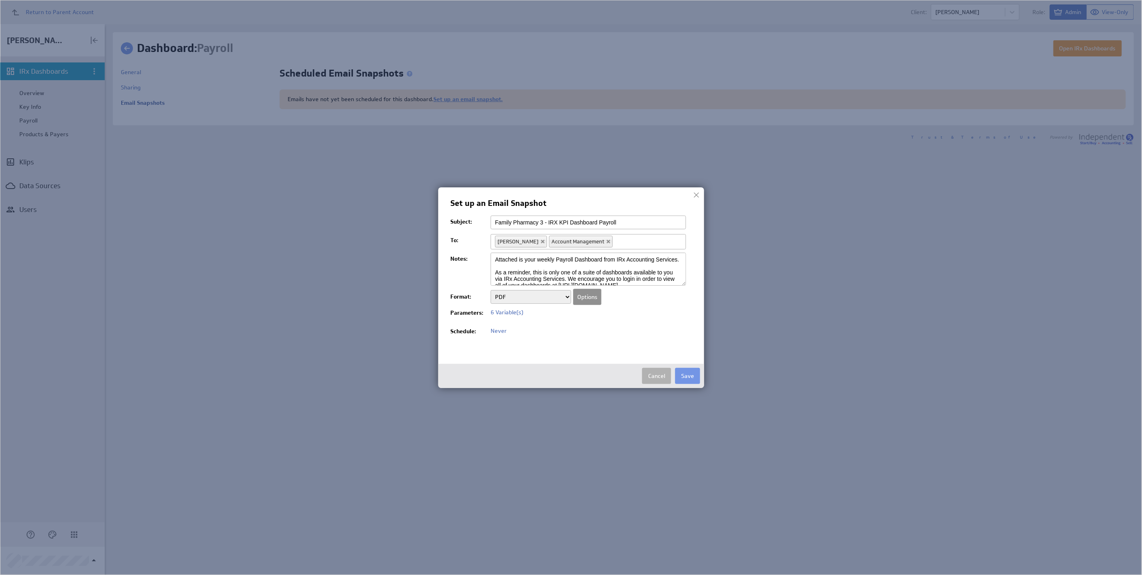
click at [590, 297] on button "Options" at bounding box center [587, 297] width 28 height 16
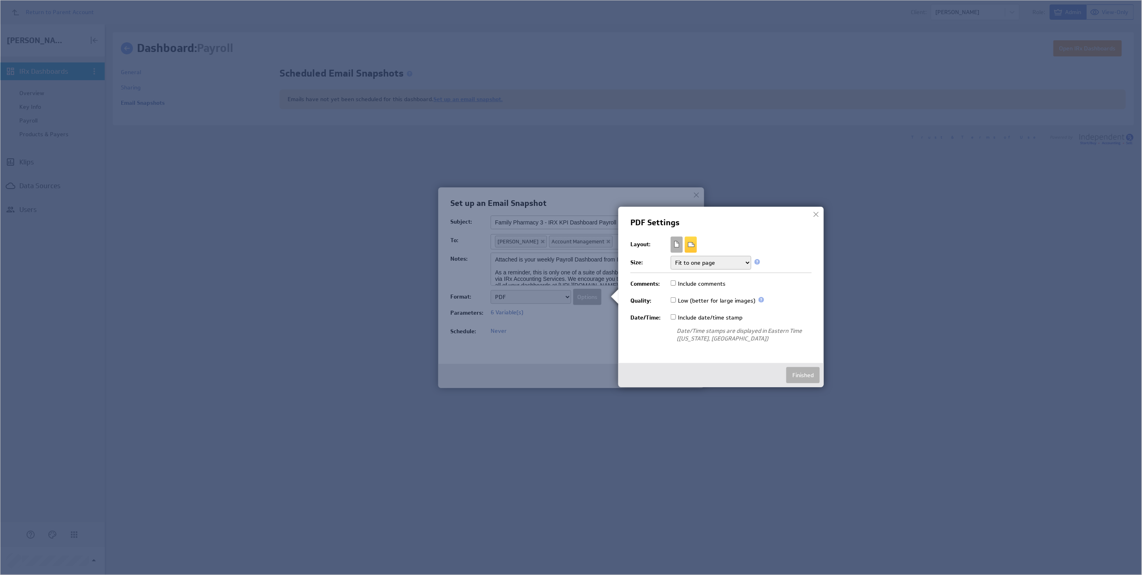
drag, startPoint x: 704, startPoint y: 265, endPoint x: 703, endPoint y: 269, distance: 4.1
click at [704, 265] on select "Fit to one page Multiple pages Multiple pages (no breaks)" at bounding box center [711, 263] width 81 height 14
select select "break"
click at [671, 256] on select "Fit to one page Multiple pages Multiple pages (no breaks)" at bounding box center [711, 263] width 81 height 14
click at [697, 285] on label "Include comments" at bounding box center [698, 283] width 55 height 9
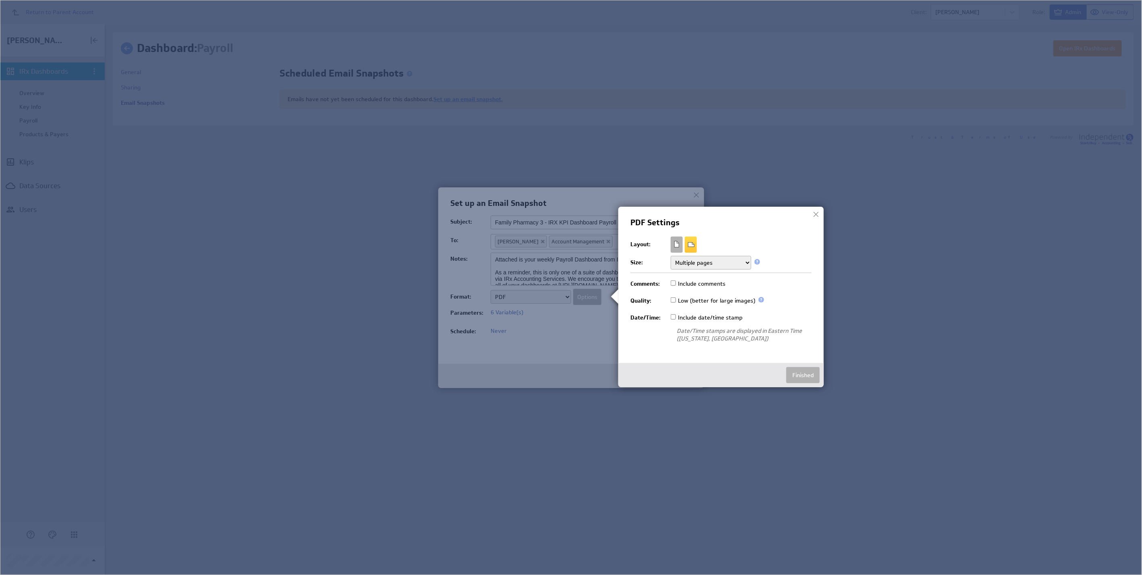
click at [676, 285] on input "Include comments" at bounding box center [673, 282] width 5 height 5
drag, startPoint x: 697, startPoint y: 283, endPoint x: 696, endPoint y: 287, distance: 4.0
click at [697, 283] on label "Include comments" at bounding box center [698, 283] width 55 height 9
click at [676, 283] on input "Include comments" at bounding box center [673, 282] width 5 height 5
checkbox input "false"
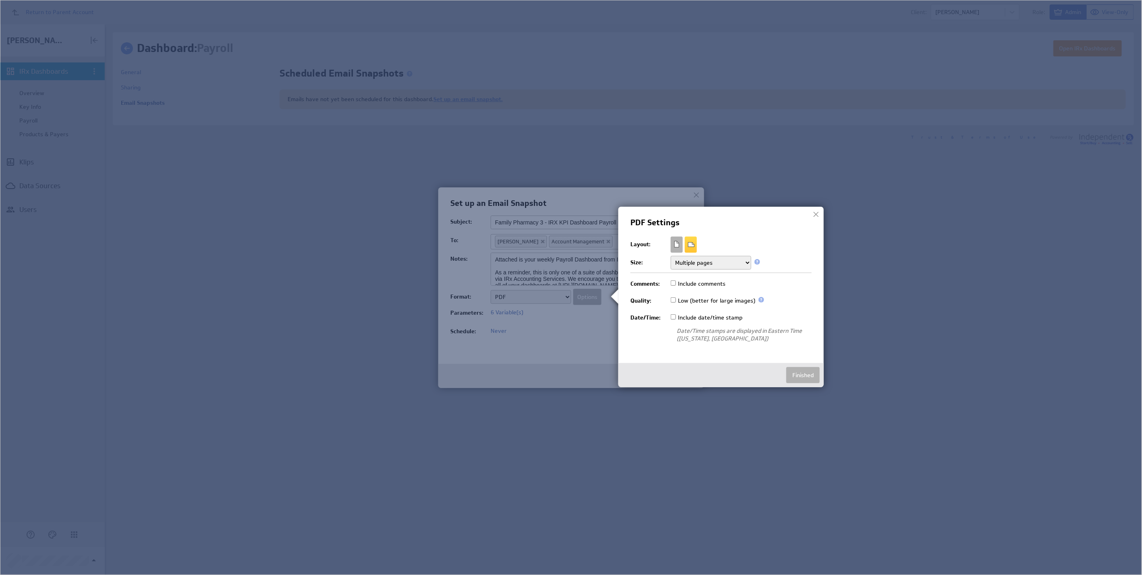
click at [696, 301] on label "Low (better for large images)" at bounding box center [713, 300] width 85 height 9
click at [676, 301] on input "Low (better for large images)" at bounding box center [673, 299] width 5 height 5
checkbox input "true"
click at [692, 313] on div "Include date/time stamp" at bounding box center [707, 317] width 72 height 15
click at [700, 319] on label "Include date/time stamp" at bounding box center [707, 317] width 72 height 9
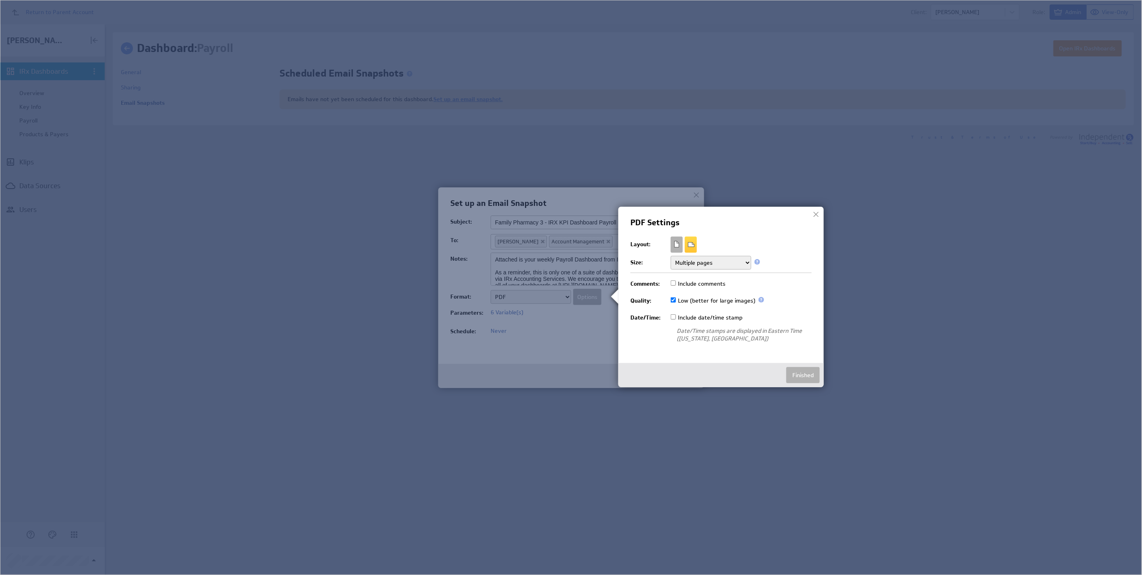
click at [676, 319] on input "Include date/time stamp" at bounding box center [673, 316] width 5 height 5
checkbox input "true"
click at [806, 379] on button "Finished" at bounding box center [802, 375] width 33 height 16
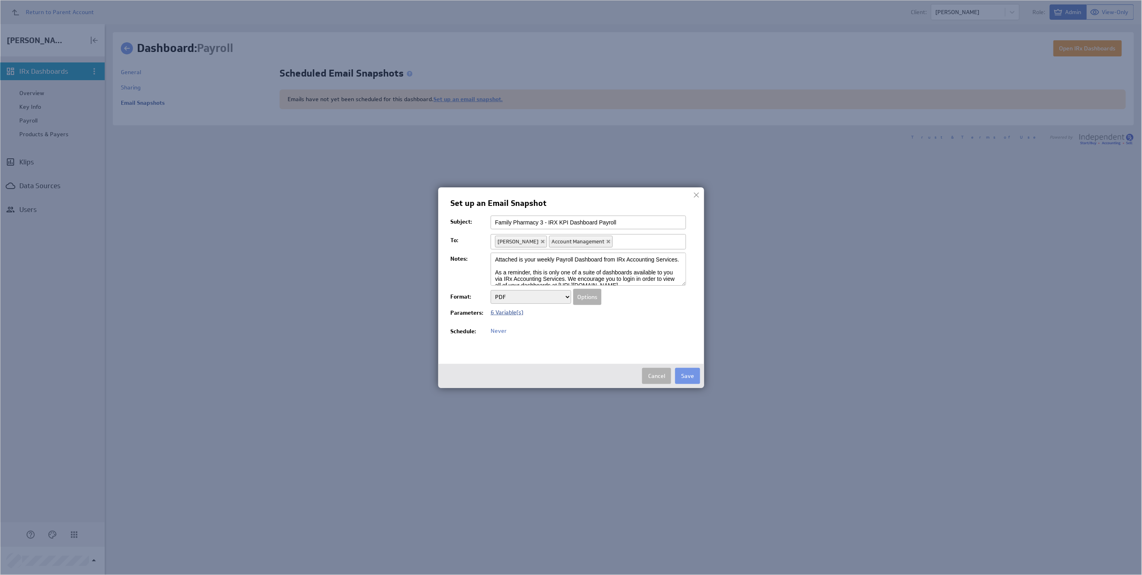
click at [497, 313] on span "6 Variable(s)" at bounding box center [506, 311] width 33 height 7
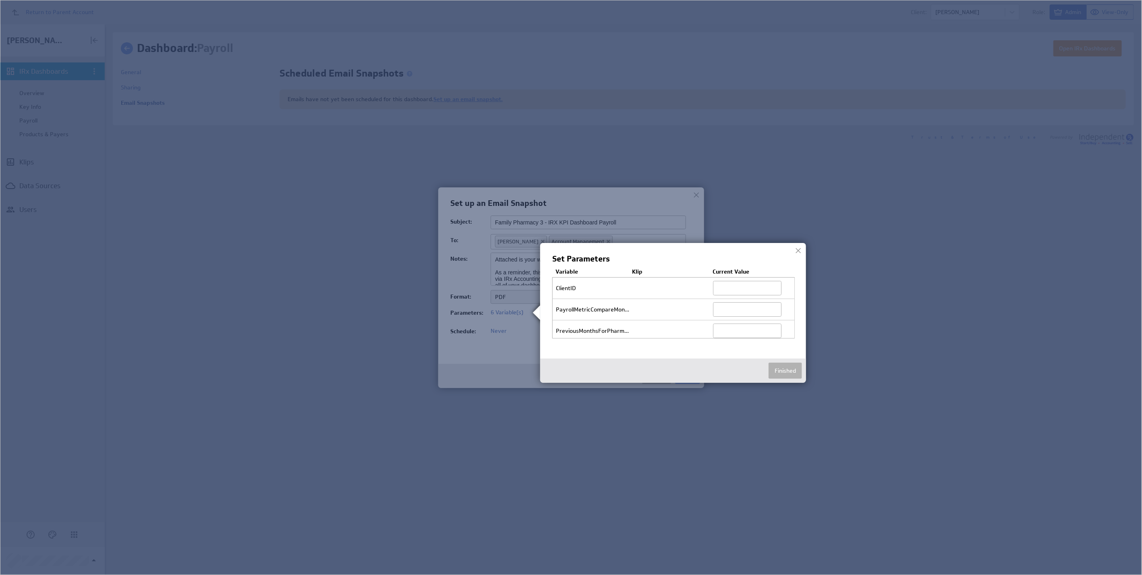
click at [736, 286] on input "text" at bounding box center [747, 288] width 68 height 14
paste input "e458c3ffea60456990ffd6cef347befe"
type input "e458c3ffea60456990ffd6cef347befe"
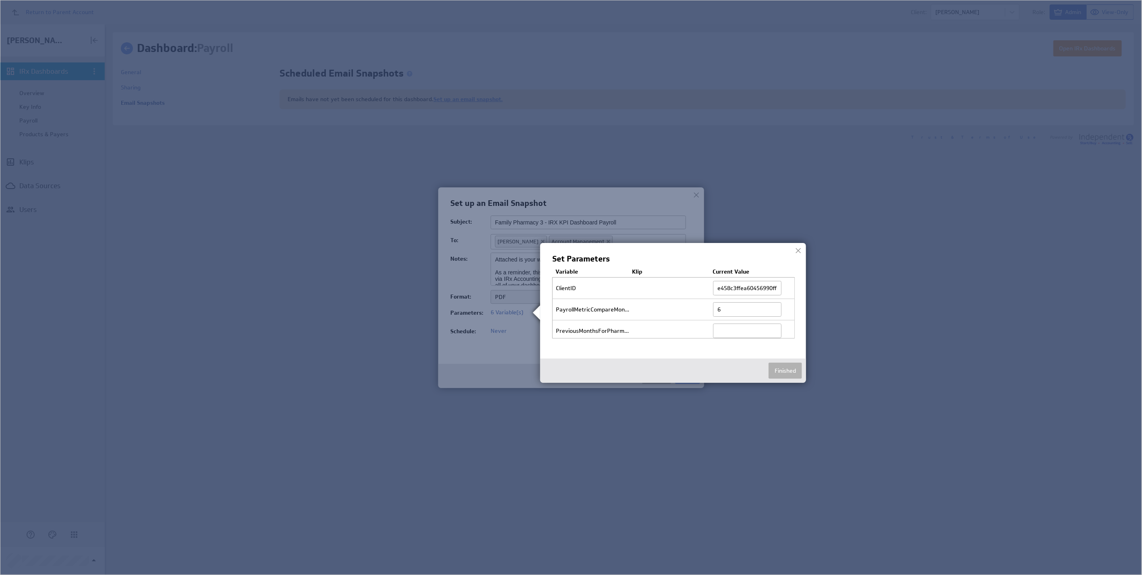
type input "6"
type input "364"
paste input "Family Pharmacy 3"
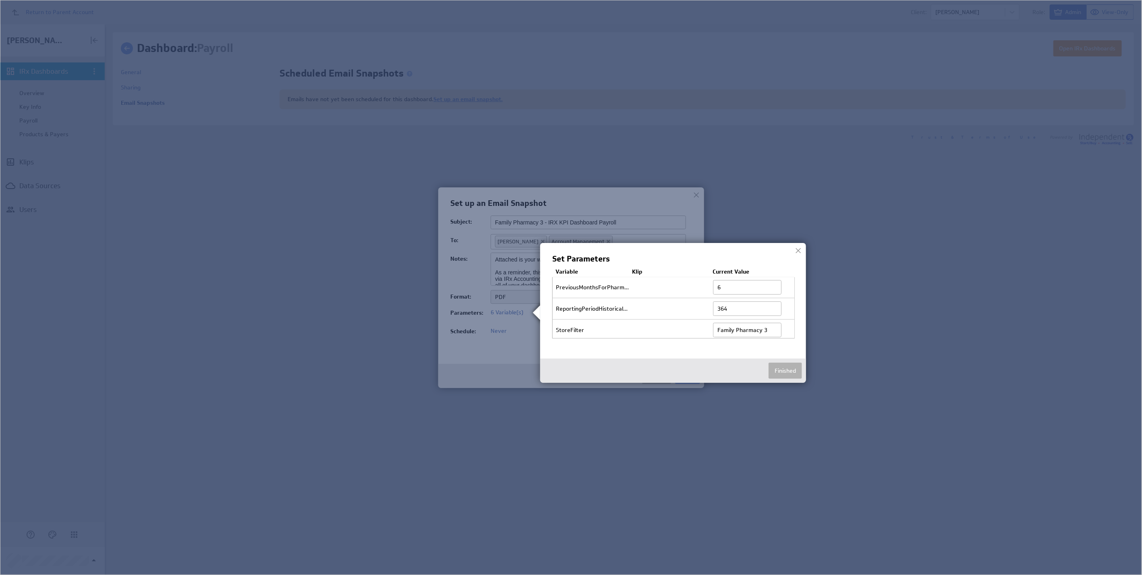
type input "Family Pharmacy 3"
click at [786, 365] on button "Finished" at bounding box center [784, 370] width 33 height 16
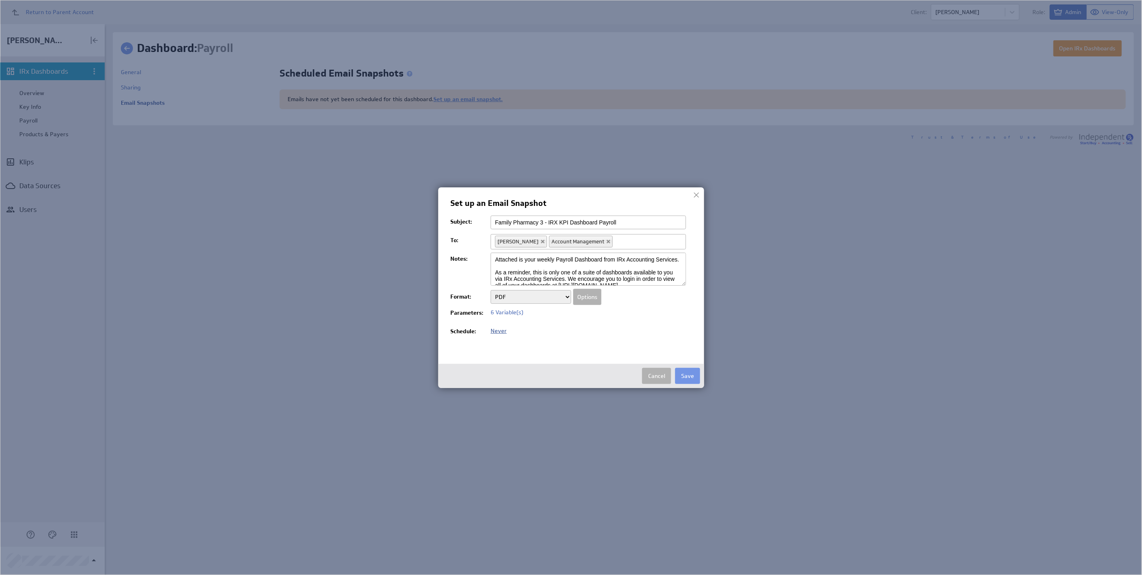
click at [496, 330] on span "Never" at bounding box center [498, 330] width 16 height 7
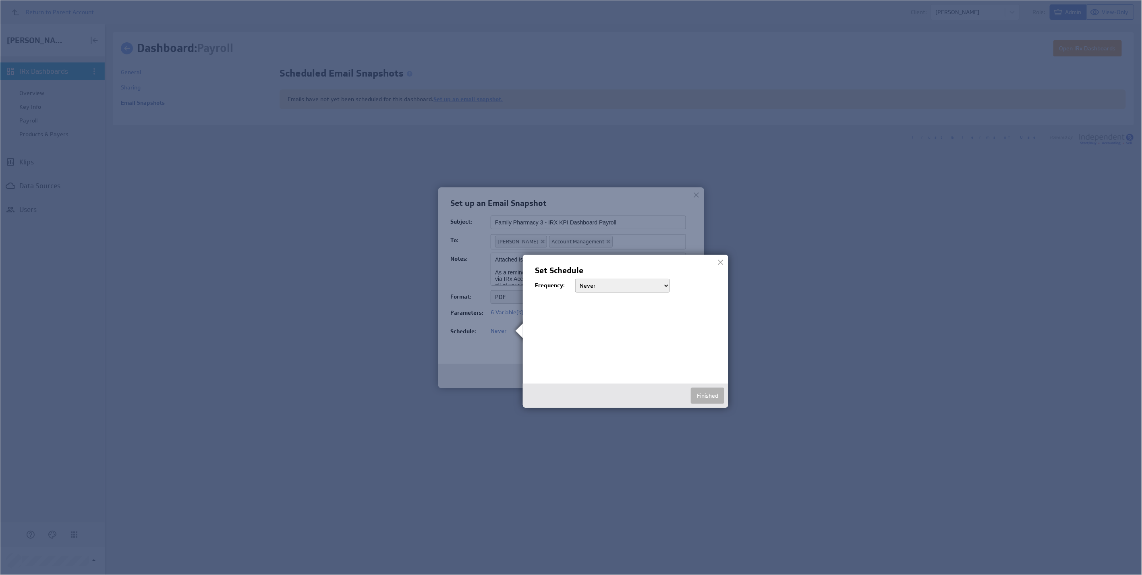
click at [606, 287] on select "Never Daily Weekly Monthly" at bounding box center [622, 286] width 95 height 14
select select "week"
click at [575, 279] on select "Never Daily Weekly Monthly" at bounding box center [622, 286] width 95 height 14
click at [587, 319] on label "Mon" at bounding box center [589, 317] width 28 height 9
click at [580, 319] on input "Mon" at bounding box center [577, 317] width 5 height 5
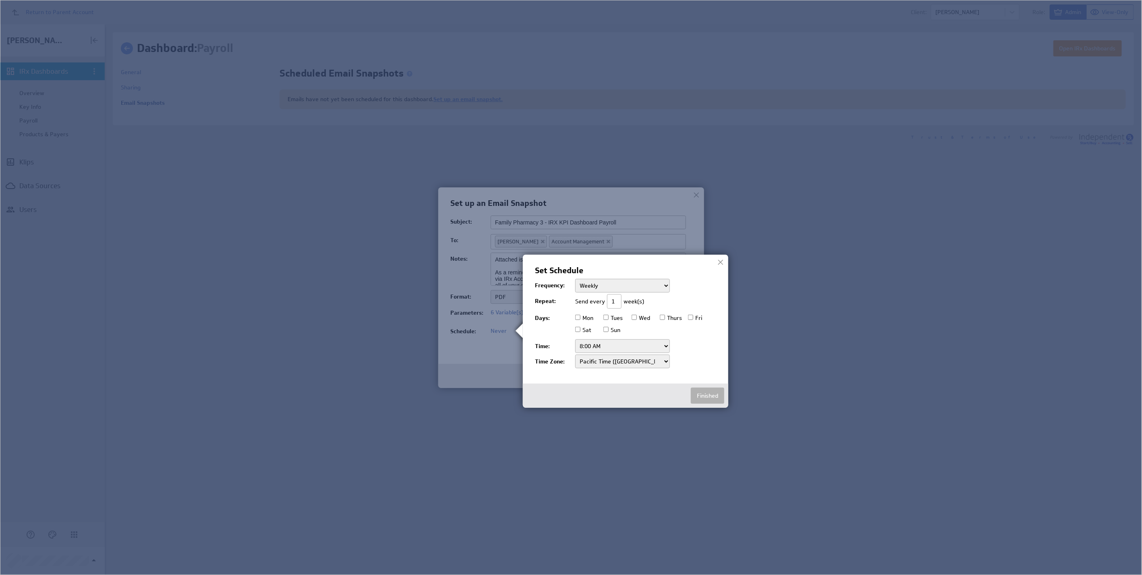
checkbox input "true"
click at [592, 347] on select "12:00 AM 12:30 AM 1:00 AM 1:30 AM 2:00 AM 2:30 AM 3:00 AM 3:30 AM 4:00 AM 4:30 …" at bounding box center [622, 346] width 95 height 14
select select "8:00 PM"
click at [575, 339] on select "12:00 AM 12:30 AM 1:00 AM 1:30 AM 2:00 AM 2:30 AM 3:00 AM 3:30 AM 4:00 AM 4:30 …" at bounding box center [622, 346] width 95 height 14
click at [702, 397] on button "Finished" at bounding box center [707, 395] width 33 height 16
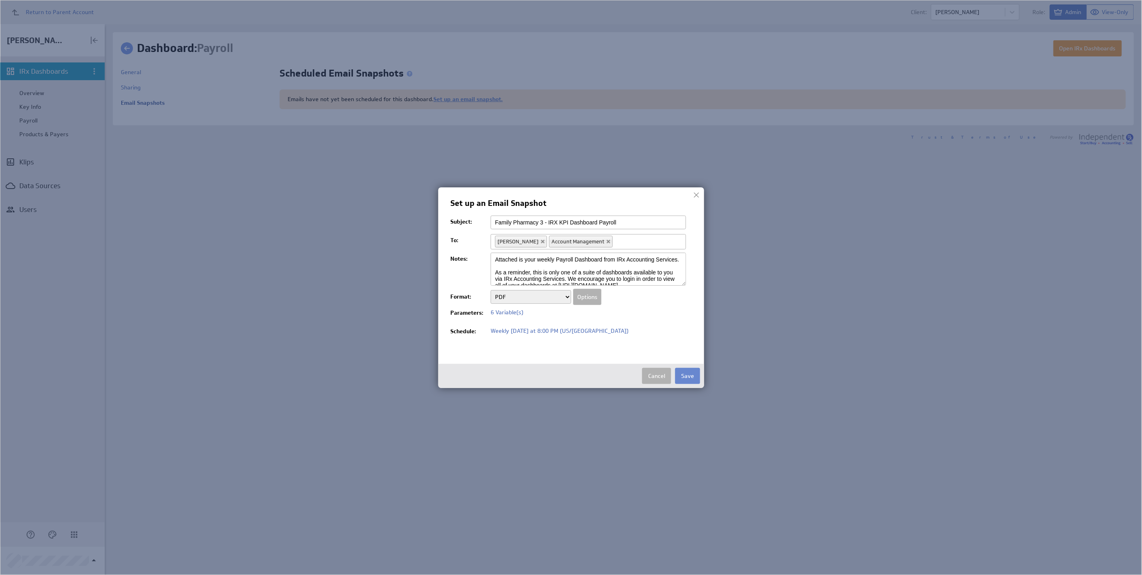
click at [689, 375] on button "Save" at bounding box center [687, 376] width 25 height 16
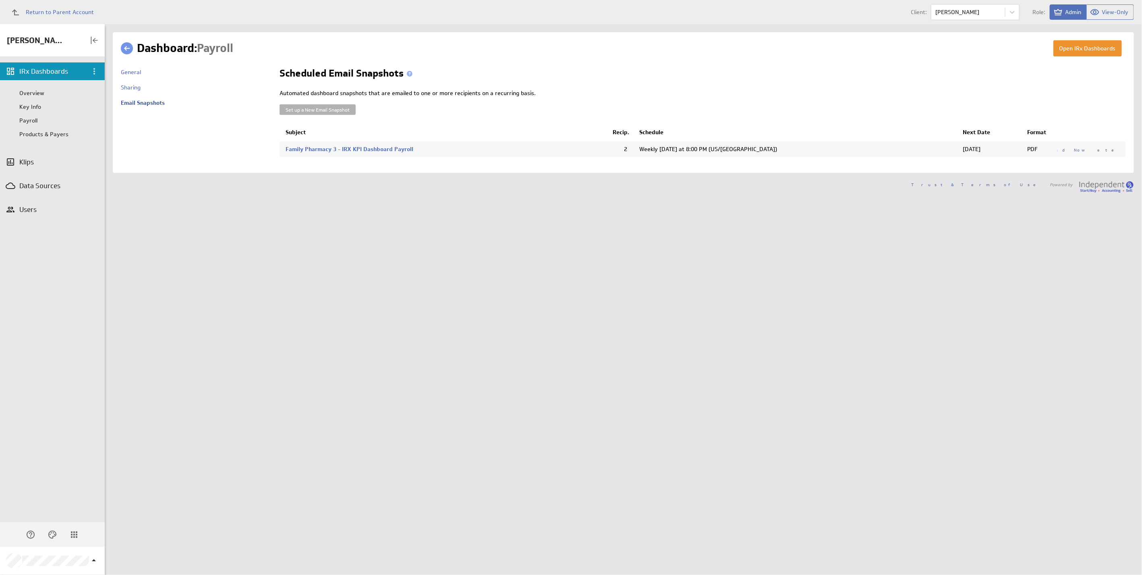
click at [128, 53] on link at bounding box center [127, 48] width 12 height 12
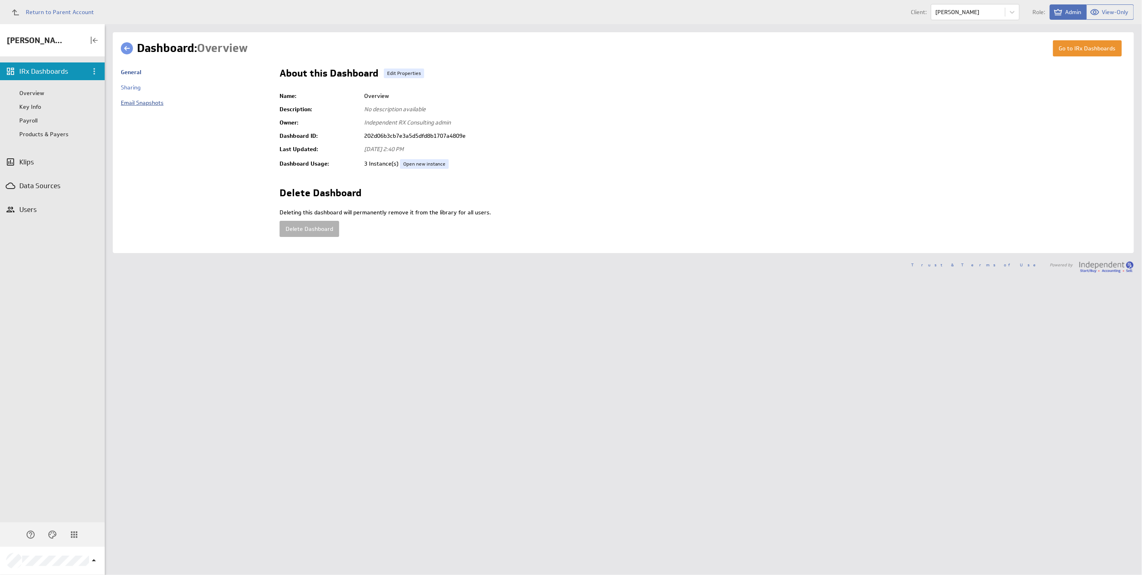
click at [150, 103] on link "Email Snapshots" at bounding box center [142, 102] width 43 height 7
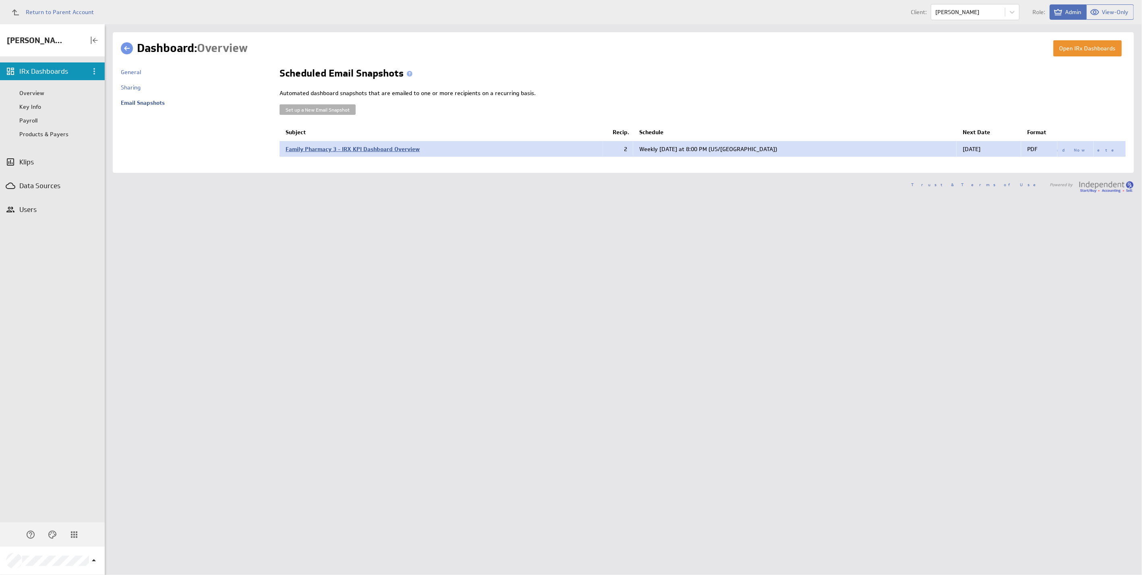
click at [391, 151] on span "Family Pharmacy 3 - IRX KPI Dashboard Overview" at bounding box center [353, 148] width 134 height 7
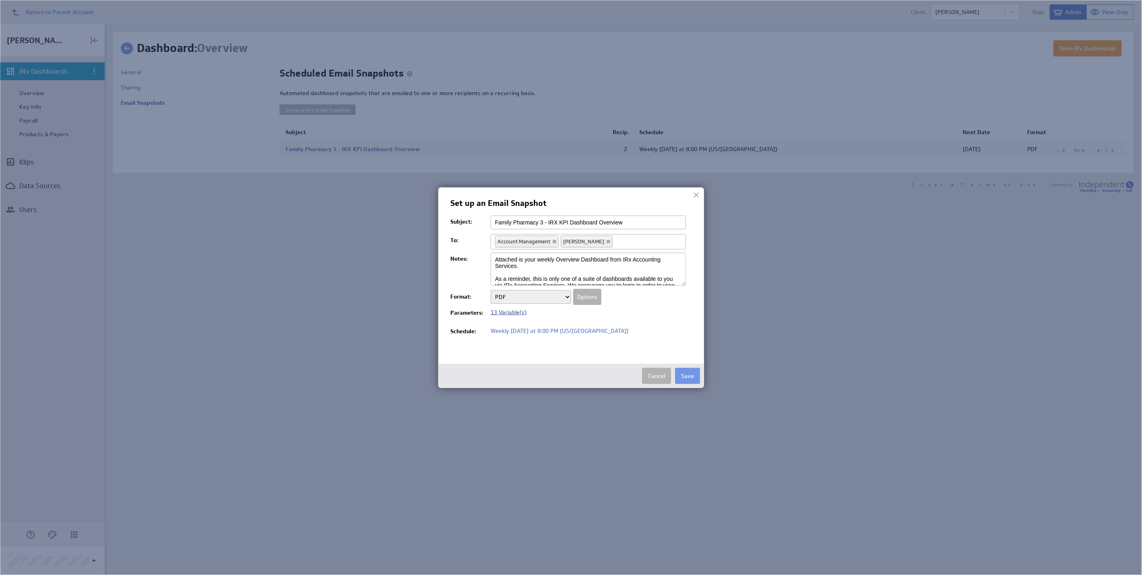
click at [508, 314] on span "13 Variable(s)" at bounding box center [508, 311] width 36 height 7
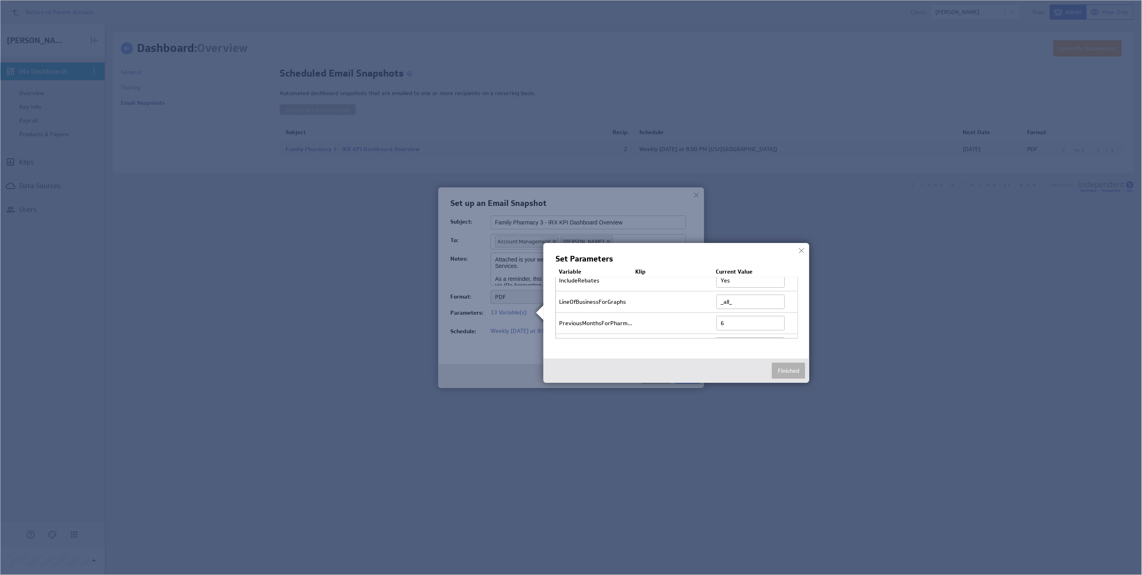
scroll to position [215, 0]
click at [911, 263] on img at bounding box center [571, 287] width 1142 height 575
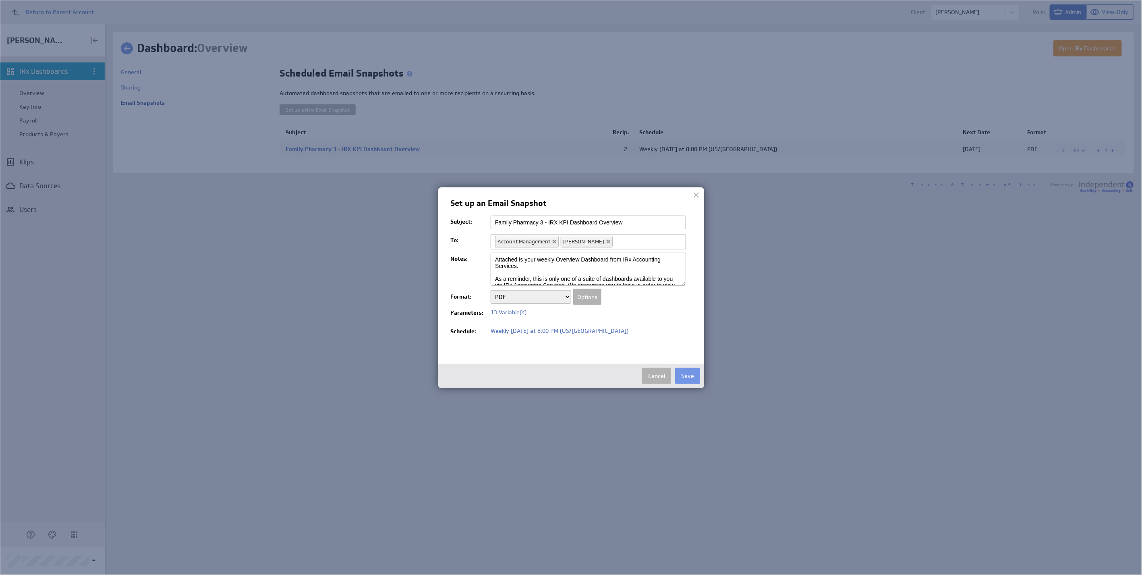
drag, startPoint x: 318, startPoint y: 196, endPoint x: 308, endPoint y: 193, distance: 10.4
click at [318, 197] on img at bounding box center [571, 287] width 1142 height 575
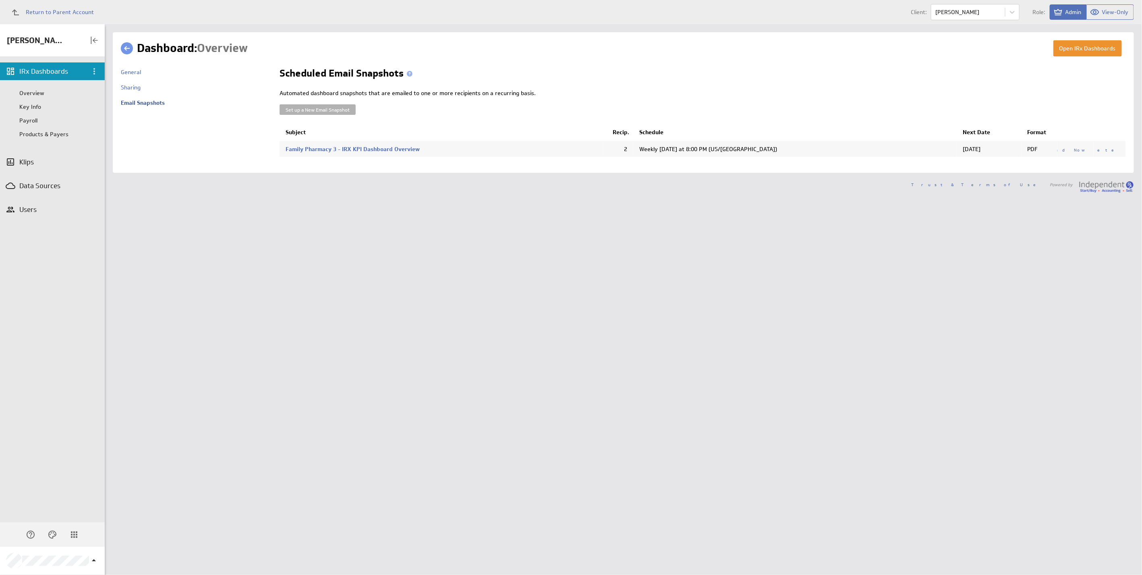
click at [124, 48] on link at bounding box center [127, 48] width 12 height 12
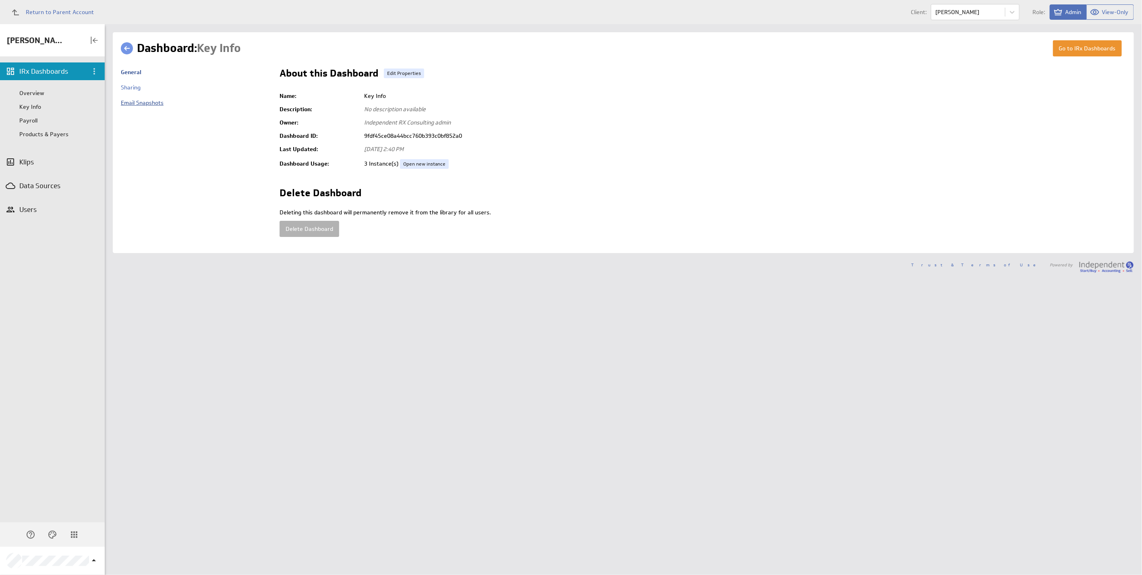
click at [153, 105] on link "Email Snapshots" at bounding box center [142, 102] width 43 height 7
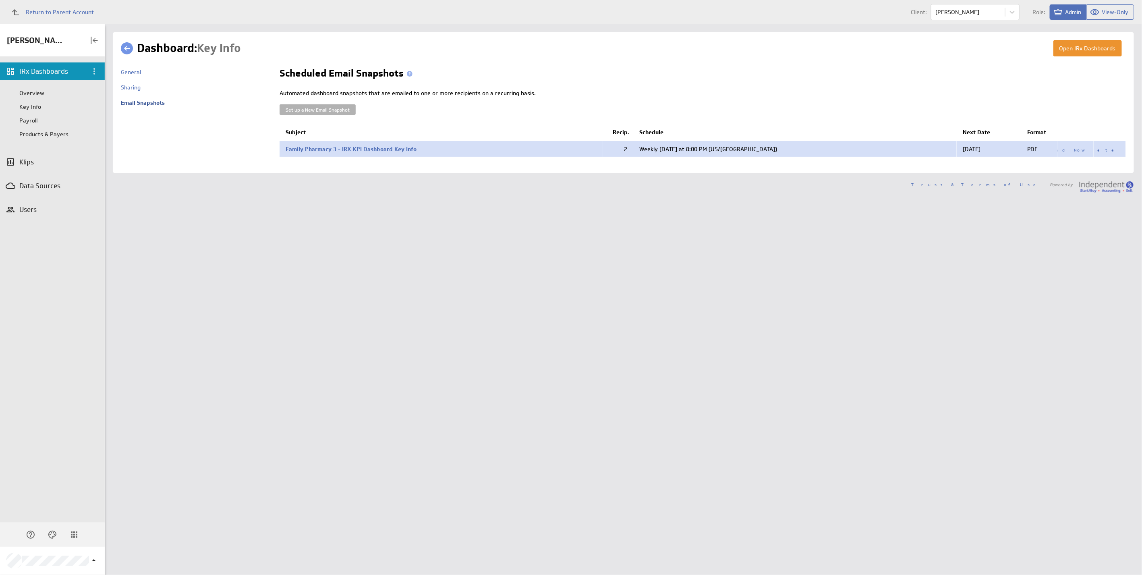
click at [354, 144] on td "Family Pharmacy 3 - IRX KPI Dashboard Key Info" at bounding box center [440, 149] width 323 height 17
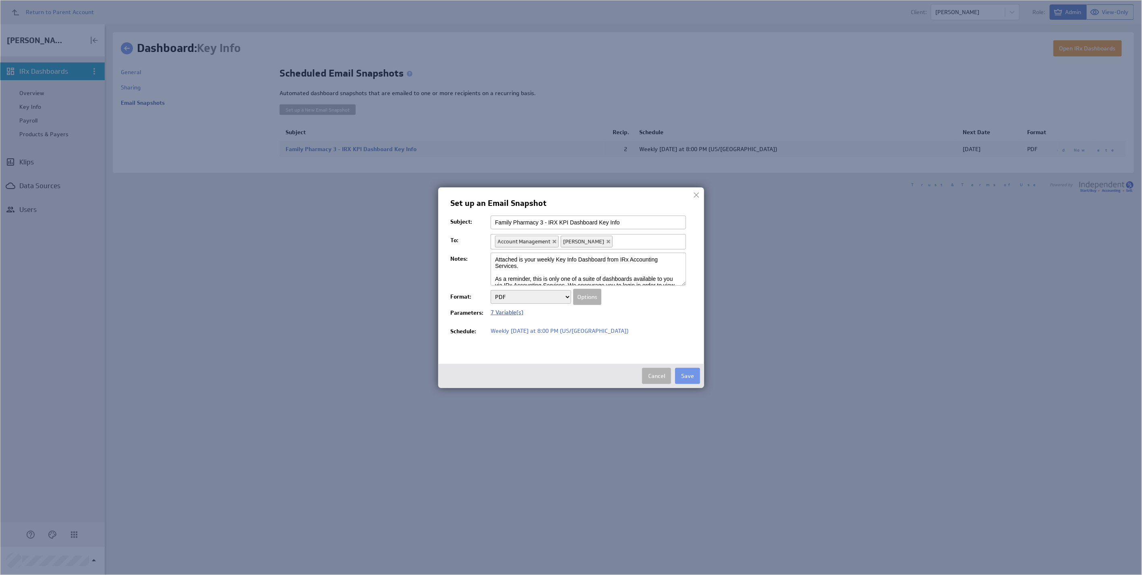
click at [507, 310] on span "7 Variable(s)" at bounding box center [506, 311] width 33 height 7
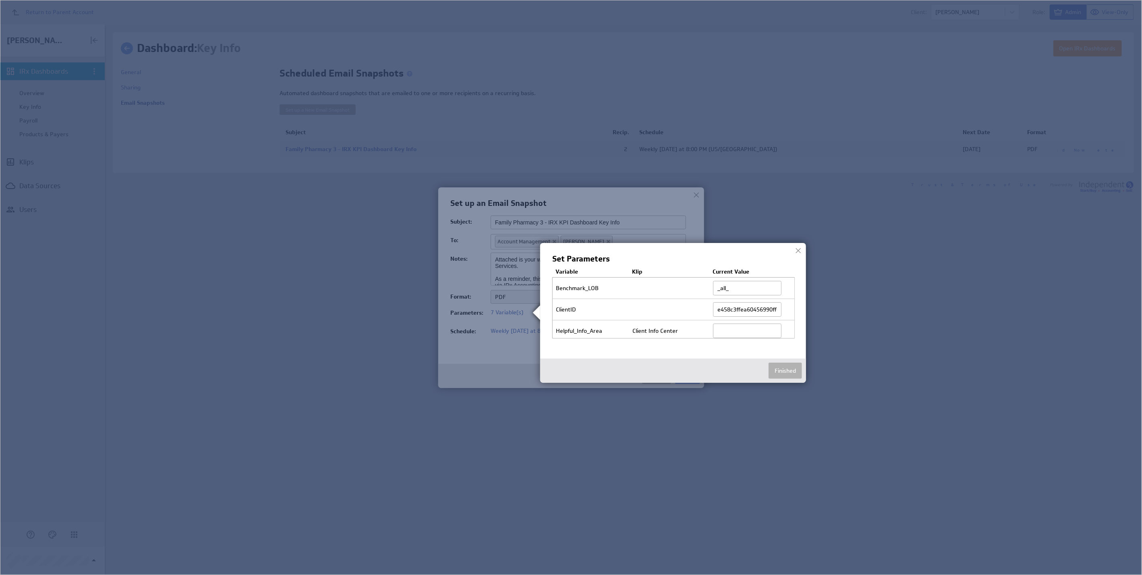
scroll to position [88, 0]
click at [712, 403] on img at bounding box center [571, 287] width 1142 height 575
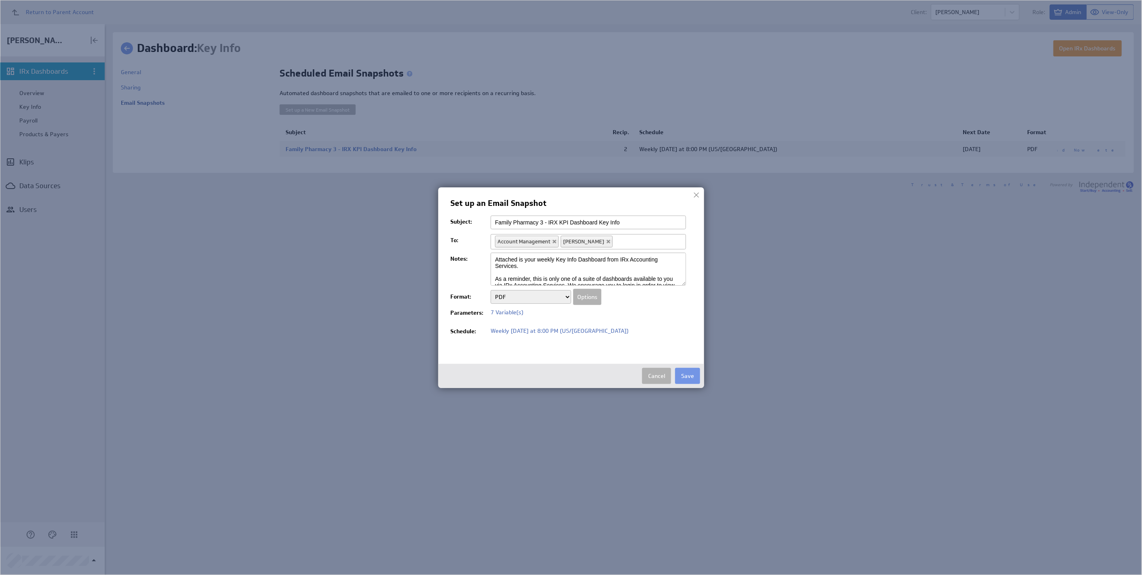
click at [347, 394] on img at bounding box center [571, 287] width 1142 height 575
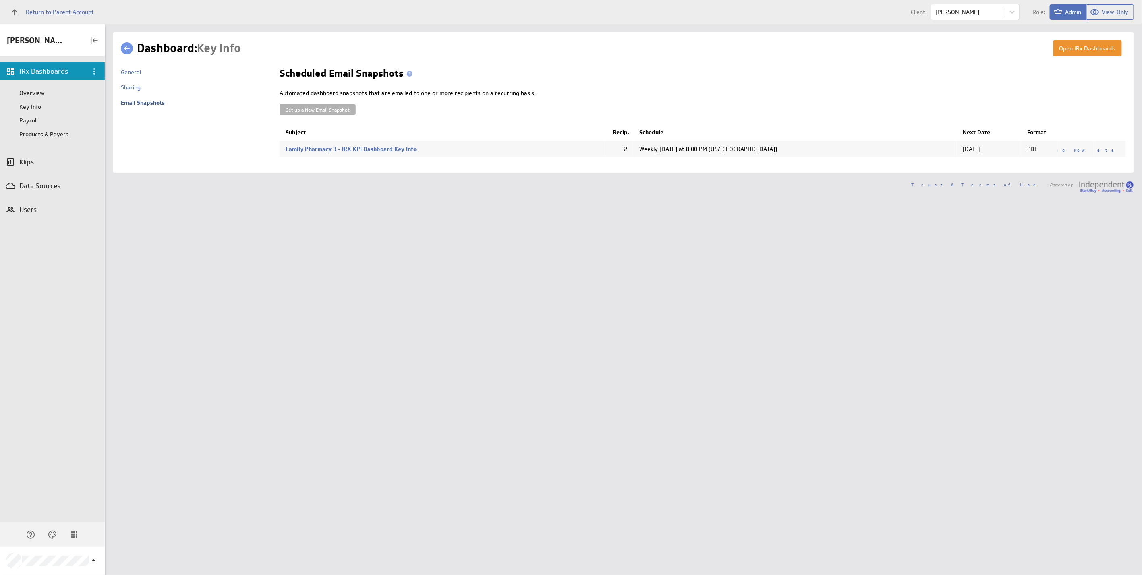
click at [190, 215] on div "Open IRx Dashboards Dashboard: Key Info General" at bounding box center [623, 299] width 1037 height 550
click at [1009, 13] on body "Return to Parent Account Client: option Ann Arbor Drugs focused, 1 of 115. 115 …" at bounding box center [571, 287] width 1142 height 575
type input "summ"
